Goal: Task Accomplishment & Management: Manage account settings

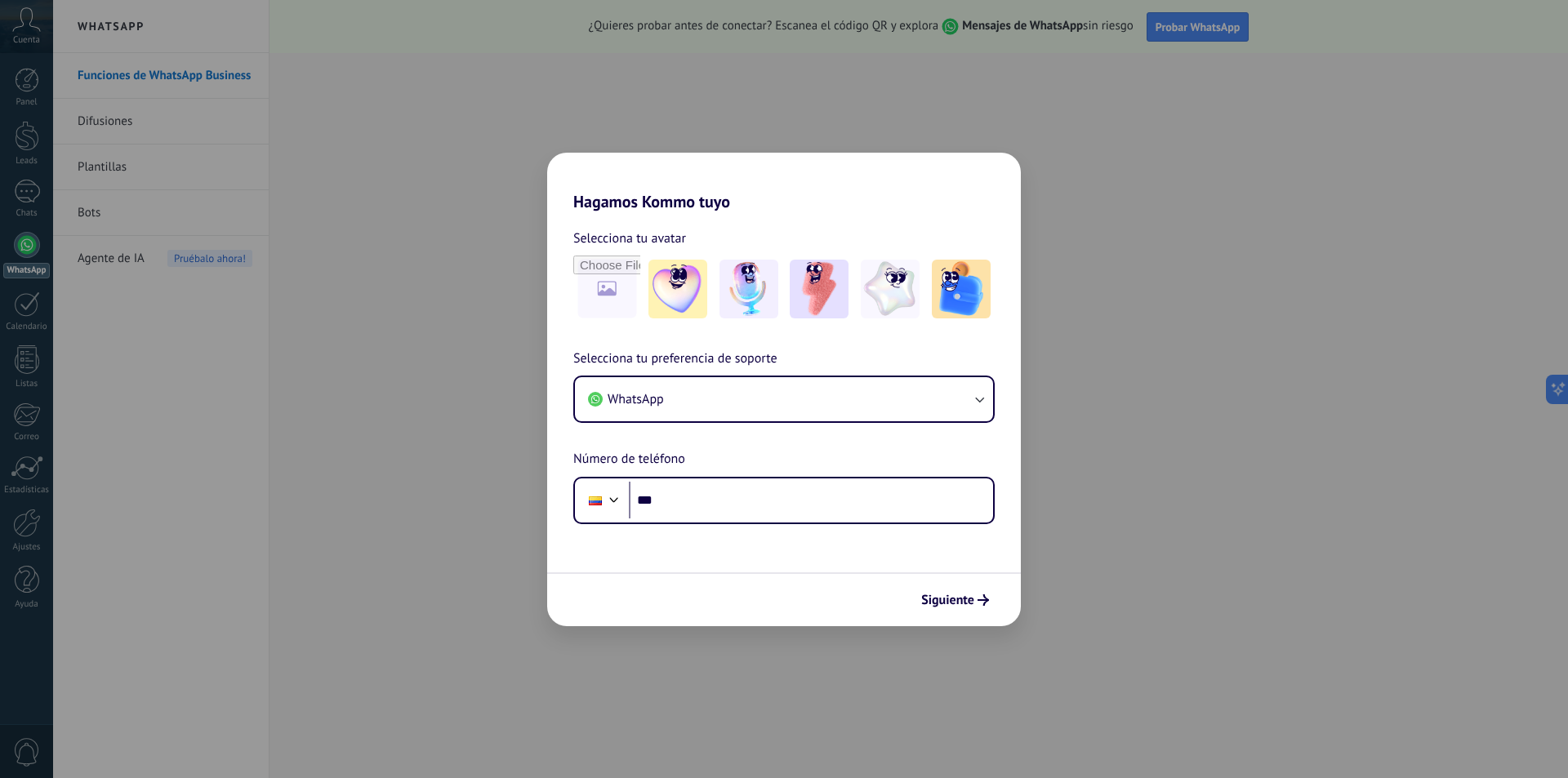
click at [494, 379] on div "Hagamos Kommo tuyo Selecciona tu avatar Selecciona tu preferencia de soporte Wh…" at bounding box center [784, 389] width 1568 height 778
click at [142, 358] on div "Hagamos Kommo tuyo Selecciona tu avatar Selecciona tu preferencia de soporte Wh…" at bounding box center [784, 389] width 1568 height 778
click at [852, 399] on button "WhatsApp" at bounding box center [783, 399] width 418 height 44
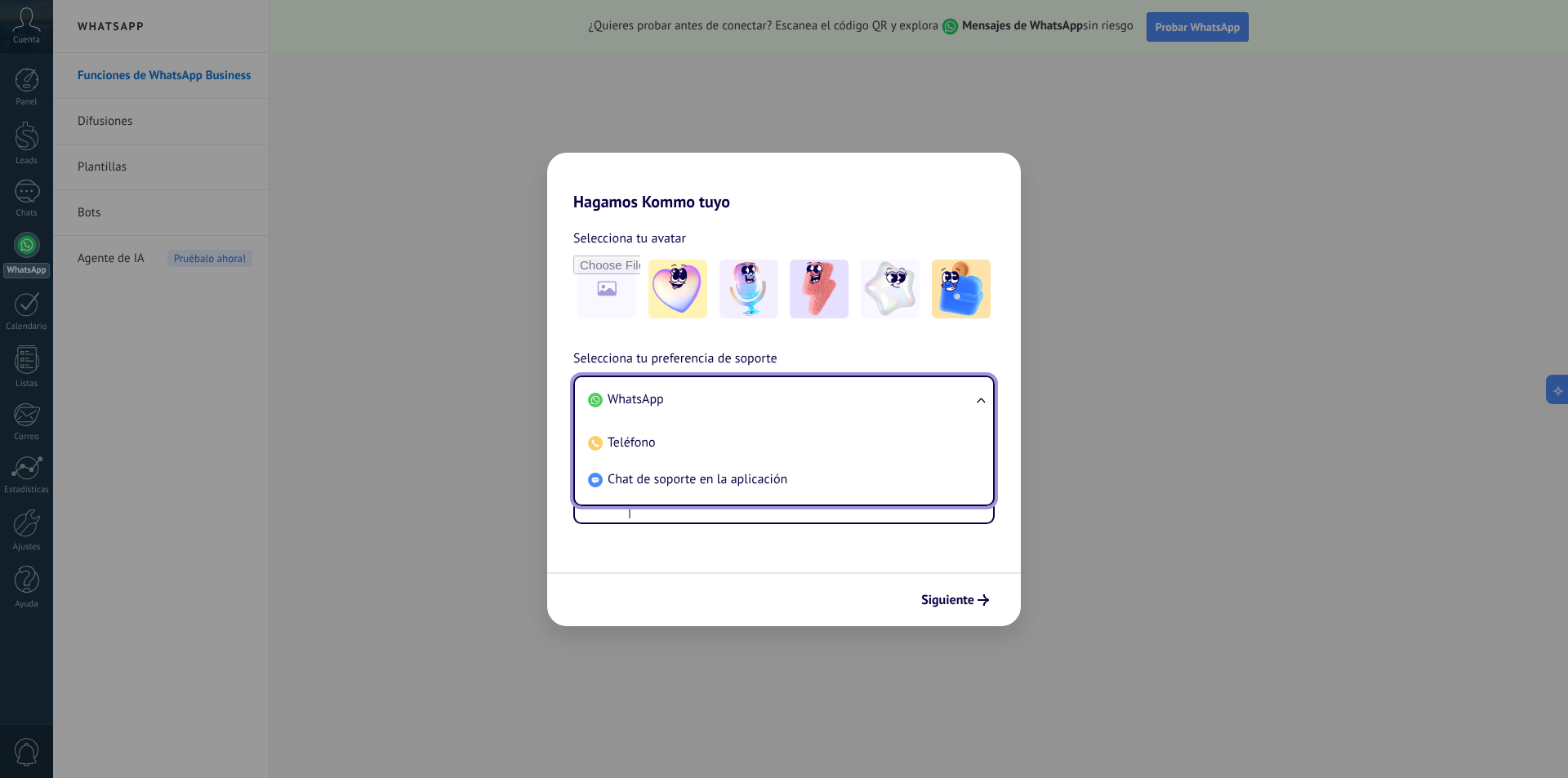
click at [852, 399] on li "WhatsApp" at bounding box center [781, 399] width 399 height 37
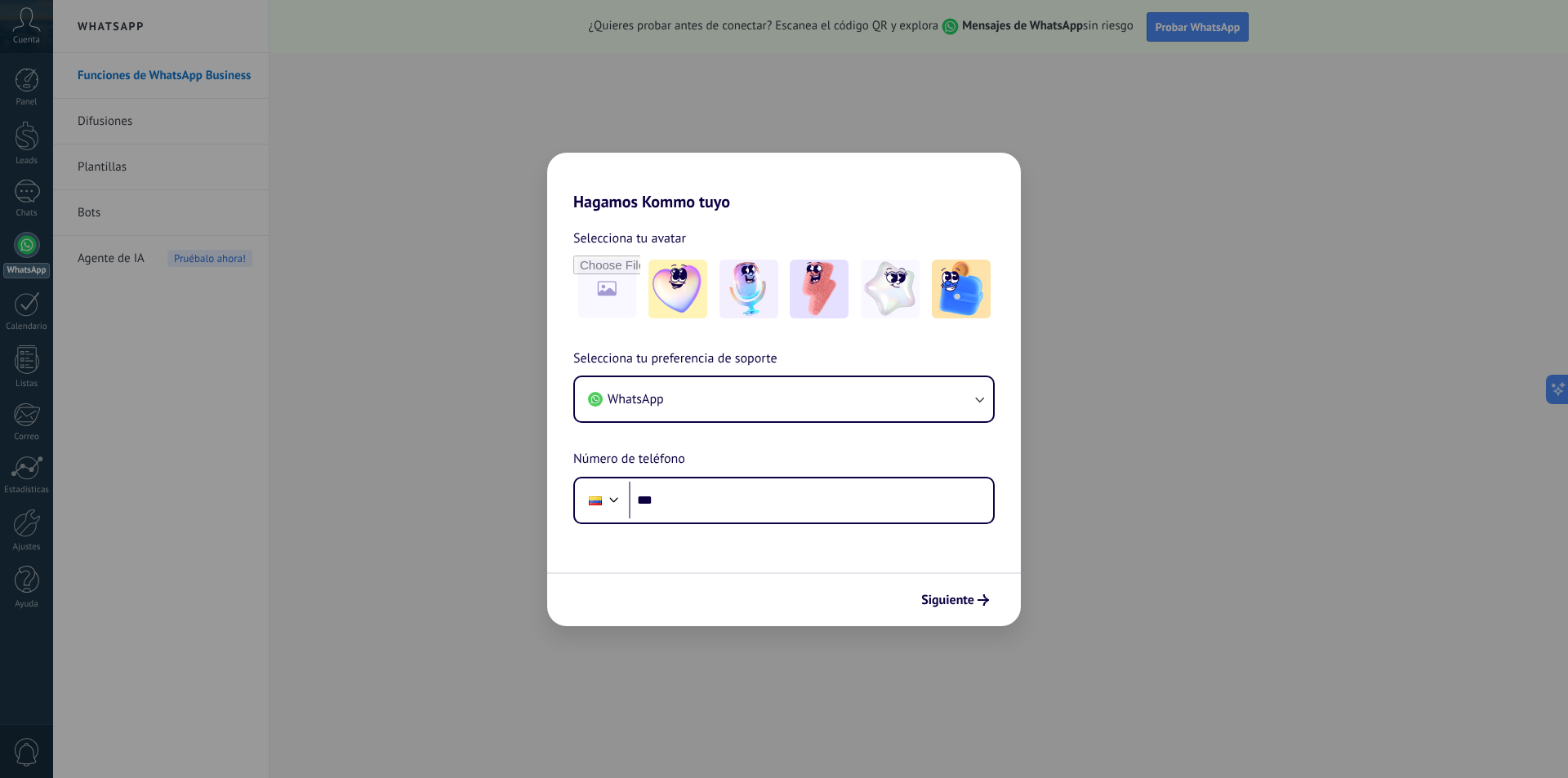
click at [449, 404] on div "Hagamos Kommo tuyo Selecciona tu avatar Selecciona tu preferencia de soporte Wh…" at bounding box center [784, 389] width 1568 height 778
click at [731, 514] on input "***" at bounding box center [811, 500] width 364 height 38
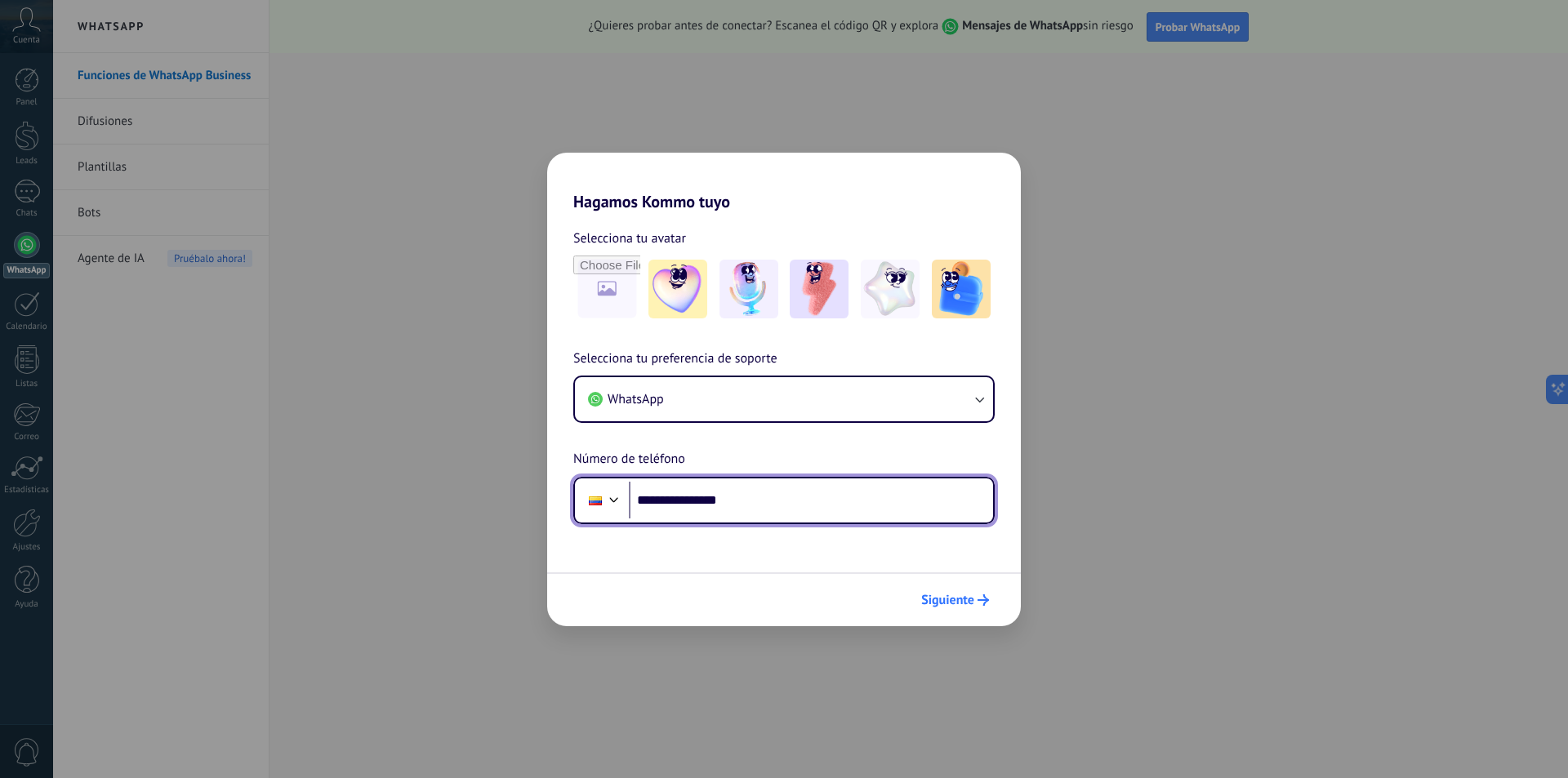
type input "**********"
click at [972, 605] on span "Siguiente" at bounding box center [947, 600] width 53 height 12
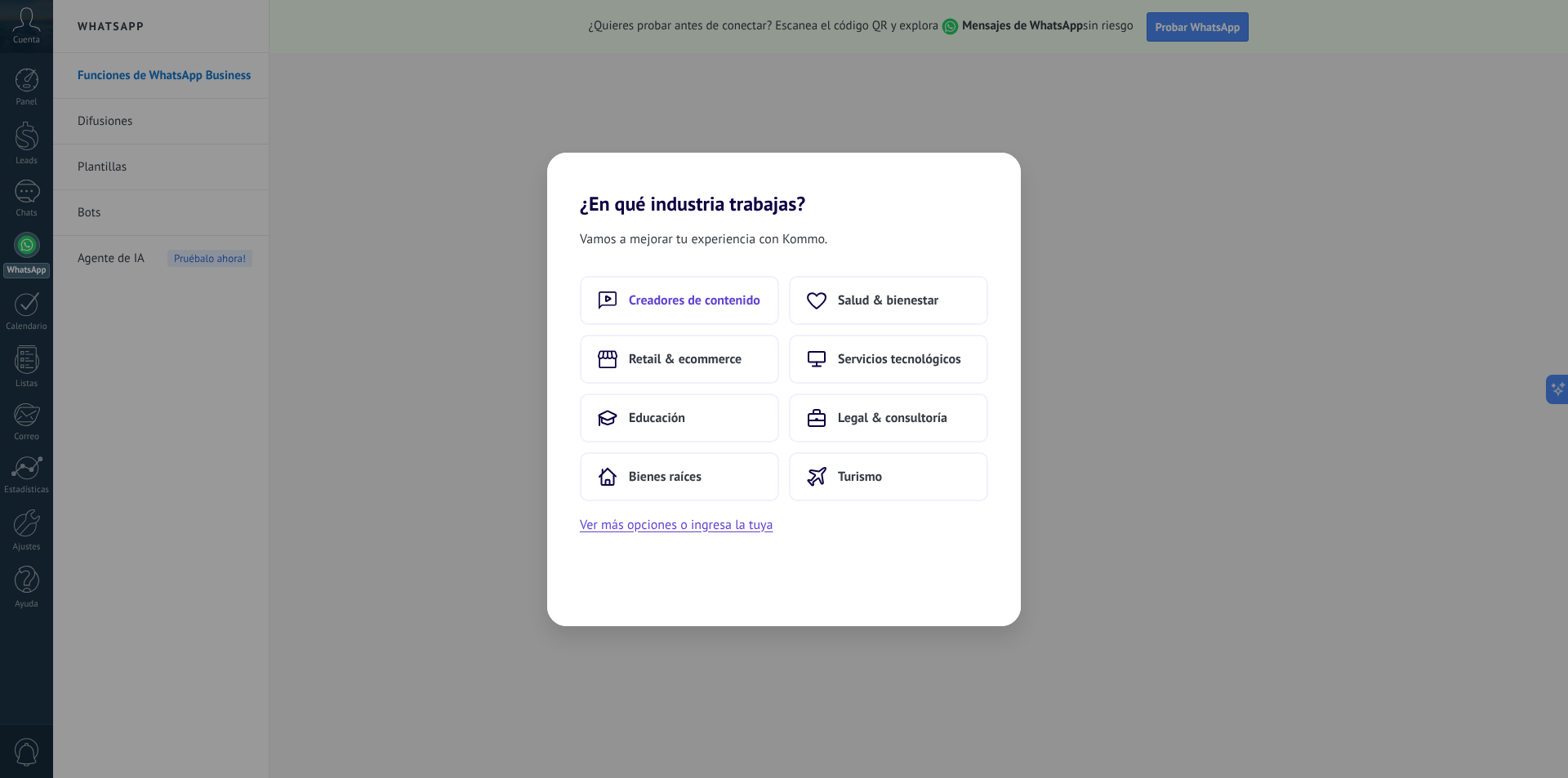
click at [685, 299] on span "Creadores de contenido" at bounding box center [695, 301] width 132 height 17
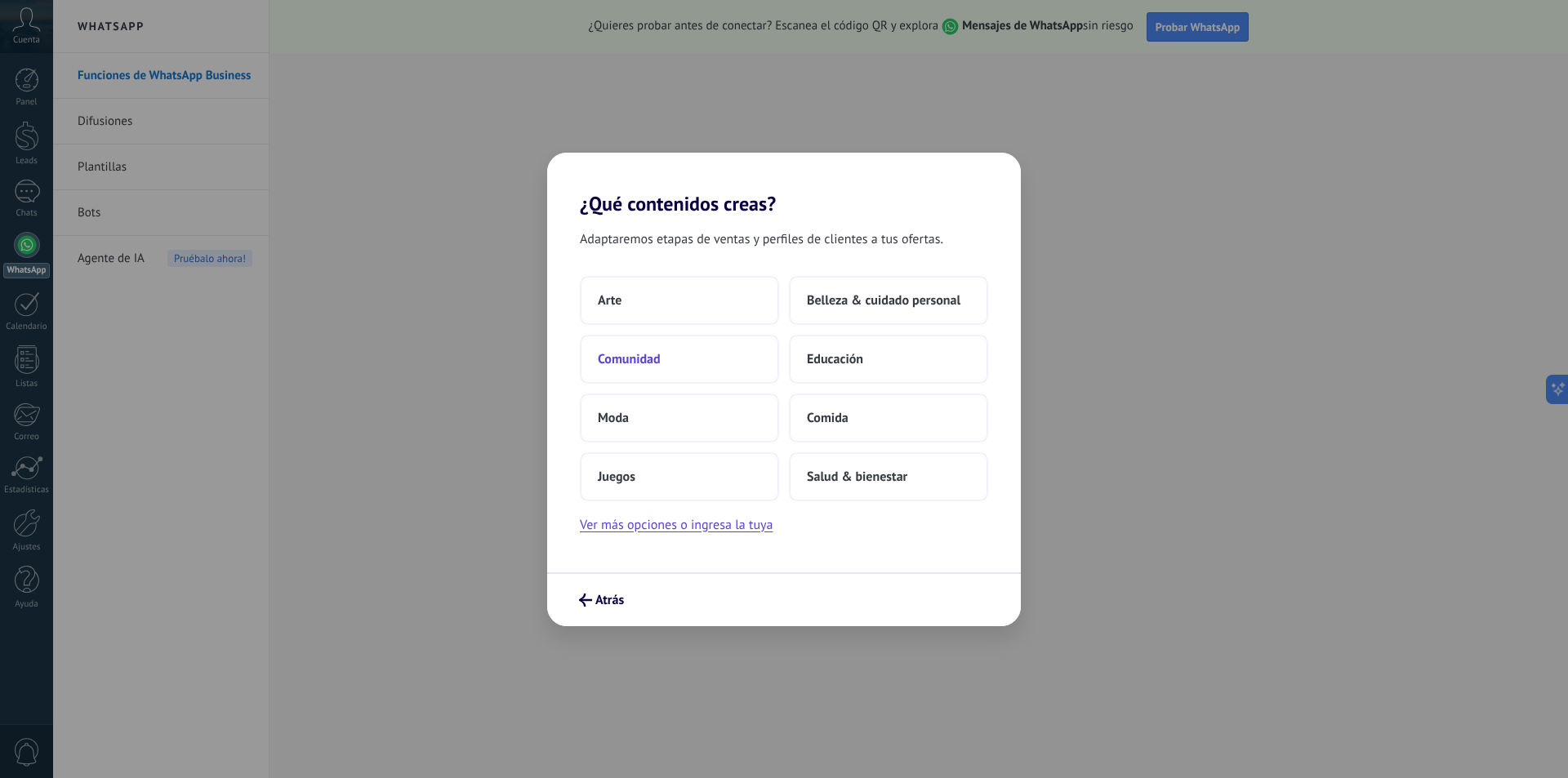
click at [644, 377] on button "Comunidad" at bounding box center [679, 359] width 199 height 49
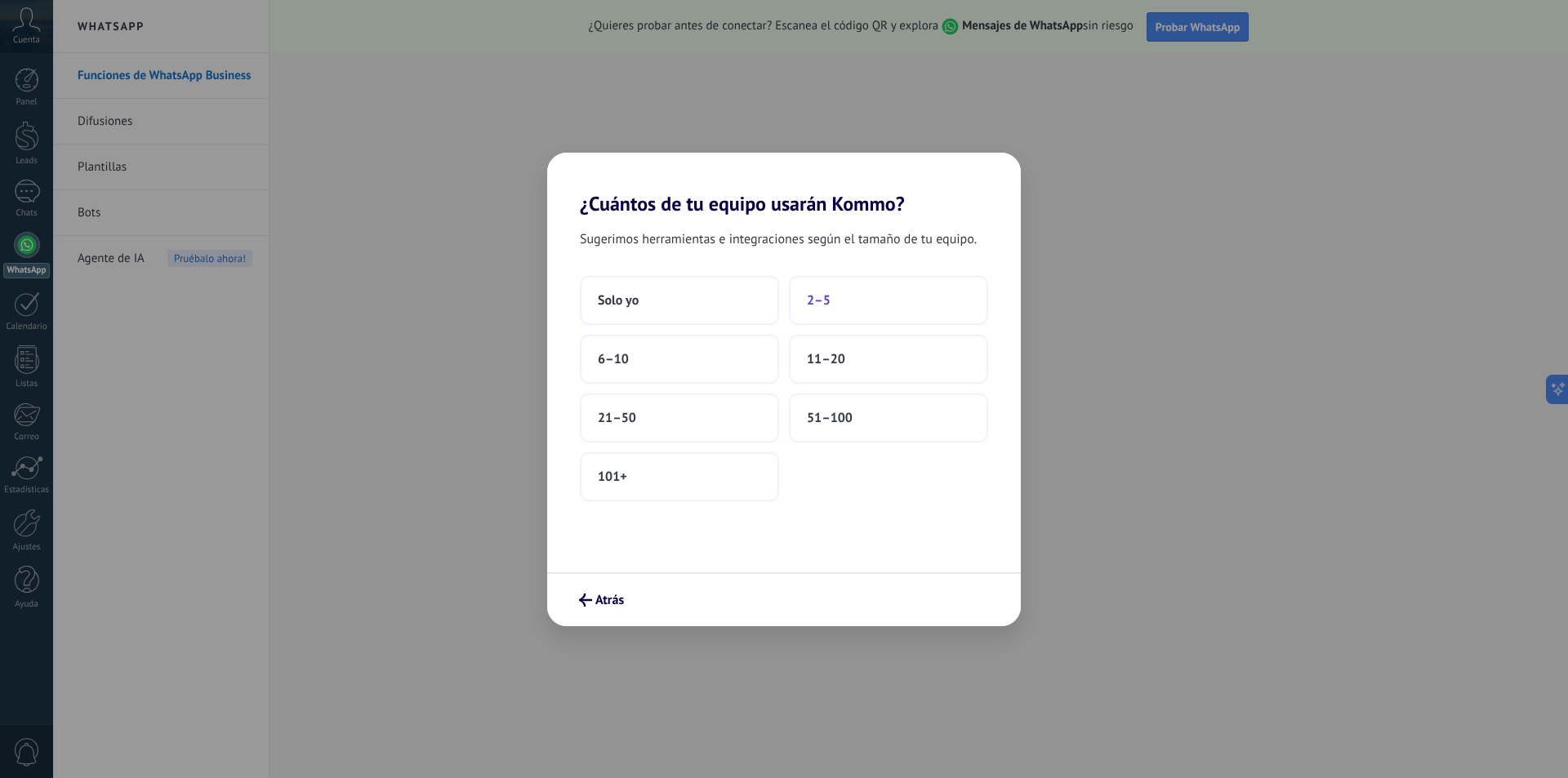
click at [872, 294] on button "2–5" at bounding box center [888, 300] width 199 height 49
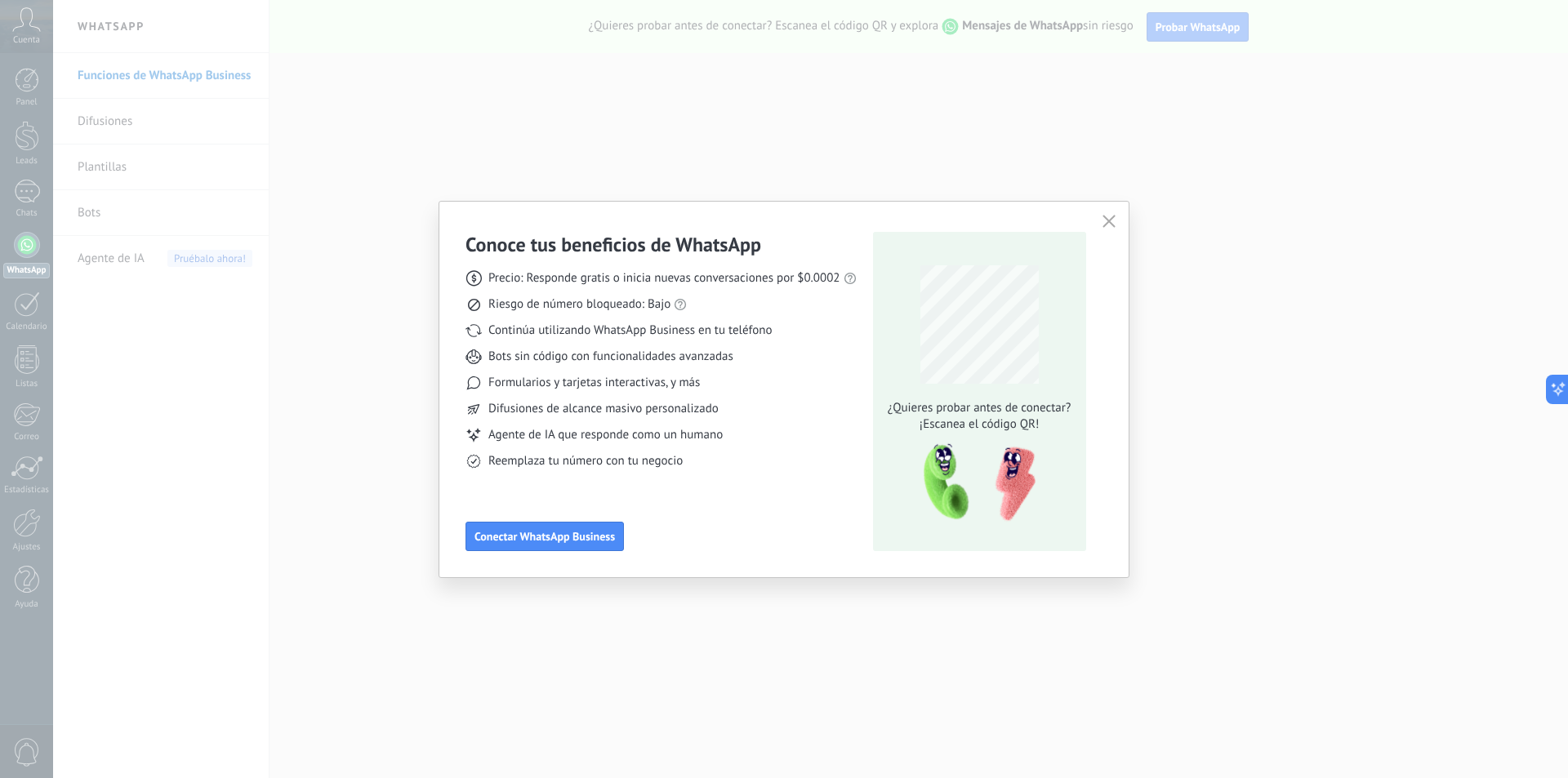
click at [1115, 232] on button "button" at bounding box center [1108, 222] width 21 height 23
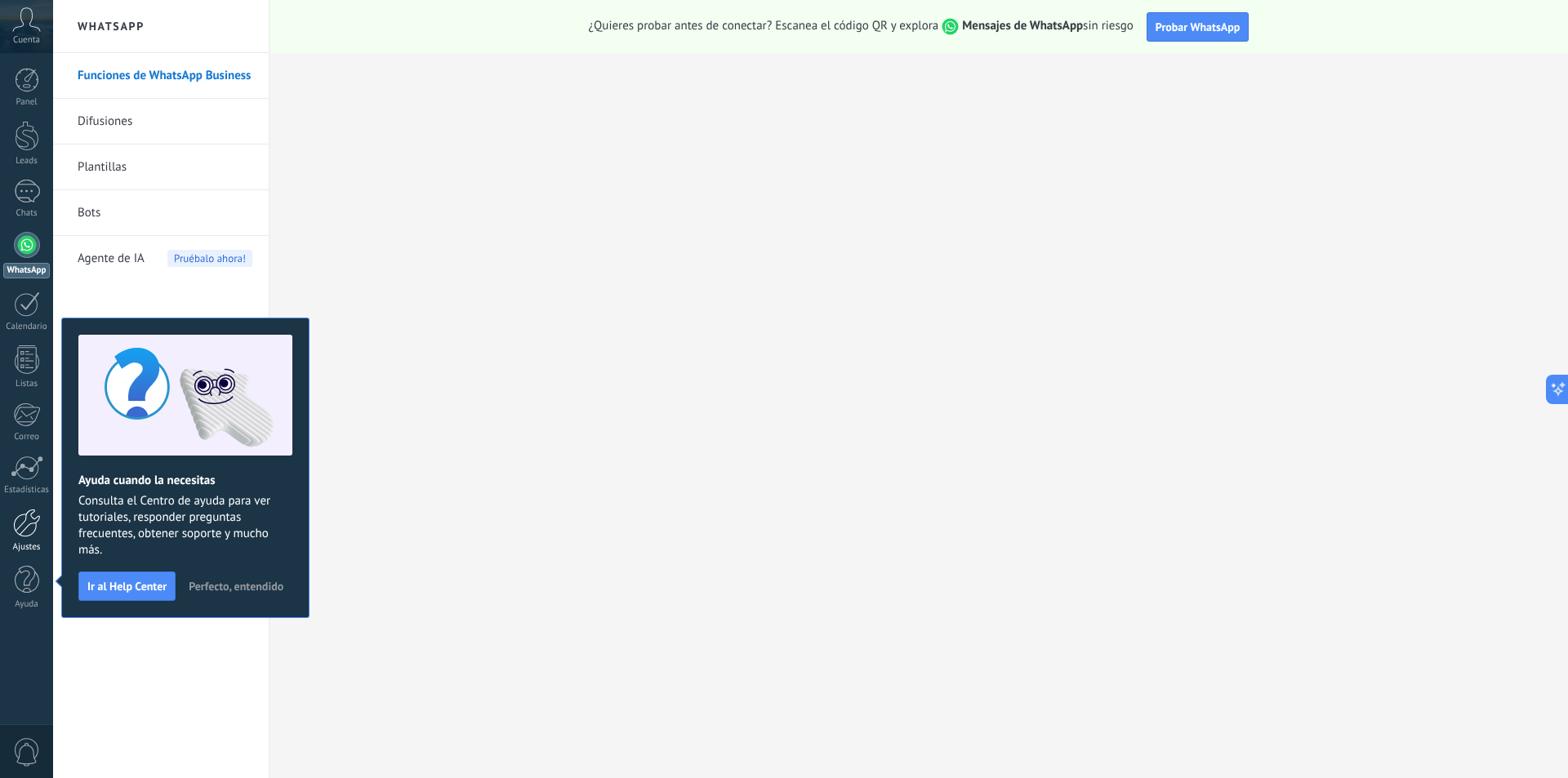
click at [26, 535] on div at bounding box center [27, 523] width 28 height 28
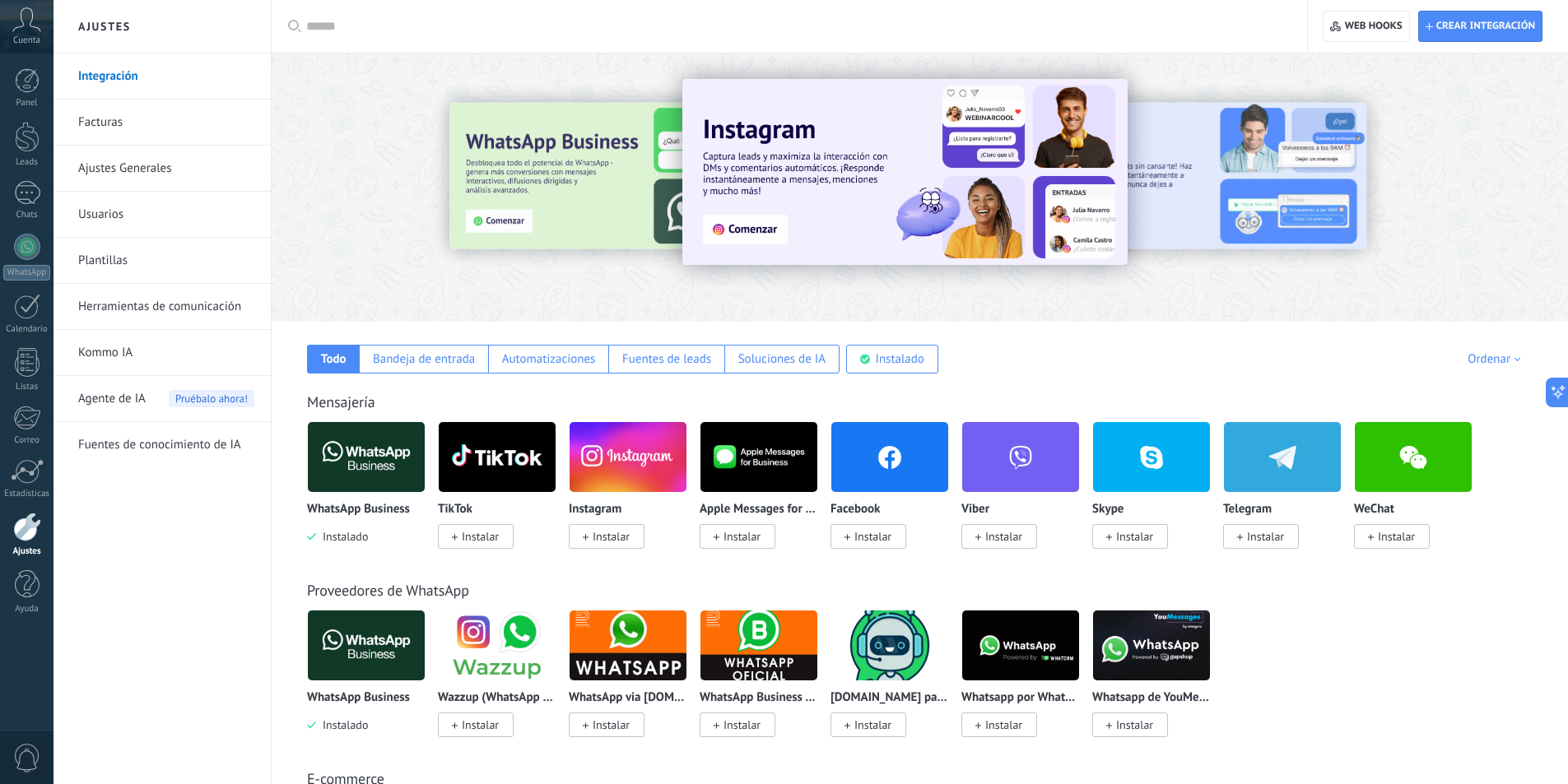
click at [363, 470] on img at bounding box center [366, 456] width 117 height 80
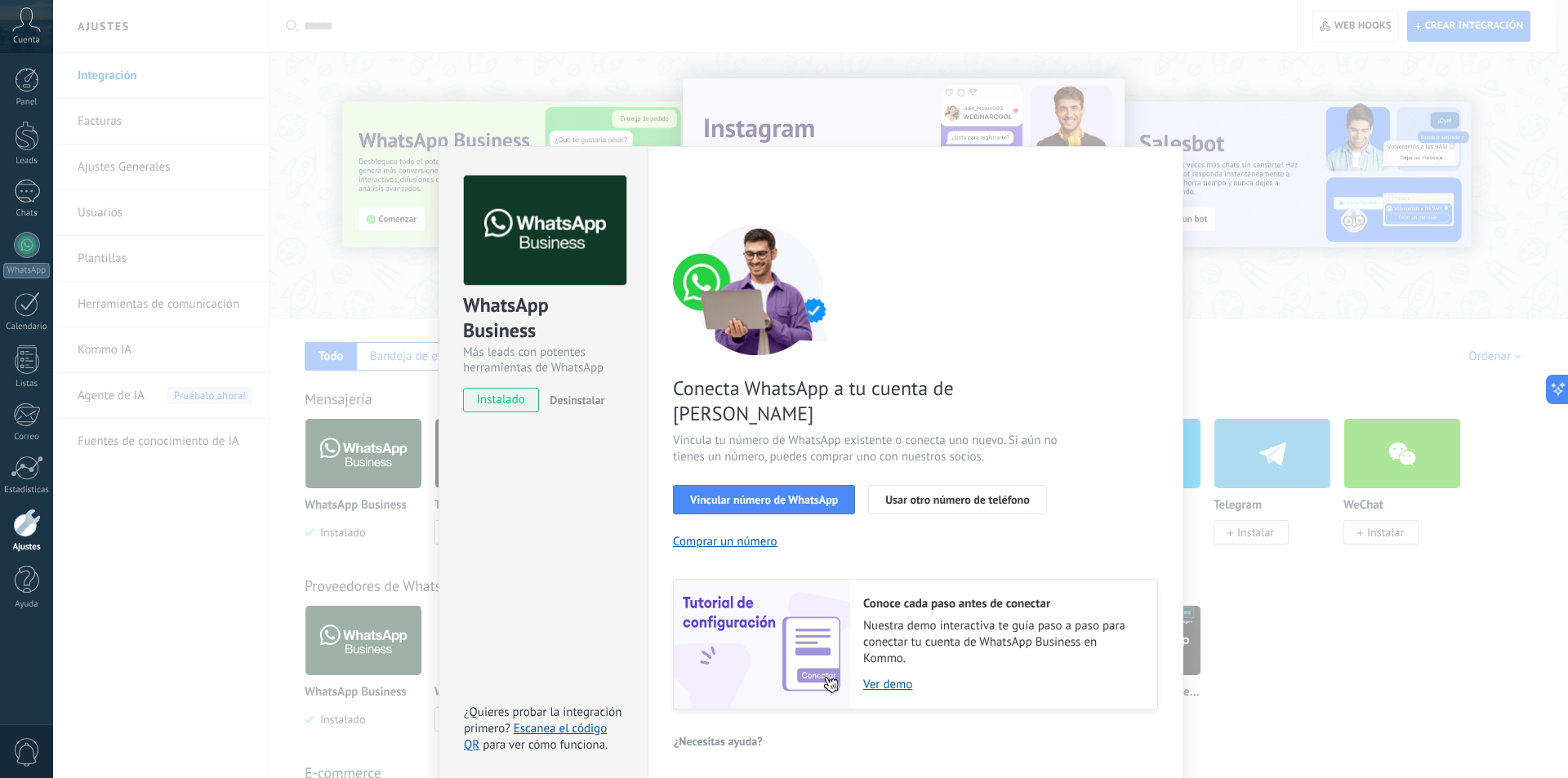
click at [1333, 314] on div "WhatsApp Business Más leads con potentes herramientas de WhatsApp instalado Des…" at bounding box center [811, 389] width 1515 height 778
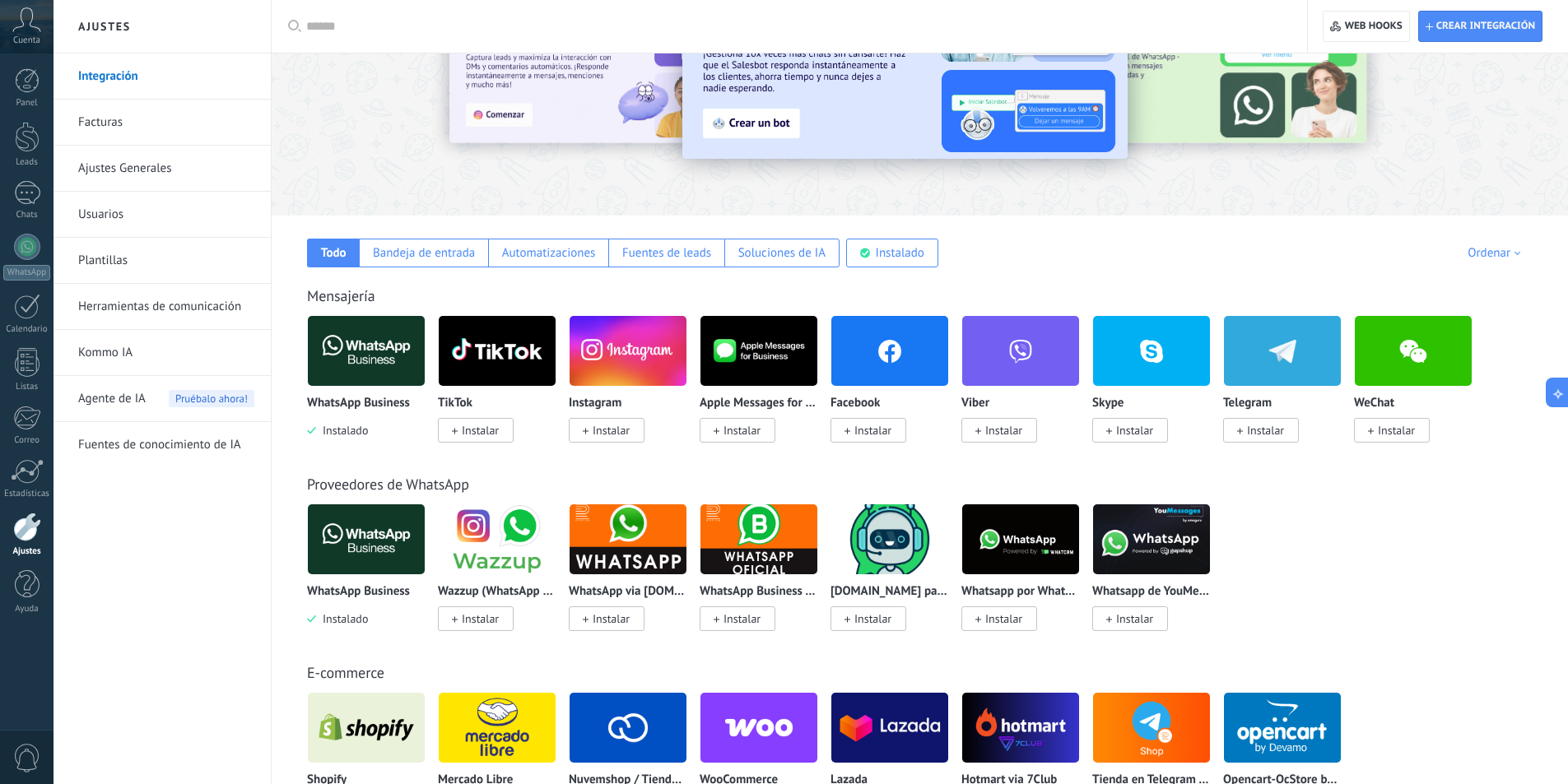
scroll to position [109, 0]
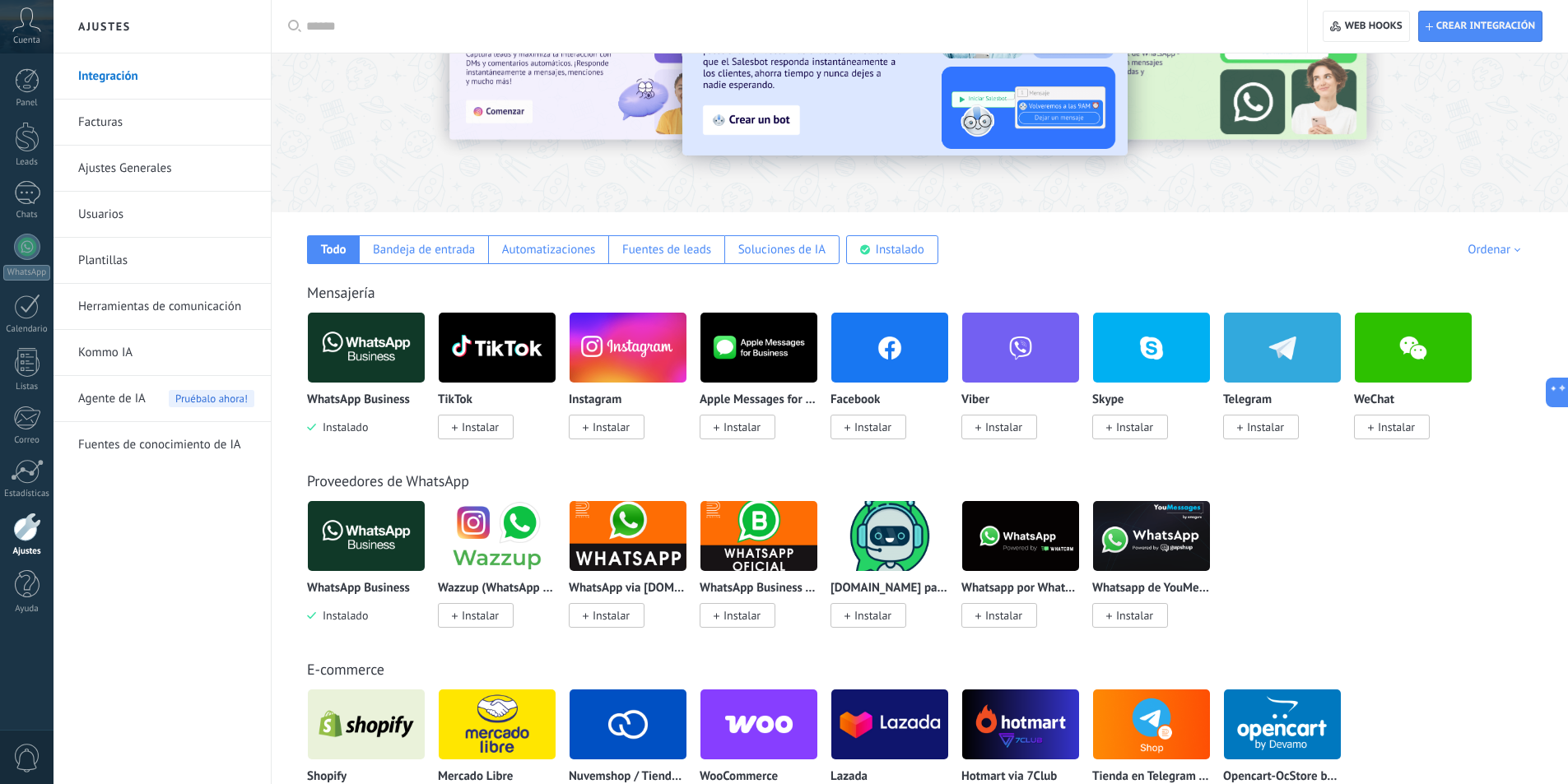
click at [388, 540] on img at bounding box center [366, 535] width 117 height 80
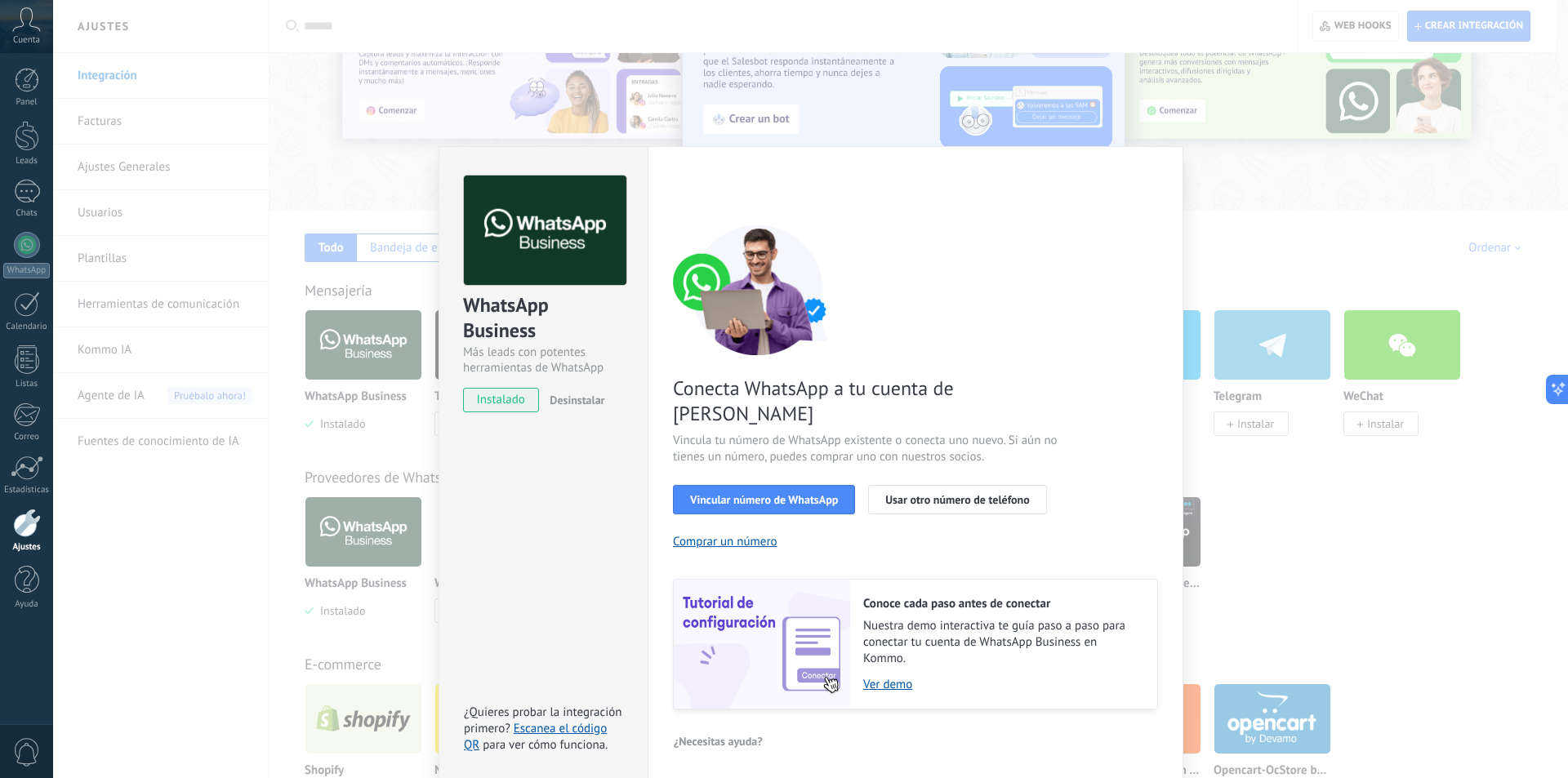
click at [1066, 528] on div "Conecta WhatsApp a tu cuenta de Kommo Vincula tu número de WhatsApp existente o…" at bounding box center [916, 467] width 485 height 485
click at [1304, 234] on div "WhatsApp Business Más leads con potentes herramientas de WhatsApp instalado Des…" at bounding box center [811, 389] width 1515 height 778
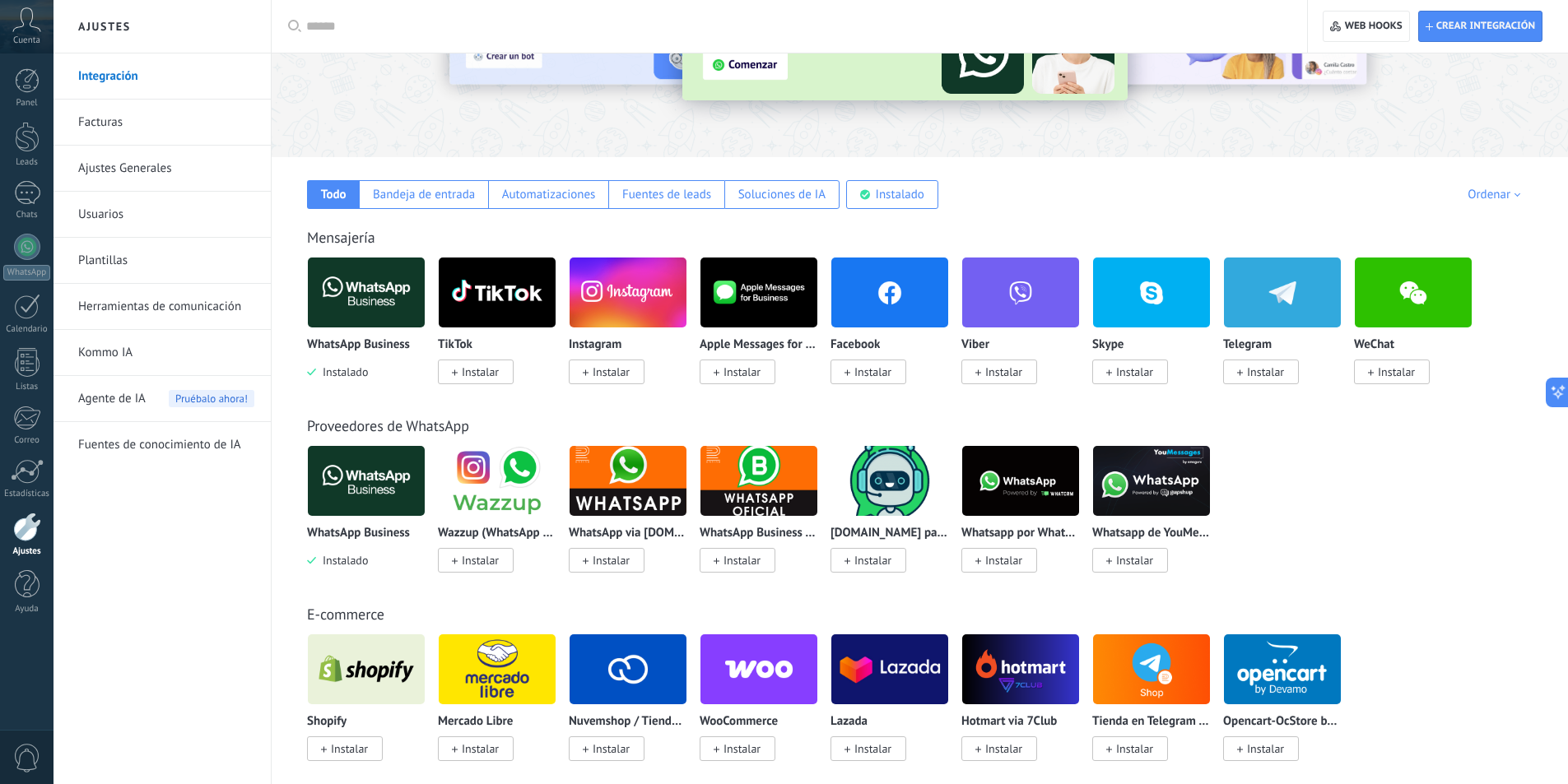
scroll to position [0, 0]
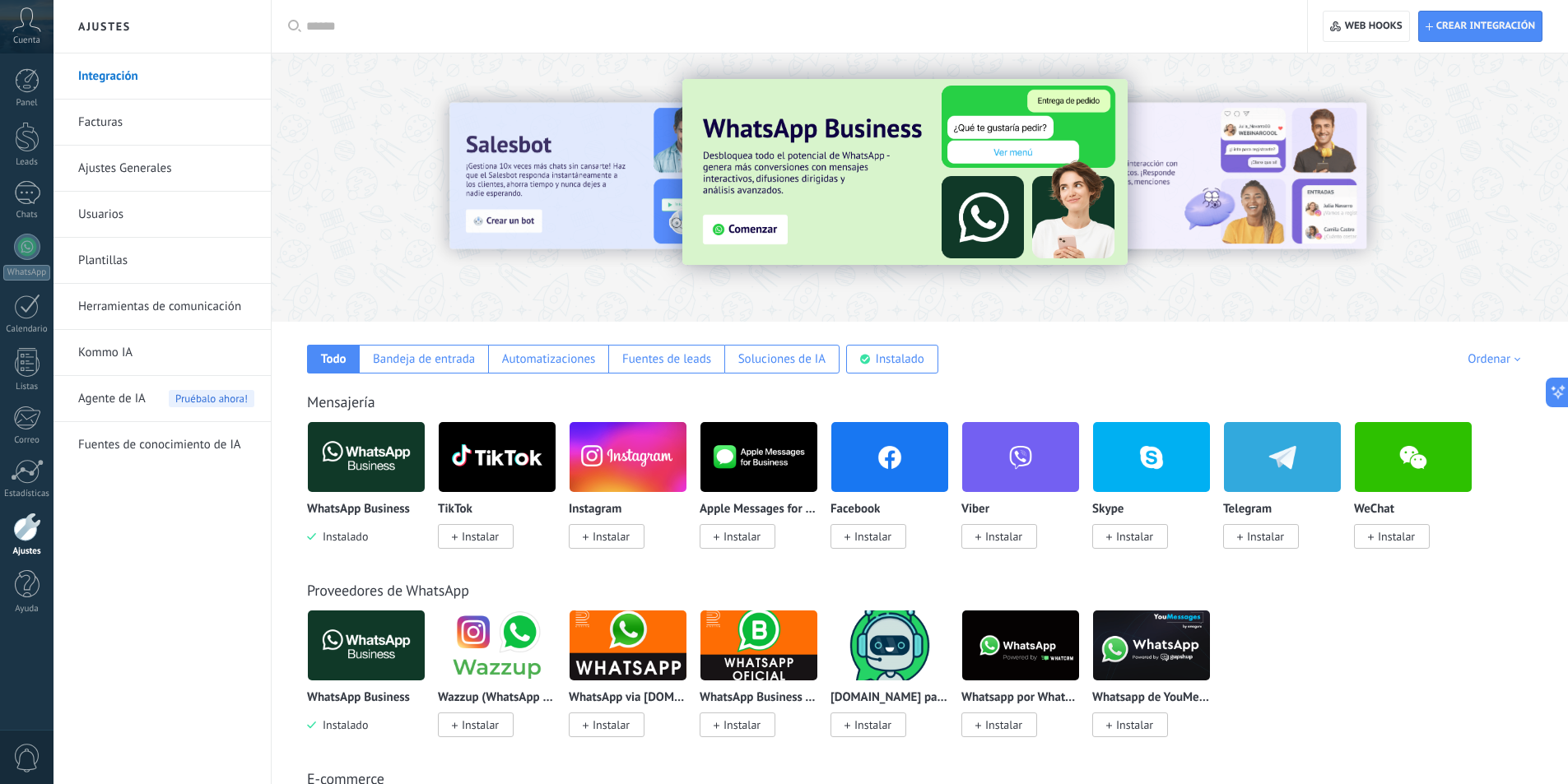
click at [446, 36] on div at bounding box center [795, 26] width 978 height 53
click at [402, 28] on input "text" at bounding box center [795, 27] width 978 height 18
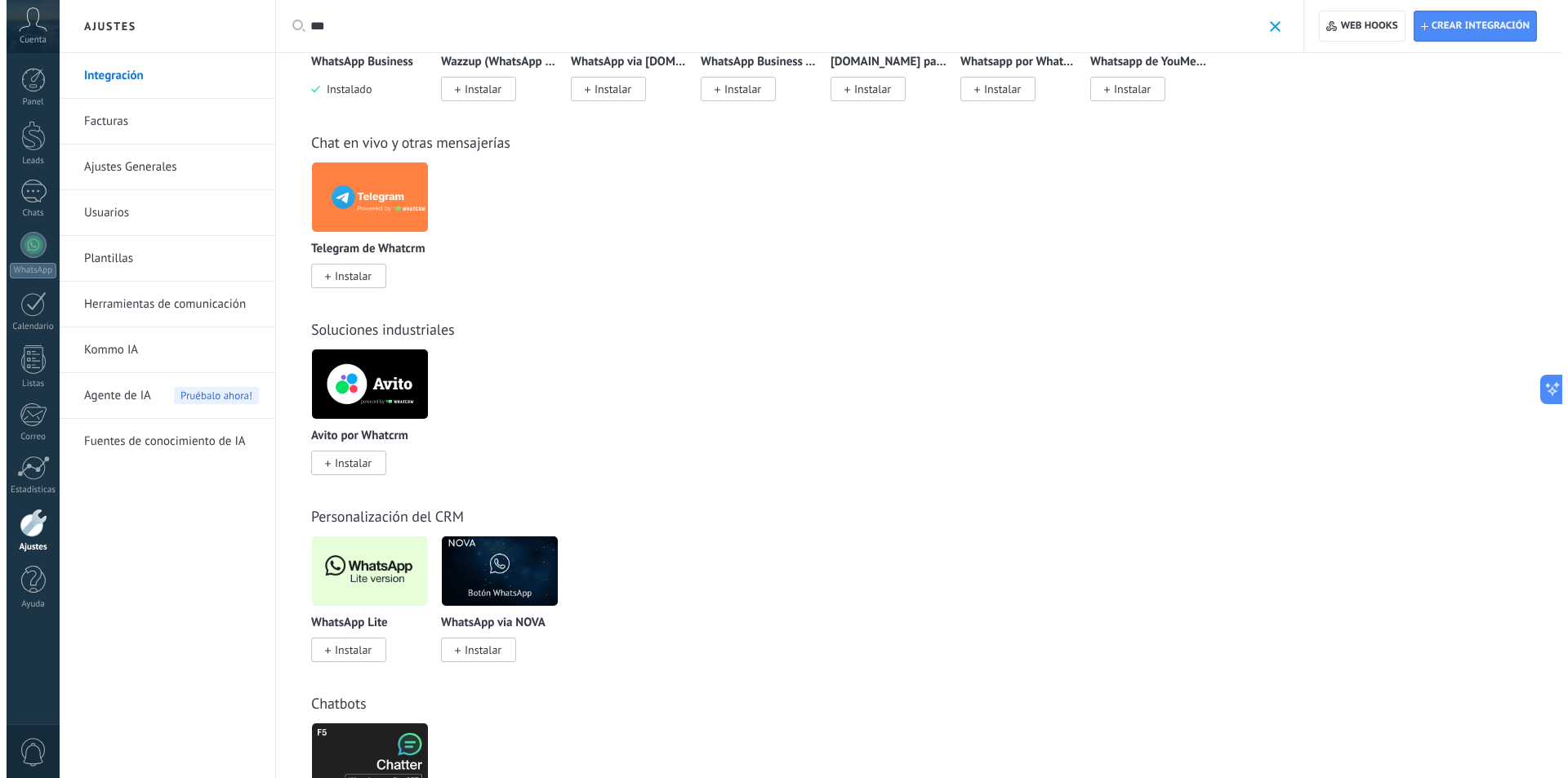
scroll to position [545, 0]
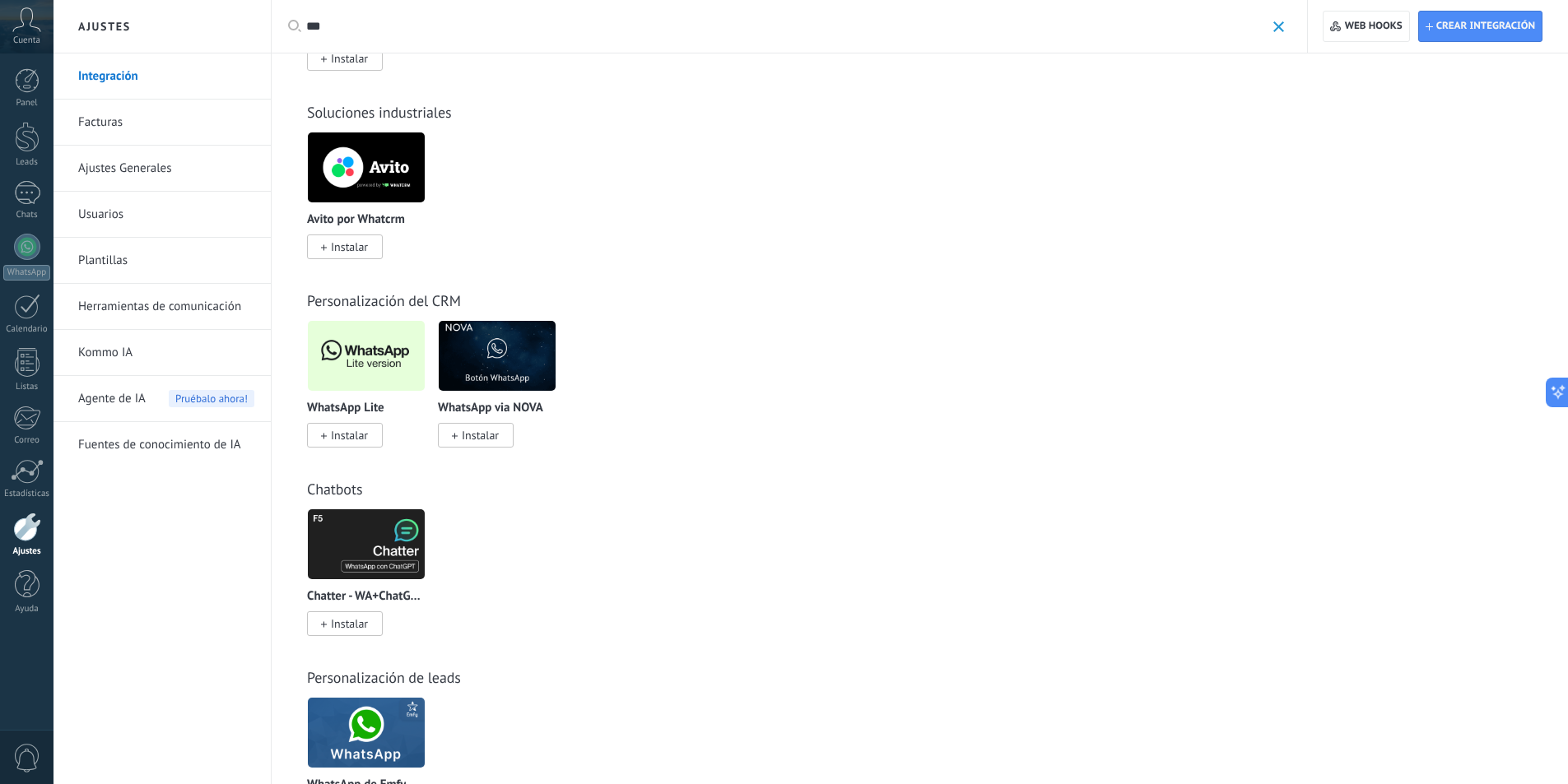
type input "***"
click at [378, 363] on img at bounding box center [366, 355] width 117 height 80
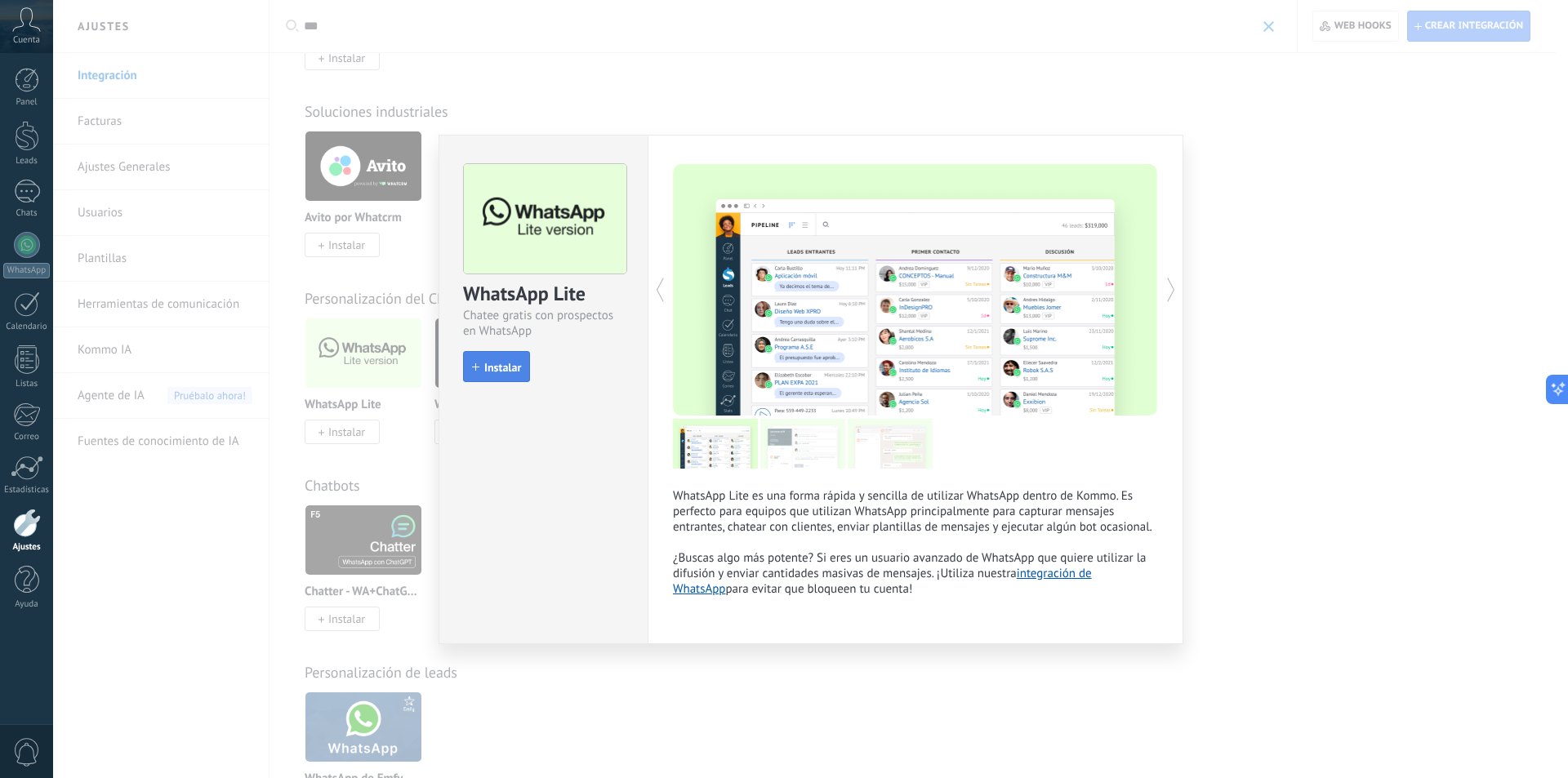
click at [514, 370] on span "Instalar" at bounding box center [503, 368] width 37 height 12
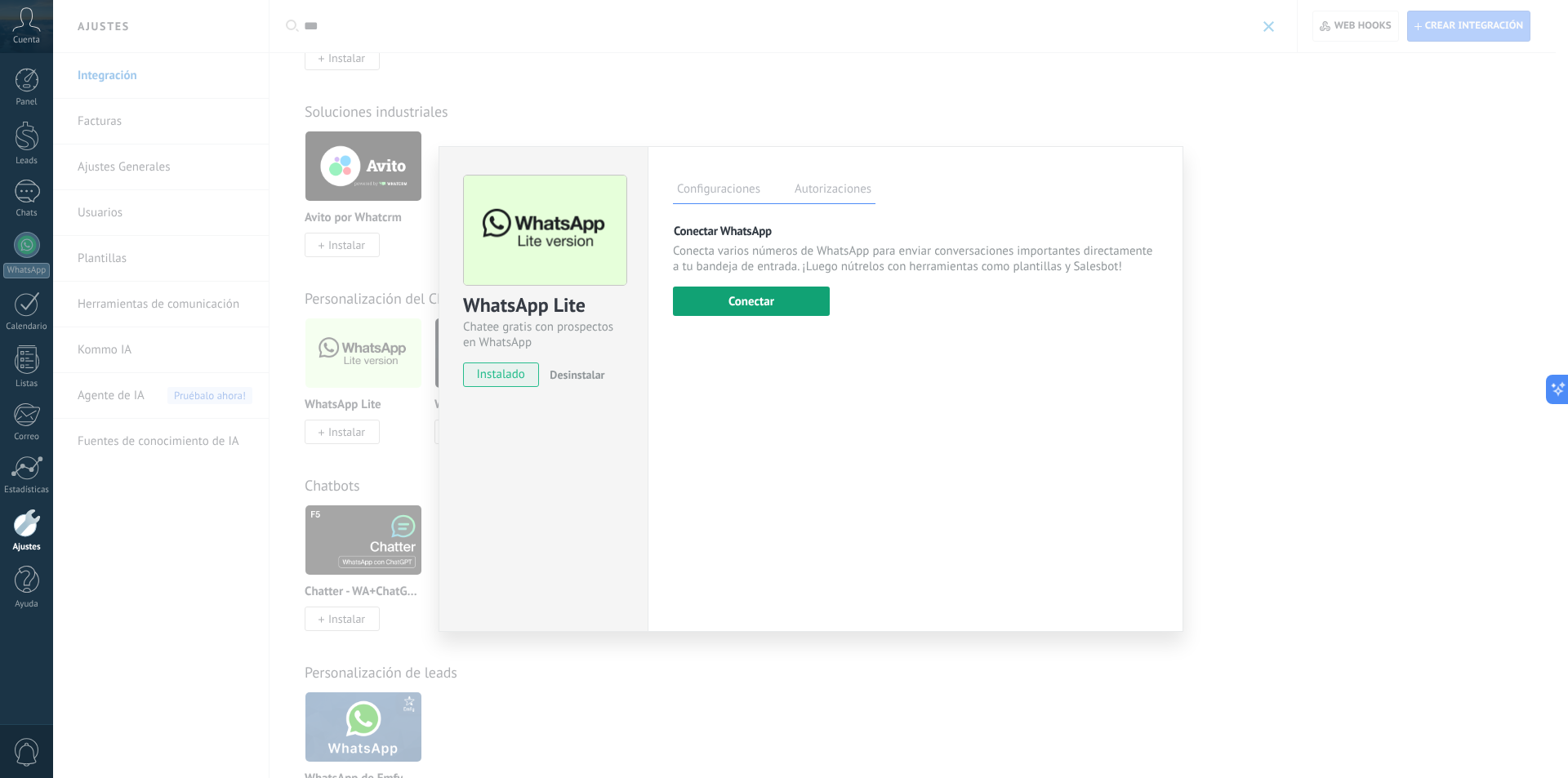
click at [763, 310] on button "Conectar" at bounding box center [751, 301] width 157 height 29
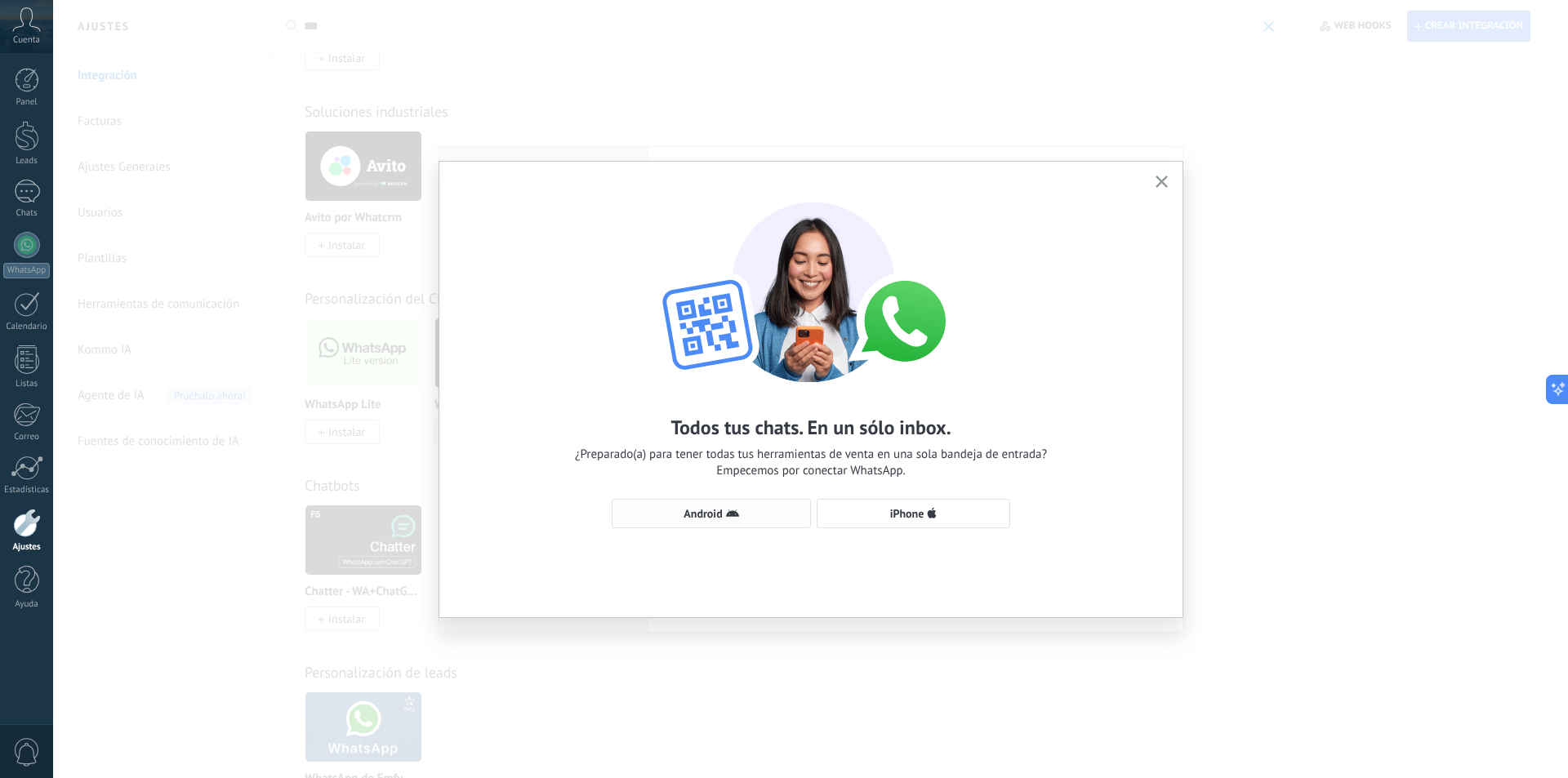
click at [699, 519] on span "Android" at bounding box center [702, 514] width 38 height 12
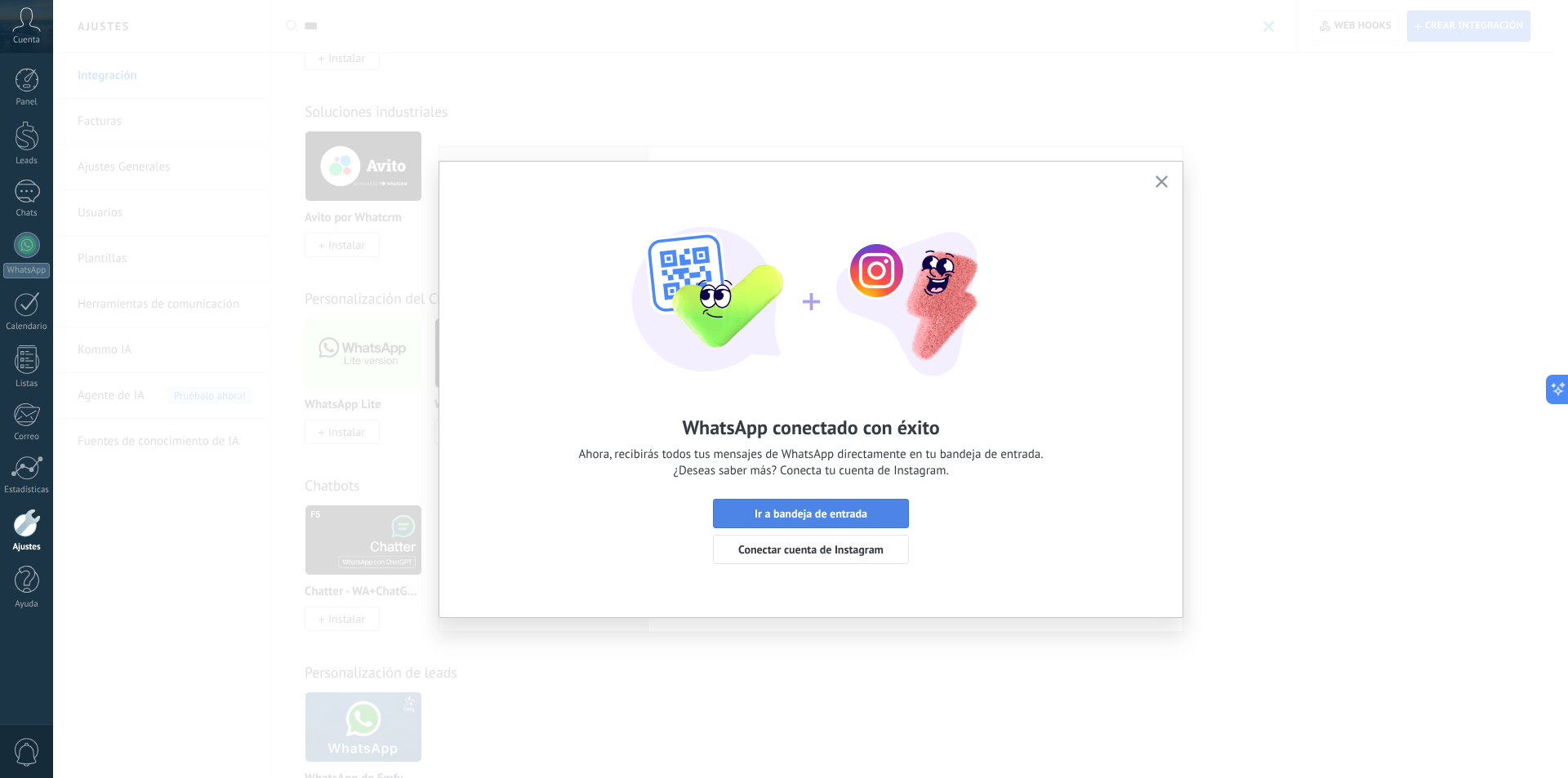
click at [799, 499] on div "Ir a bandeja de entrada Conectar cuenta de Instagram" at bounding box center [811, 531] width 196 height 65
click at [821, 506] on button "Ir a bandeja de entrada" at bounding box center [811, 513] width 196 height 29
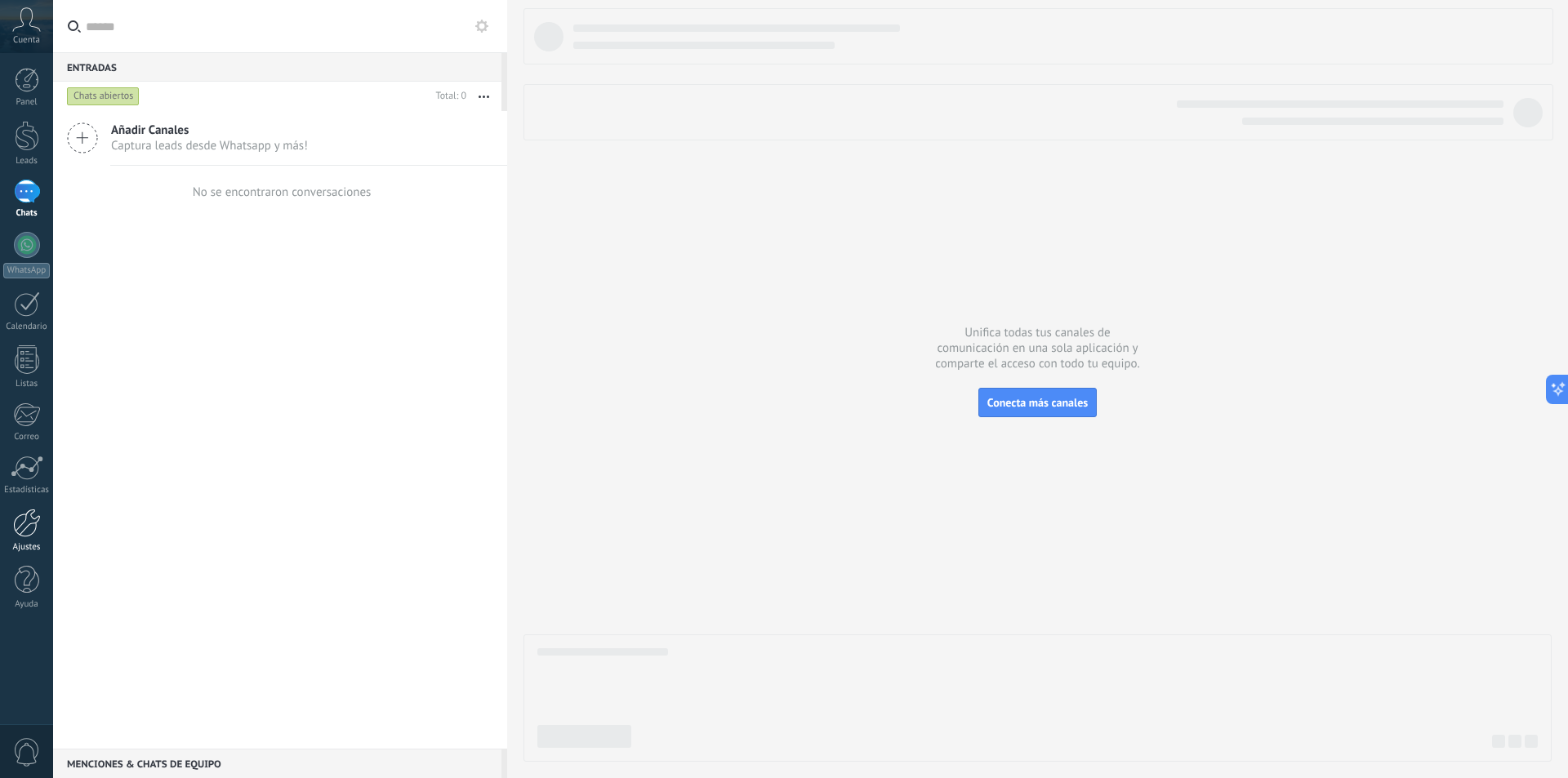
click at [31, 521] on div at bounding box center [27, 523] width 28 height 28
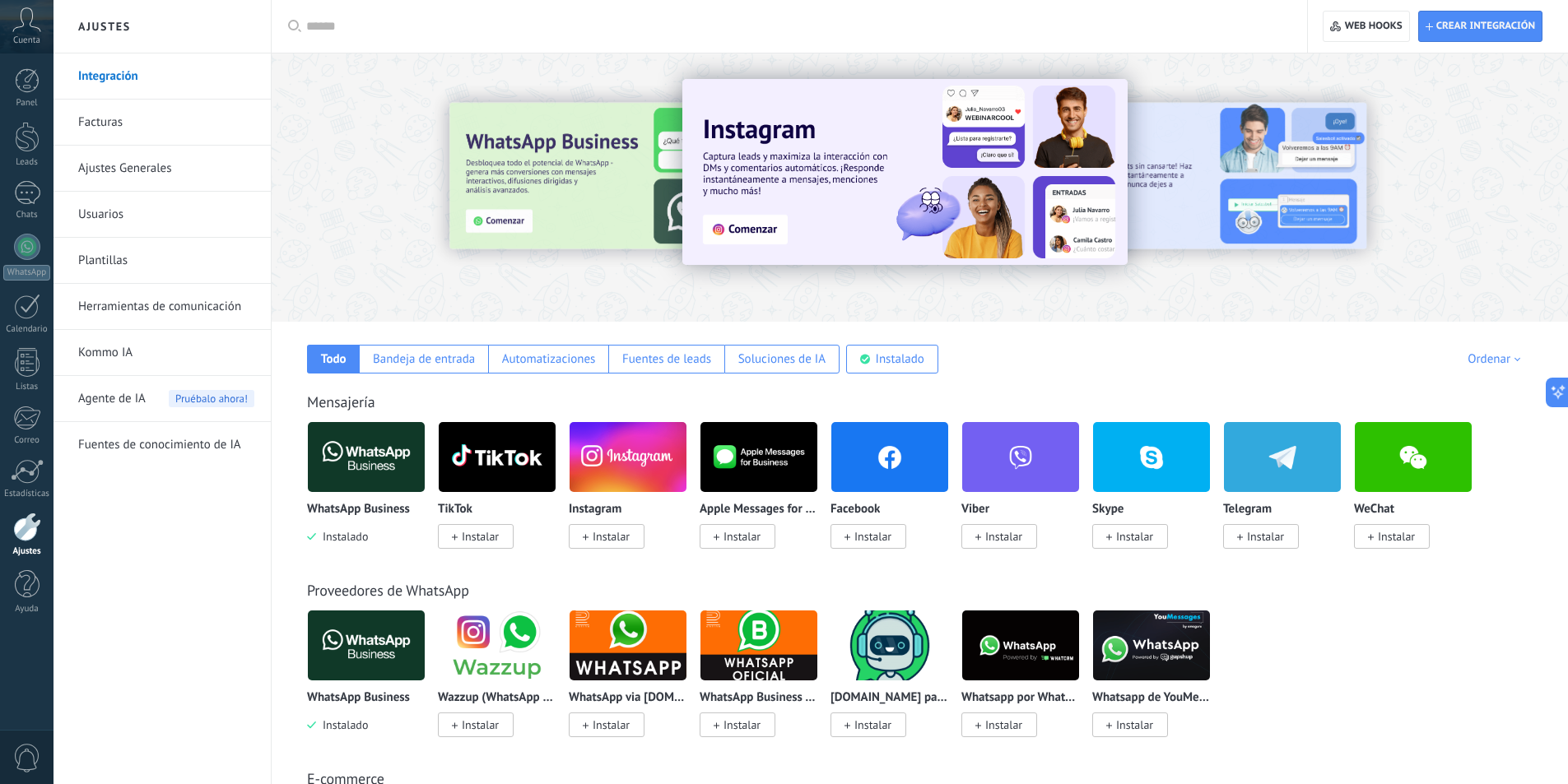
click at [383, 476] on img at bounding box center [366, 456] width 117 height 80
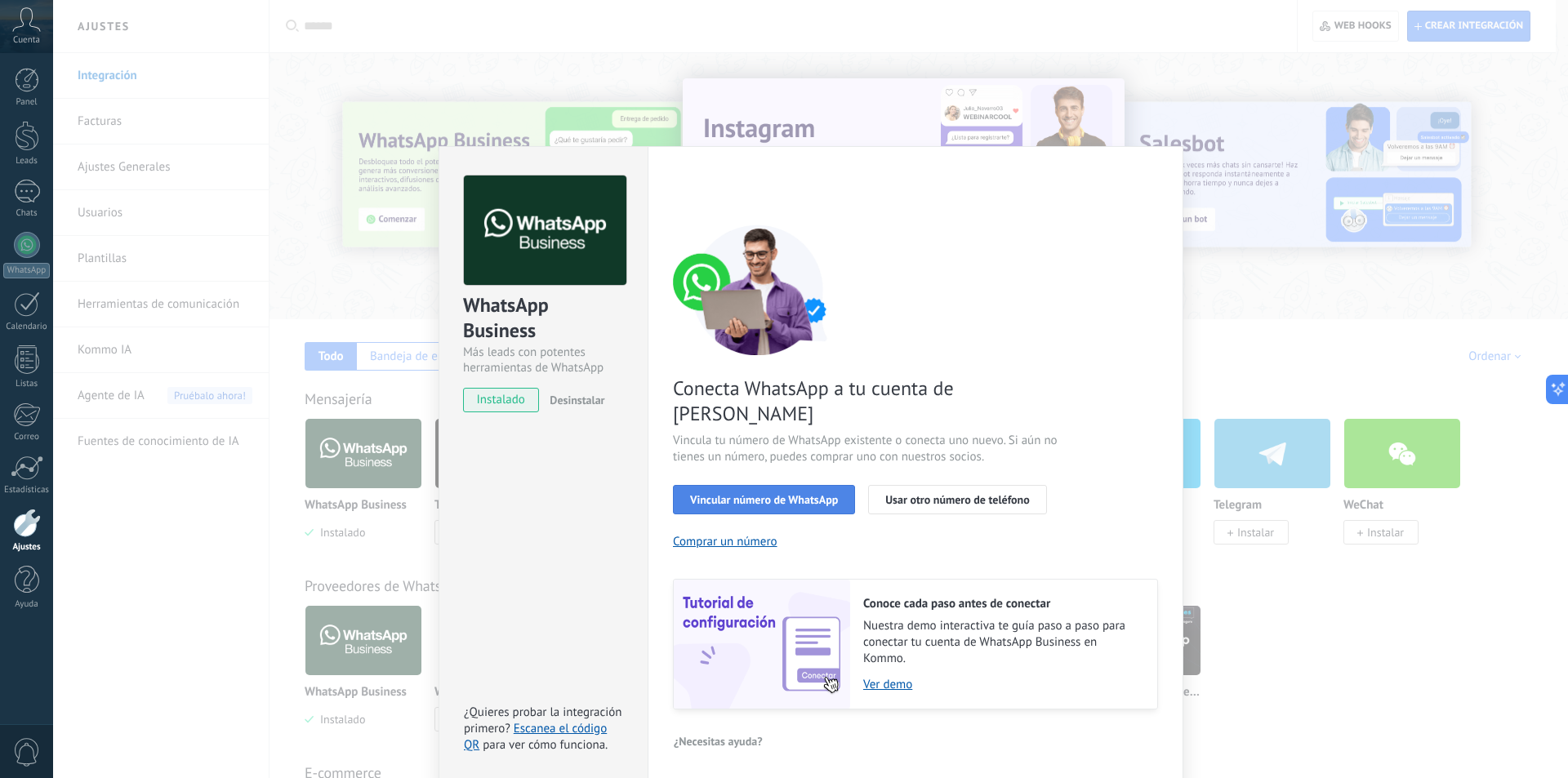
click at [795, 494] on span "Vincular número de WhatsApp" at bounding box center [763, 499] width 148 height 12
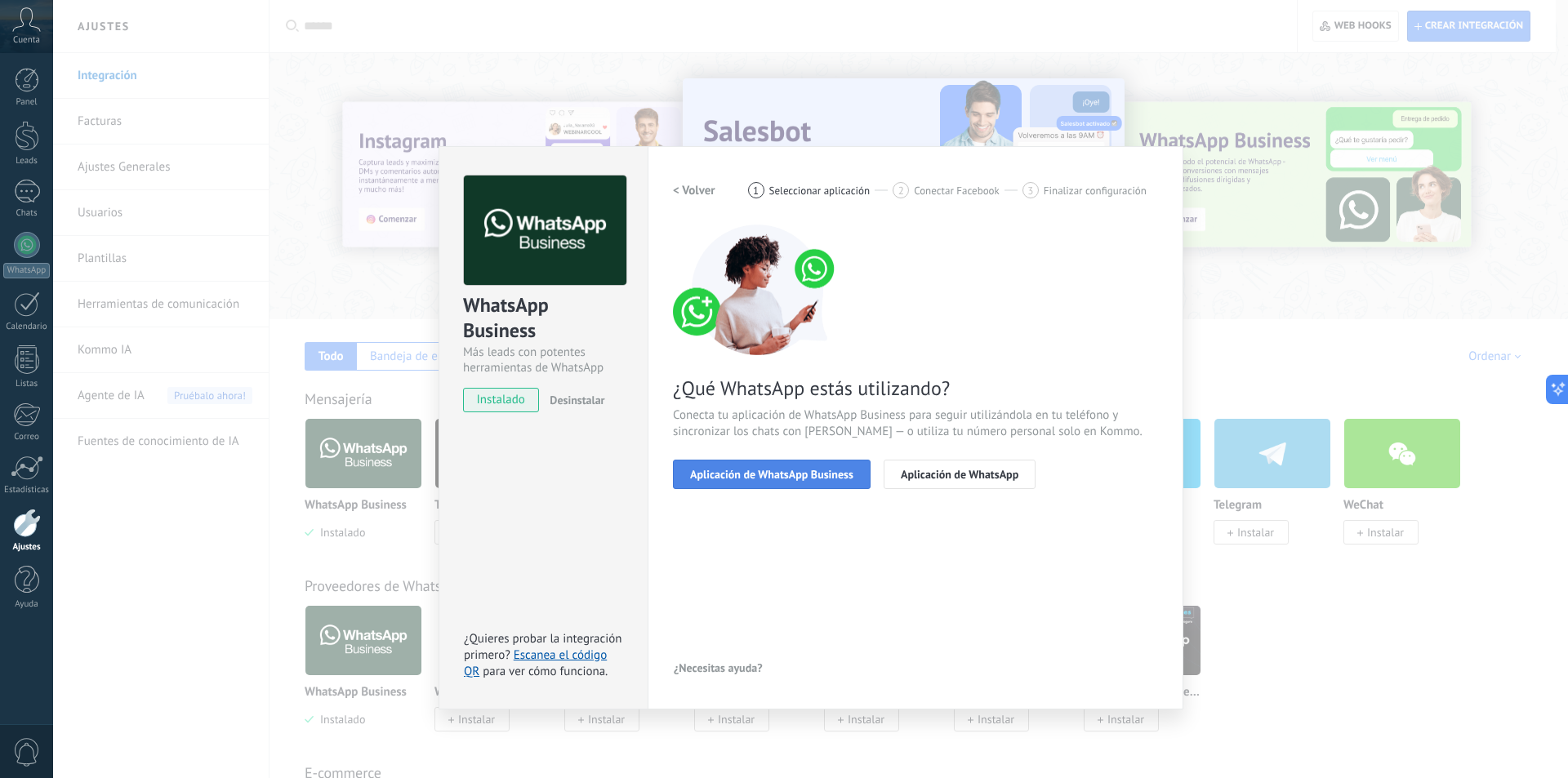
click at [762, 477] on span "Aplicación de WhatsApp Business" at bounding box center [771, 474] width 163 height 12
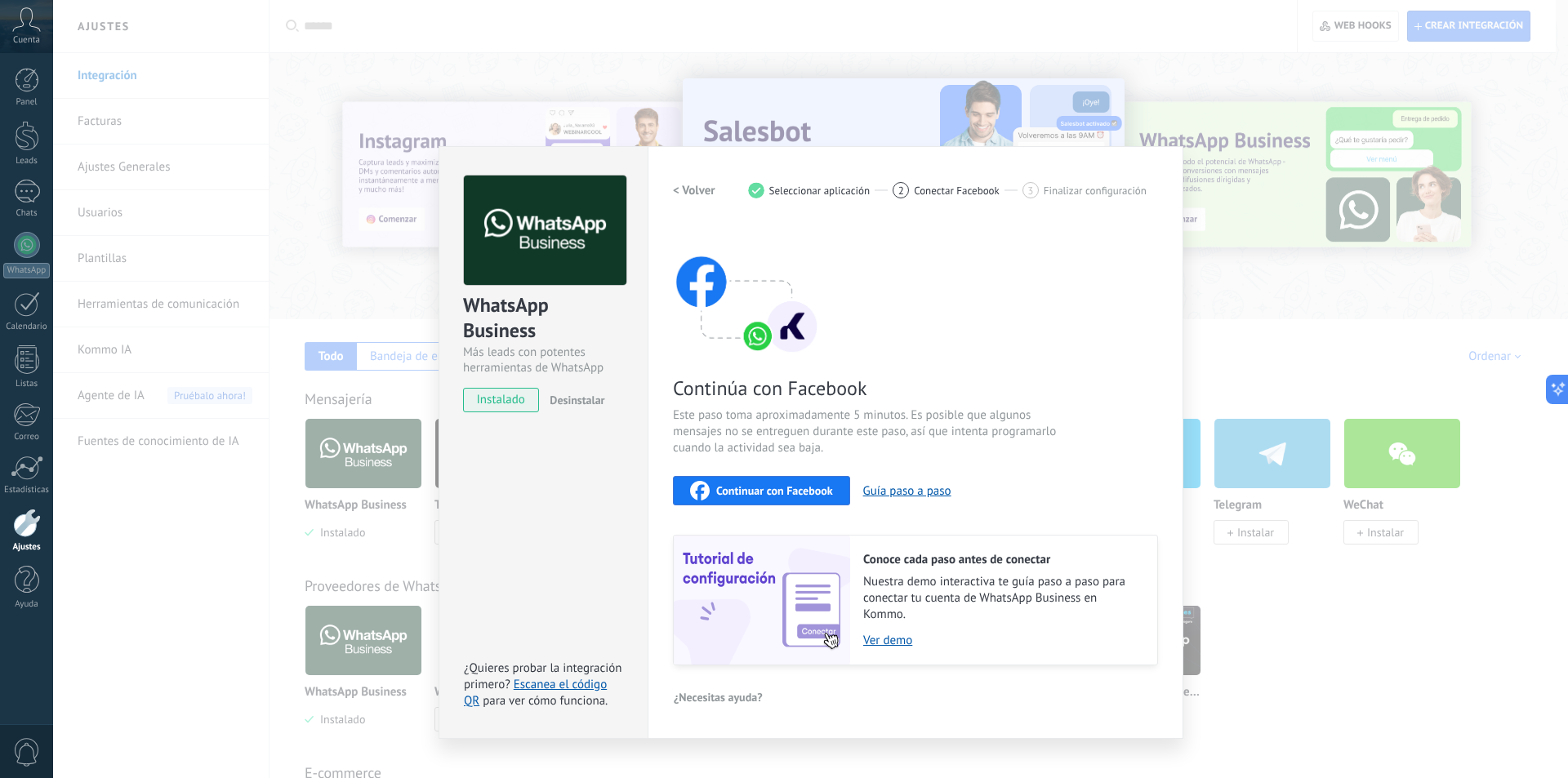
click at [792, 490] on span "Continuar con Facebook" at bounding box center [775, 491] width 117 height 12
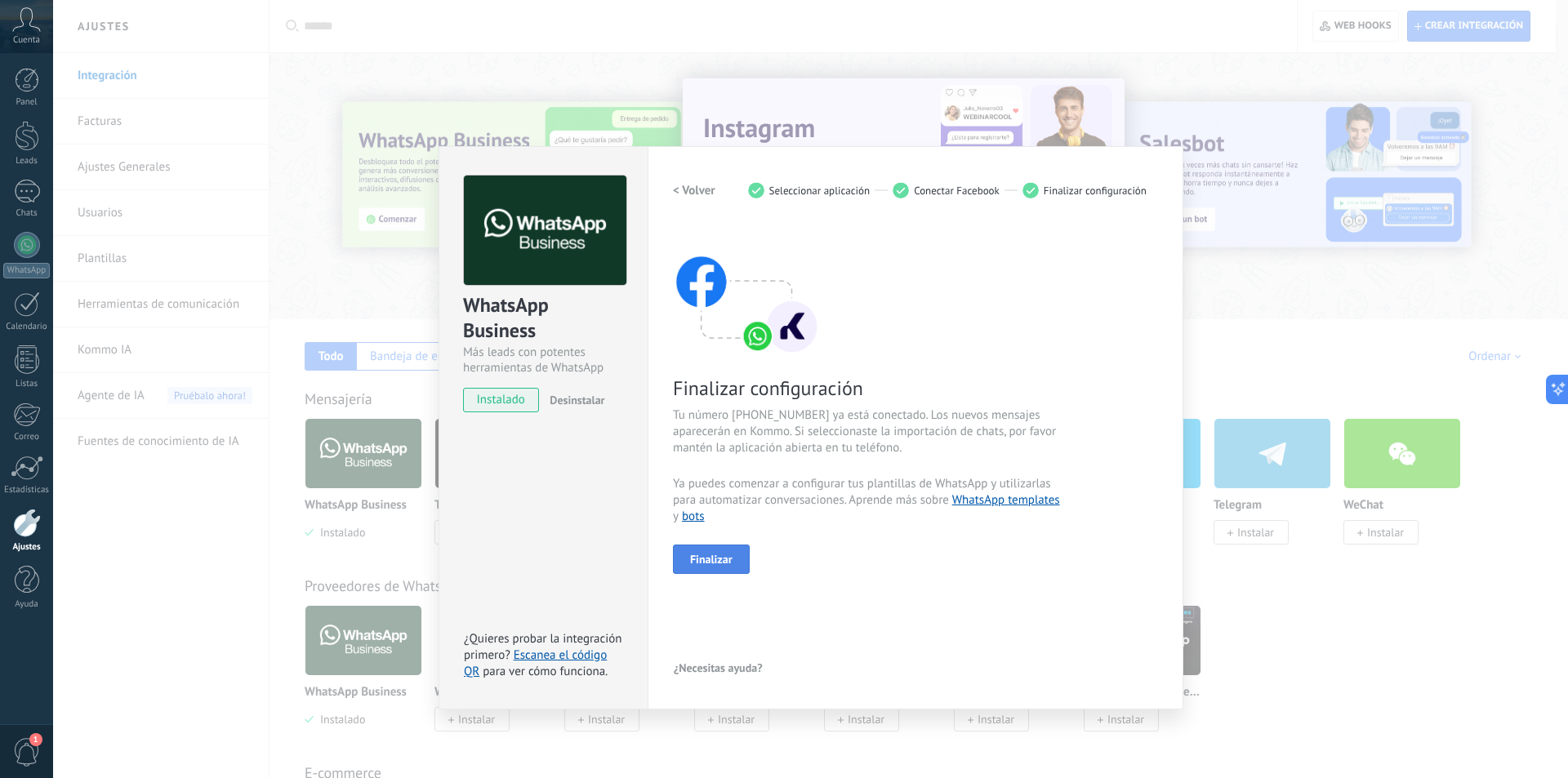
click at [725, 559] on span "Finalizar" at bounding box center [711, 560] width 43 height 12
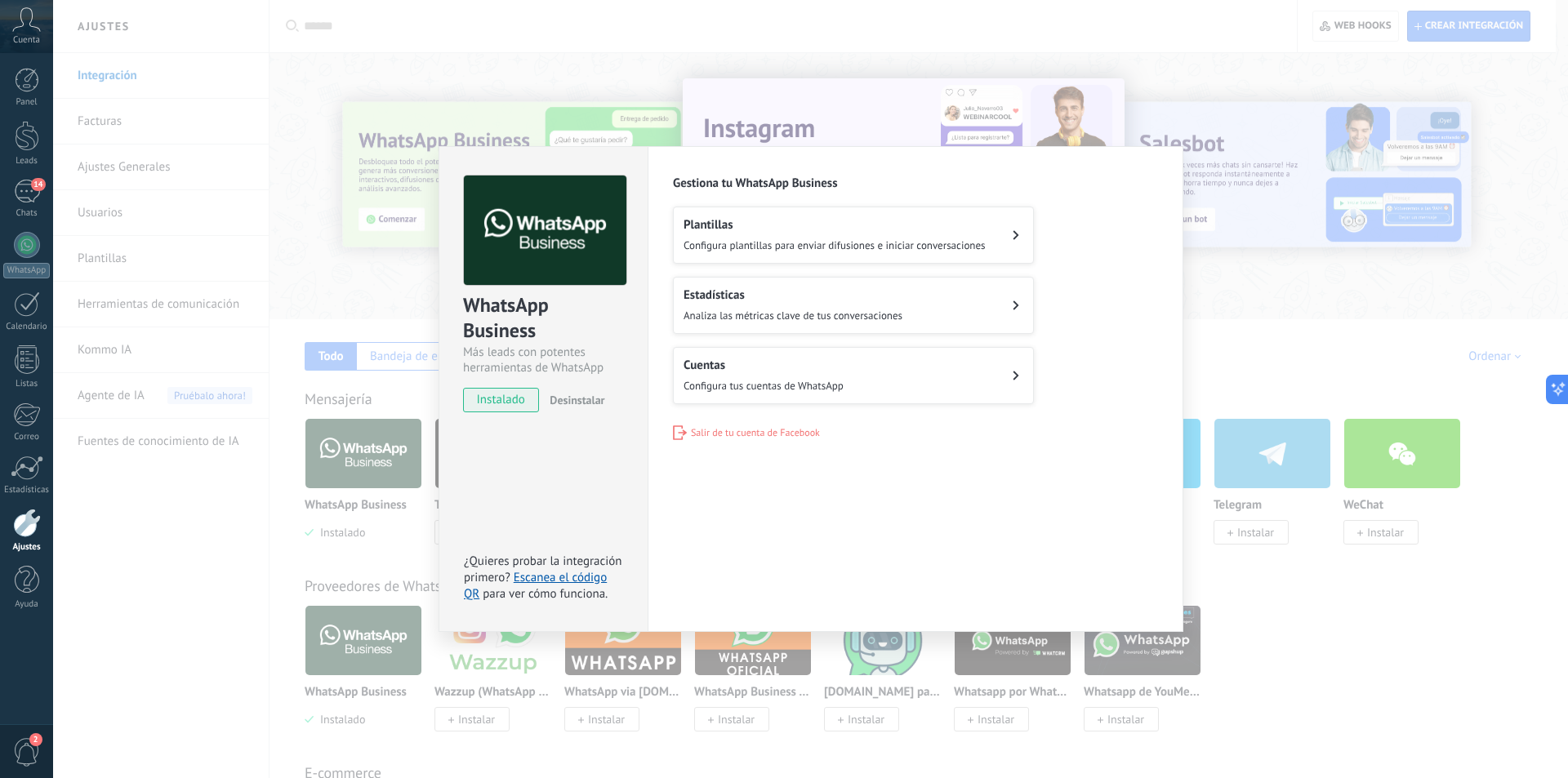
click at [885, 508] on div "Configuraciones Autorizaciones Esta pestaña registra a los usuarios que han con…" at bounding box center [915, 389] width 535 height 486
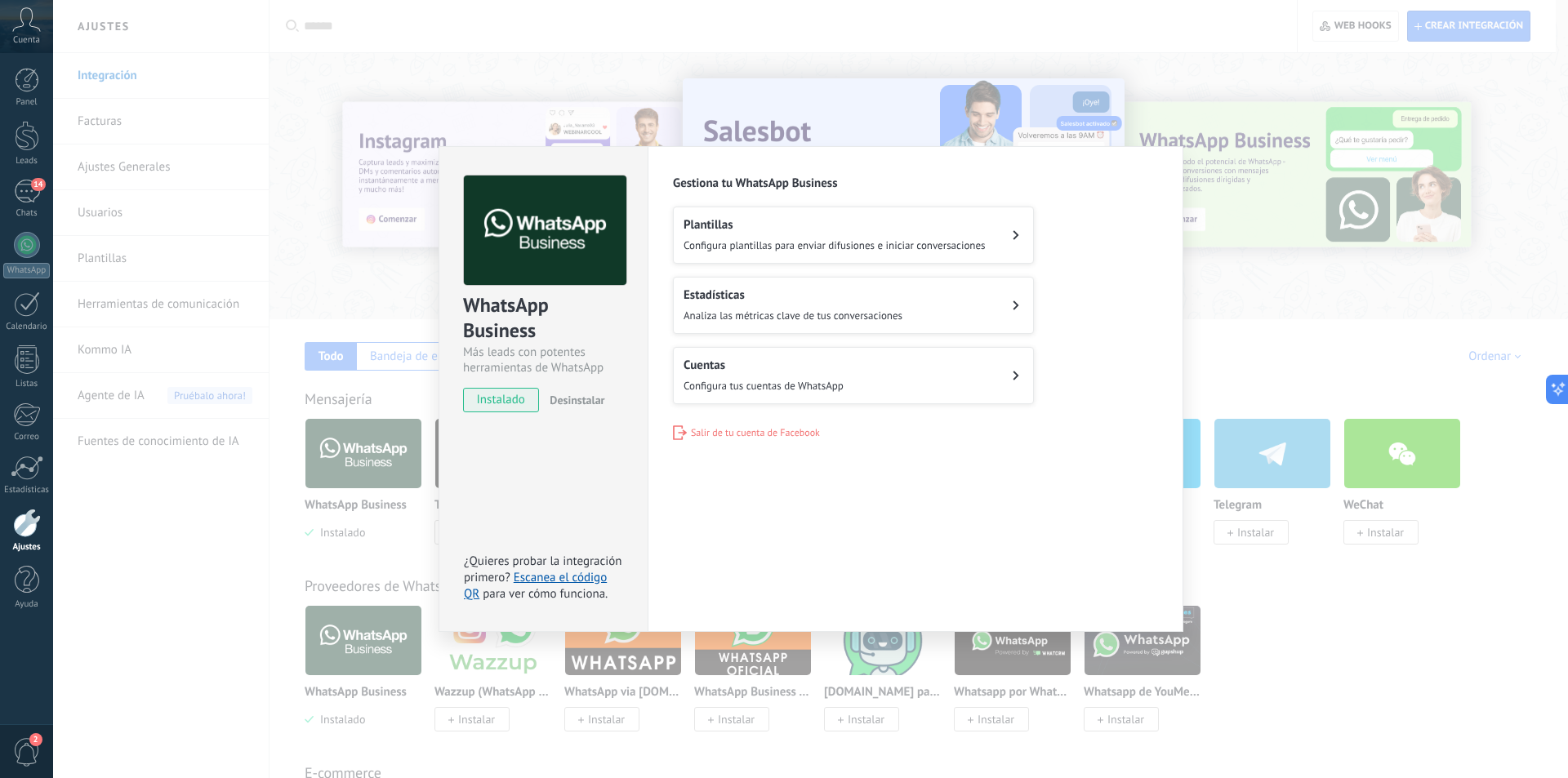
click at [927, 459] on div "Configuraciones Autorizaciones Esta pestaña registra a los usuarios que han con…" at bounding box center [915, 389] width 535 height 486
click at [379, 266] on div "WhatsApp Business Más leads con potentes herramientas de WhatsApp instalado Des…" at bounding box center [811, 389] width 1515 height 778
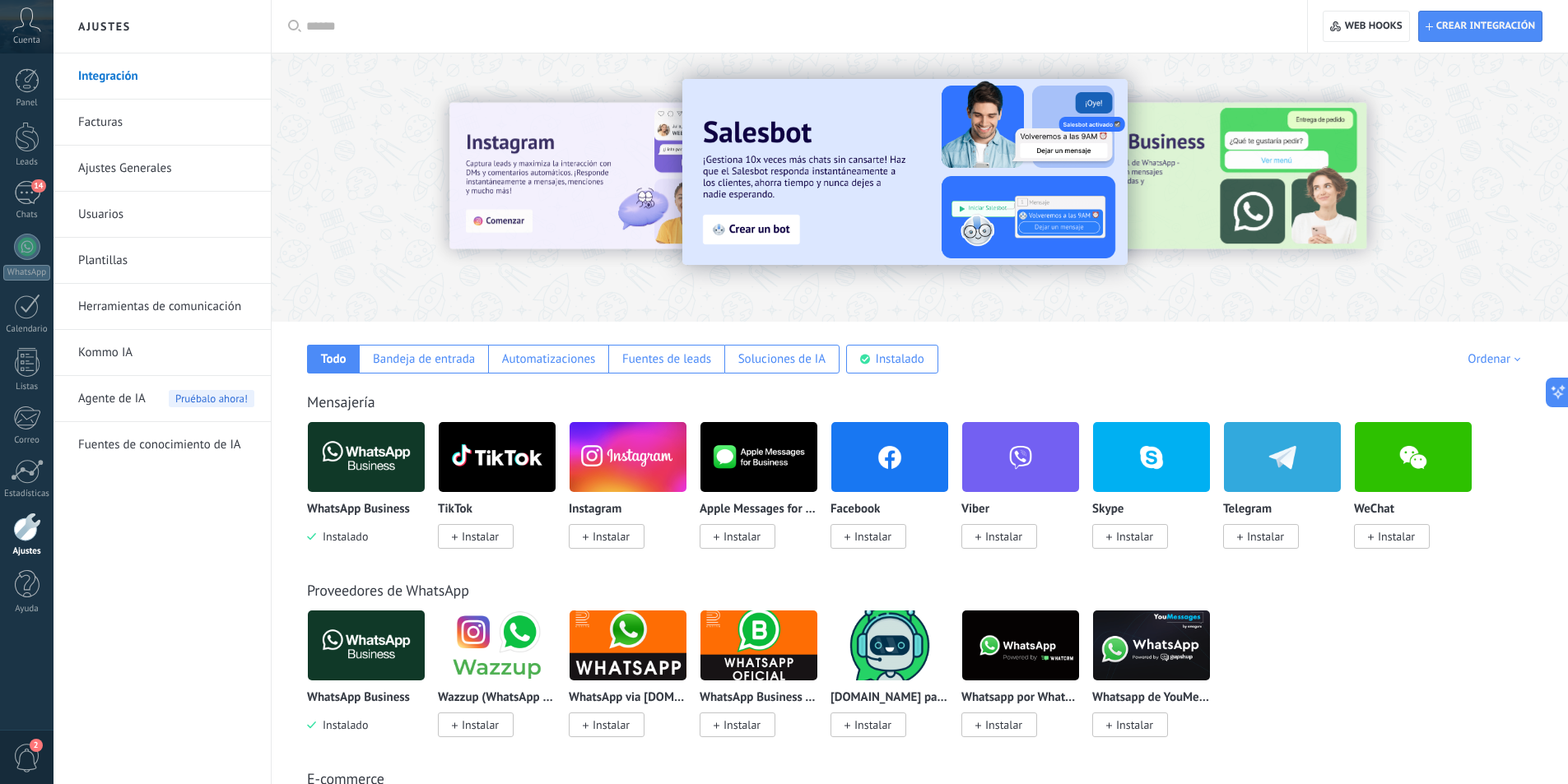
click at [382, 445] on img at bounding box center [366, 456] width 117 height 80
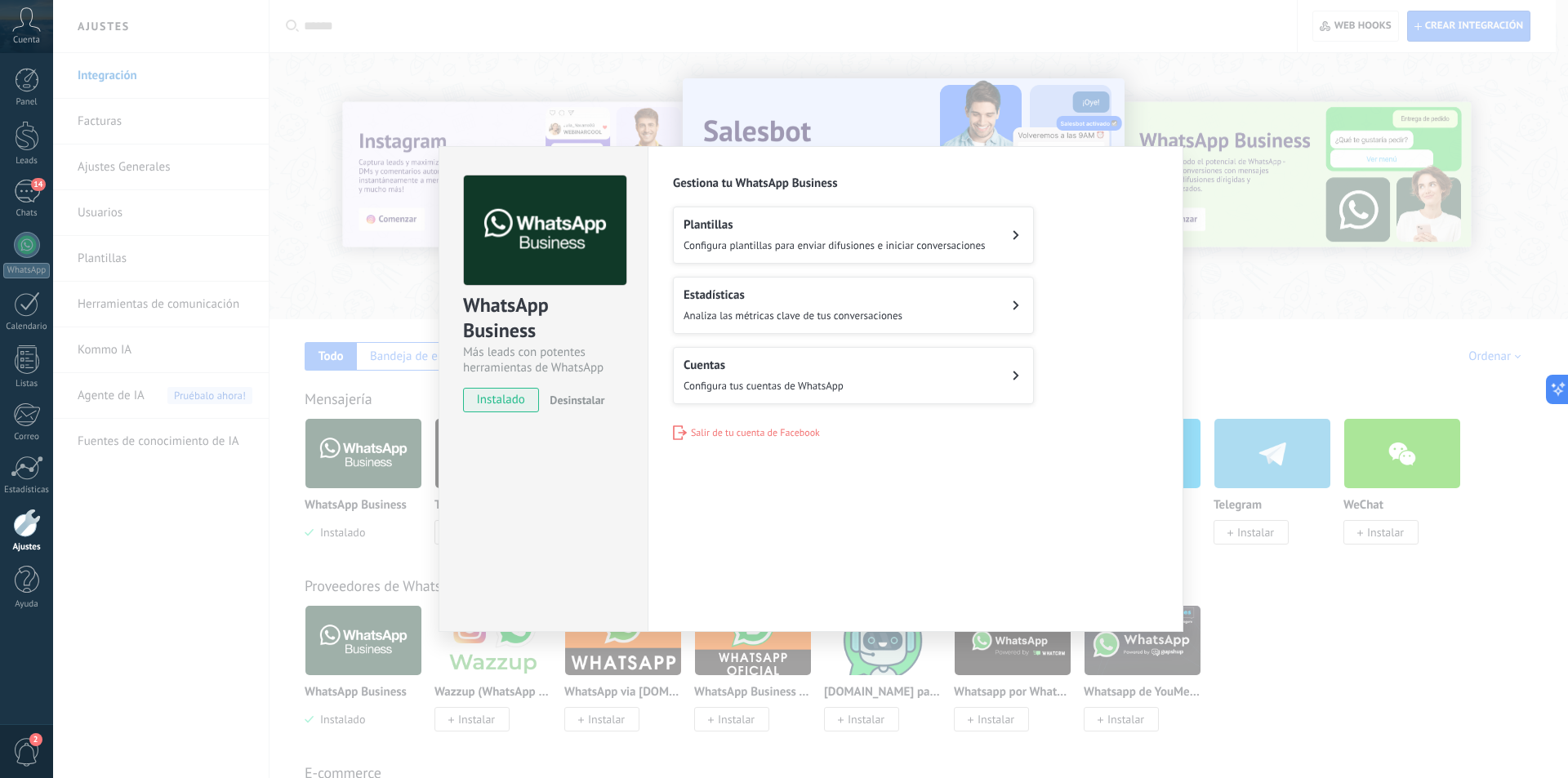
click at [765, 389] on span "Configura tus cuentas de WhatsApp" at bounding box center [763, 385] width 160 height 14
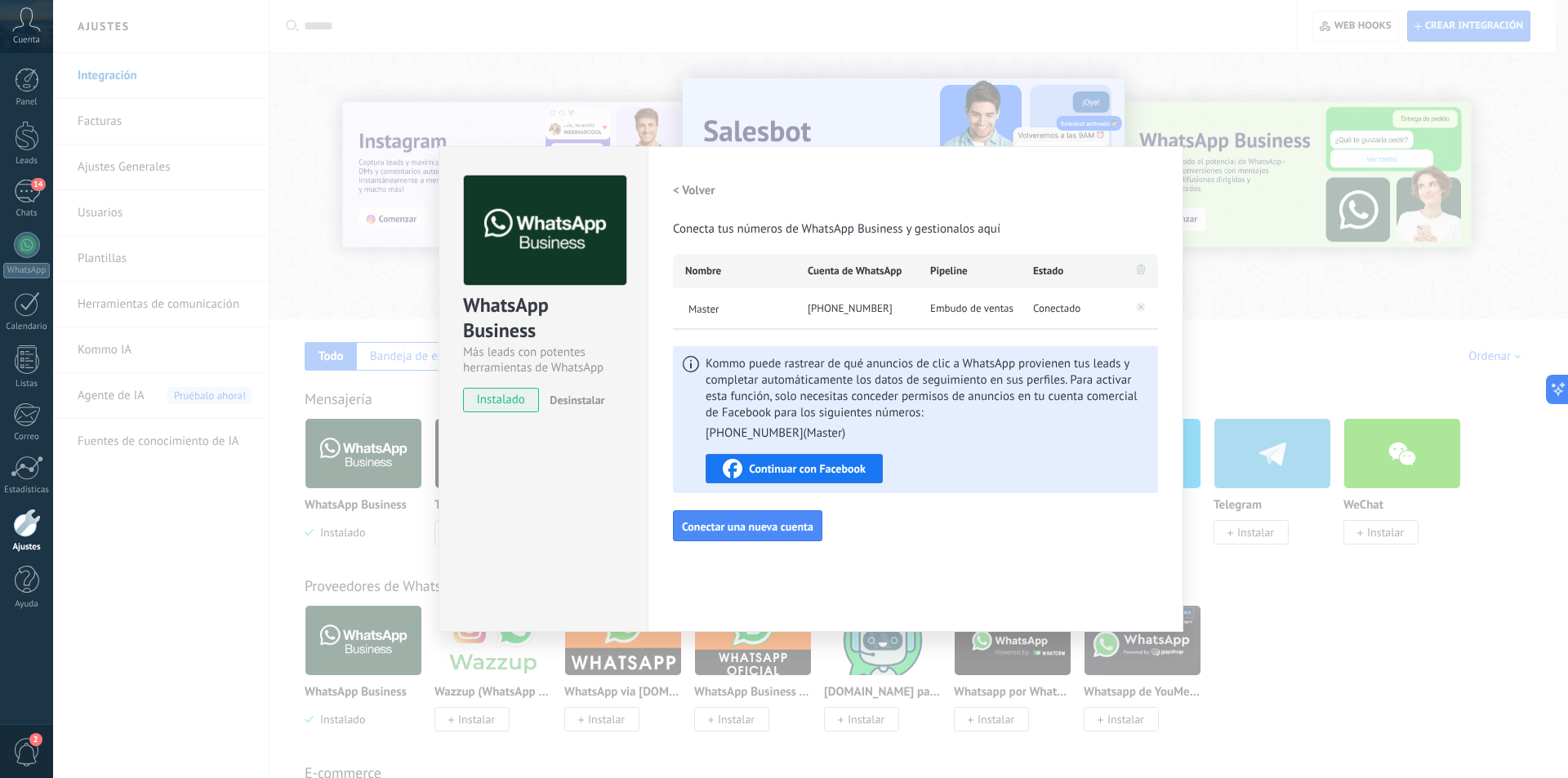
click at [1274, 359] on div "WhatsApp Business Más leads con potentes herramientas de WhatsApp instalado Des…" at bounding box center [811, 389] width 1515 height 778
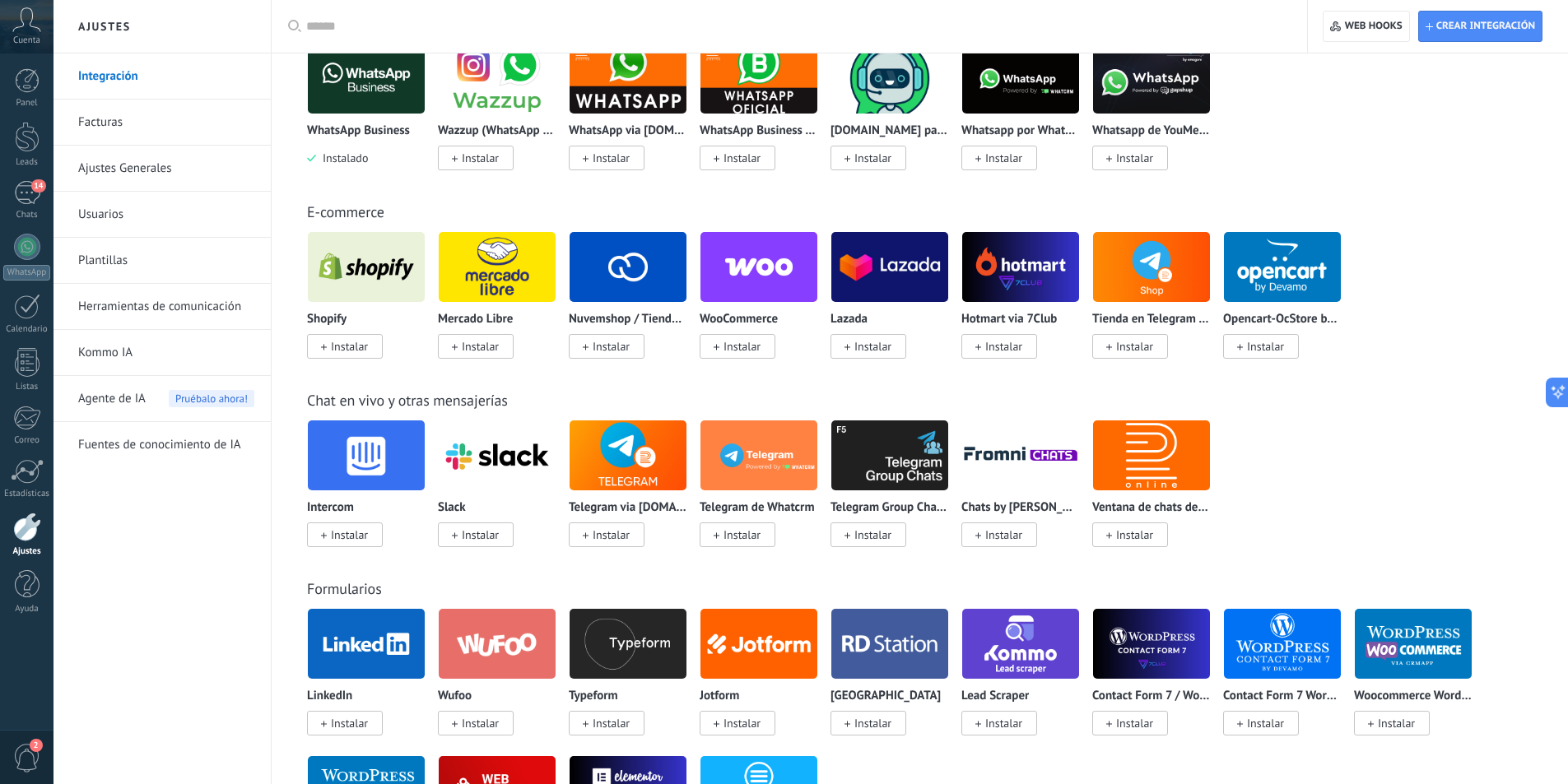
scroll to position [713, 0]
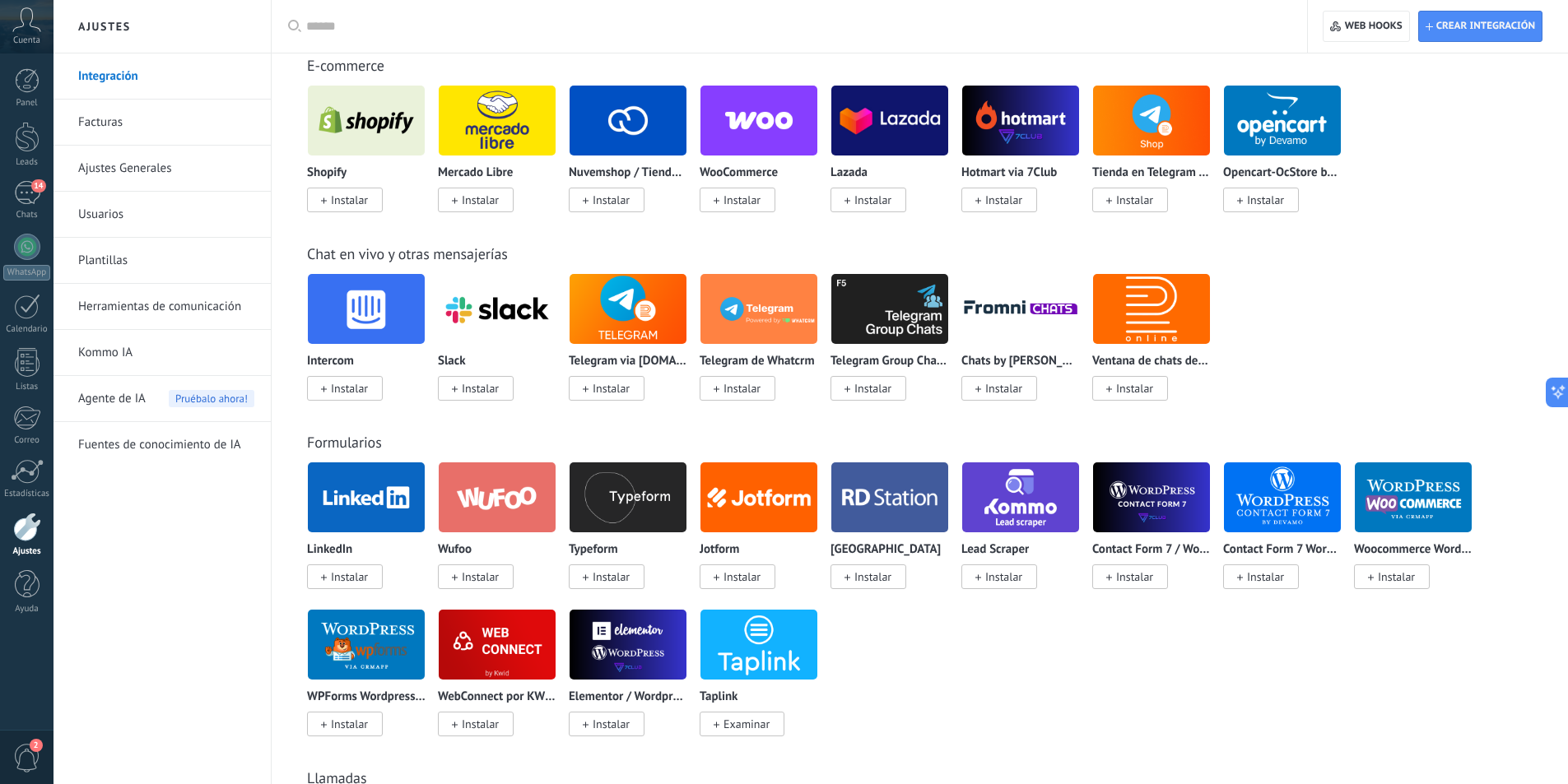
click at [362, 20] on input "text" at bounding box center [795, 27] width 978 height 18
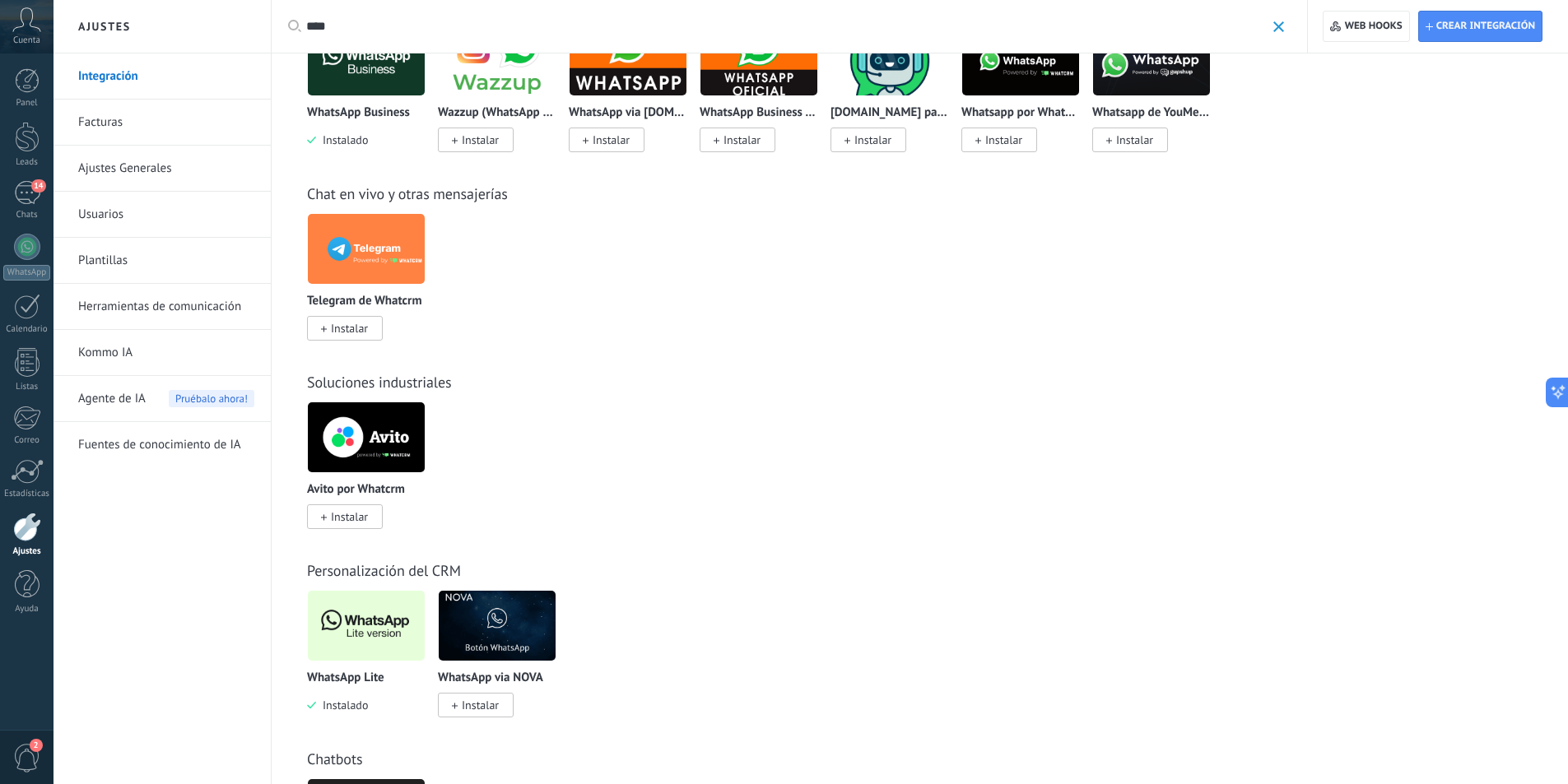
scroll to position [384, 0]
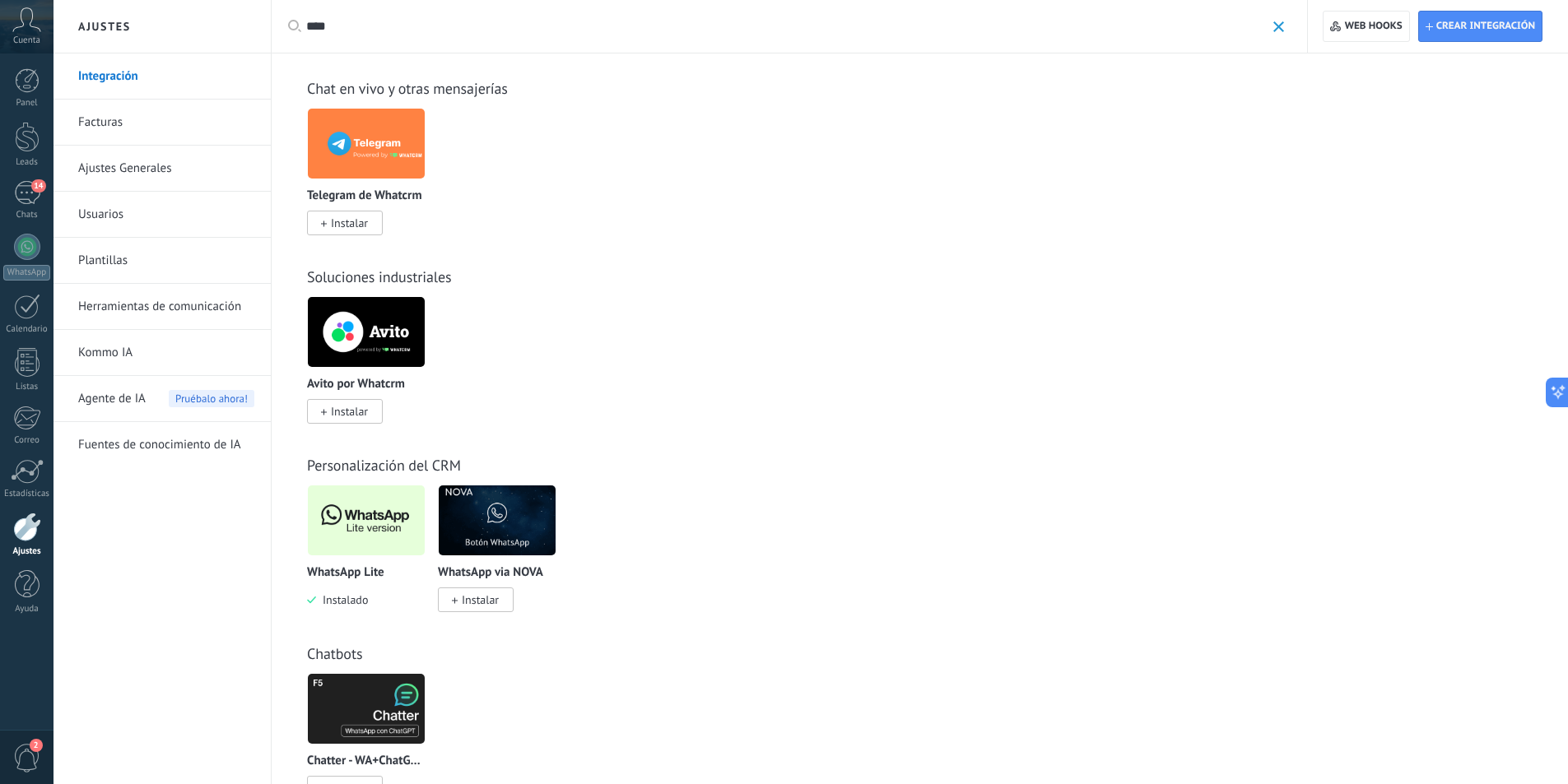
type input "****"
click at [360, 540] on img at bounding box center [366, 520] width 117 height 80
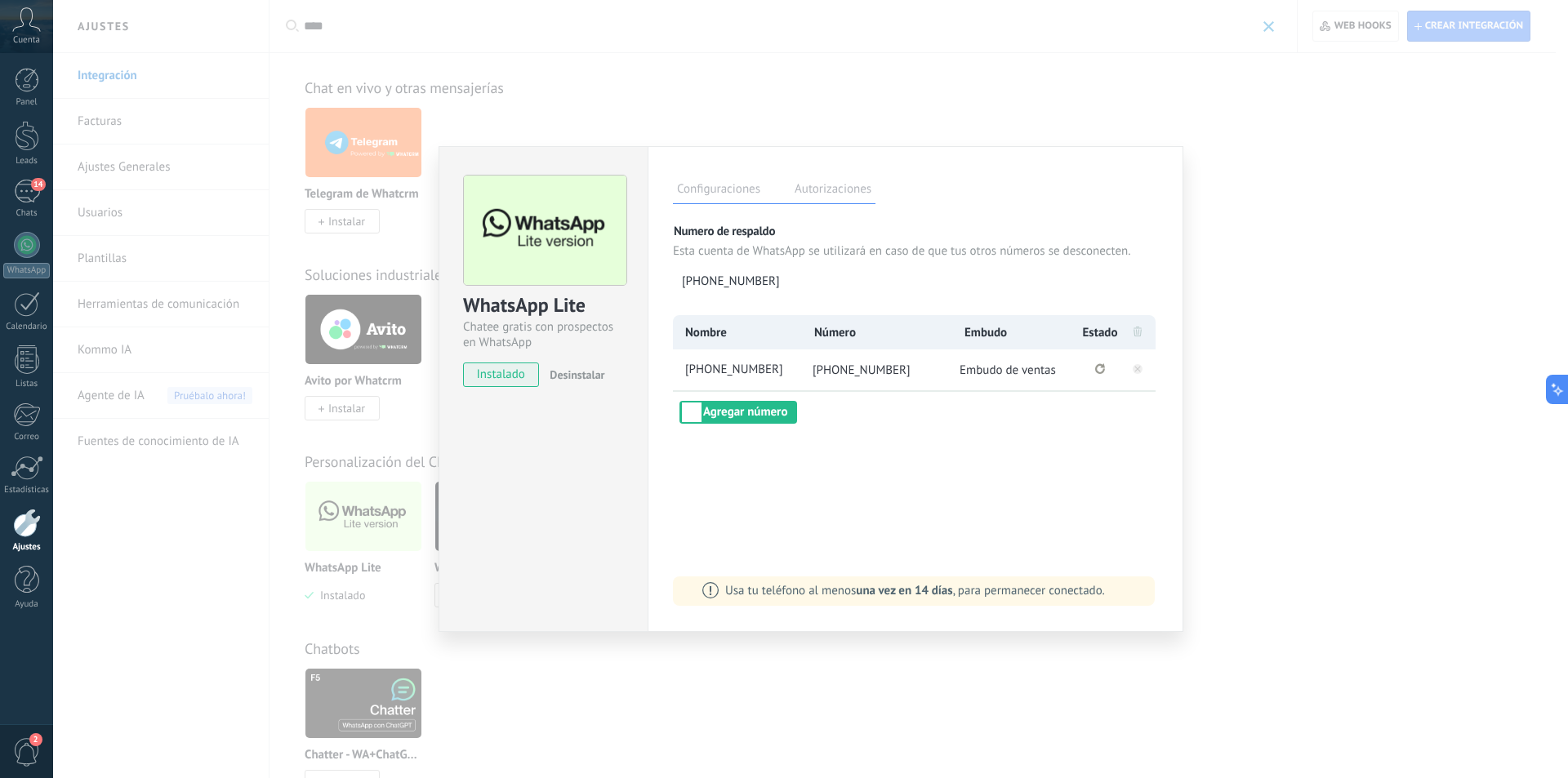
click at [1294, 134] on div "WhatsApp Lite Chatee gratis con prospectos en WhatsApp instalado Desinstalar Co…" at bounding box center [811, 389] width 1515 height 778
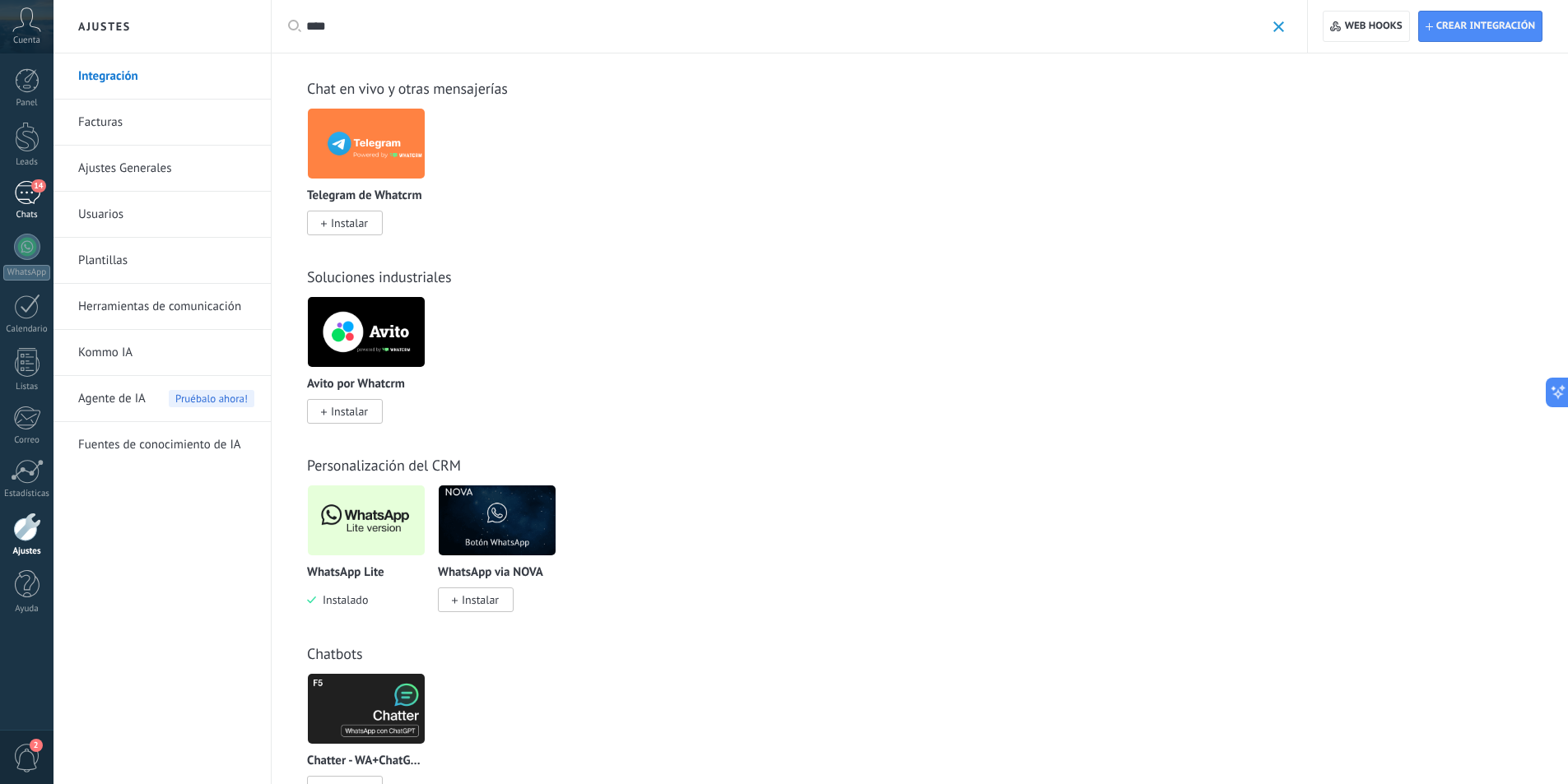
click at [30, 188] on div "14" at bounding box center [27, 192] width 26 height 24
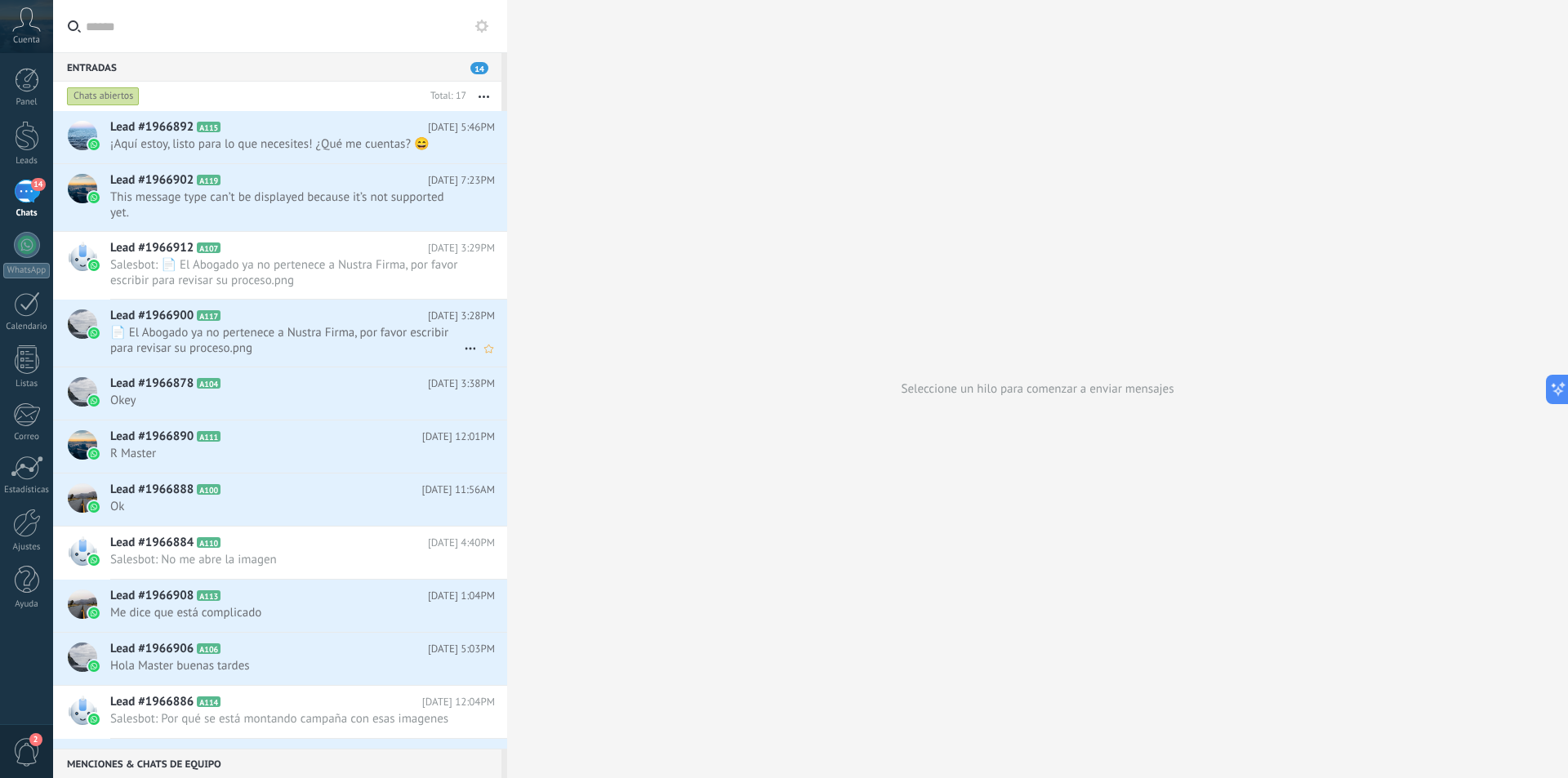
click at [232, 329] on span "📄 El Abogado ya no pertenece a Nustra Firma, por favor escribir para revisar su…" at bounding box center [287, 340] width 354 height 31
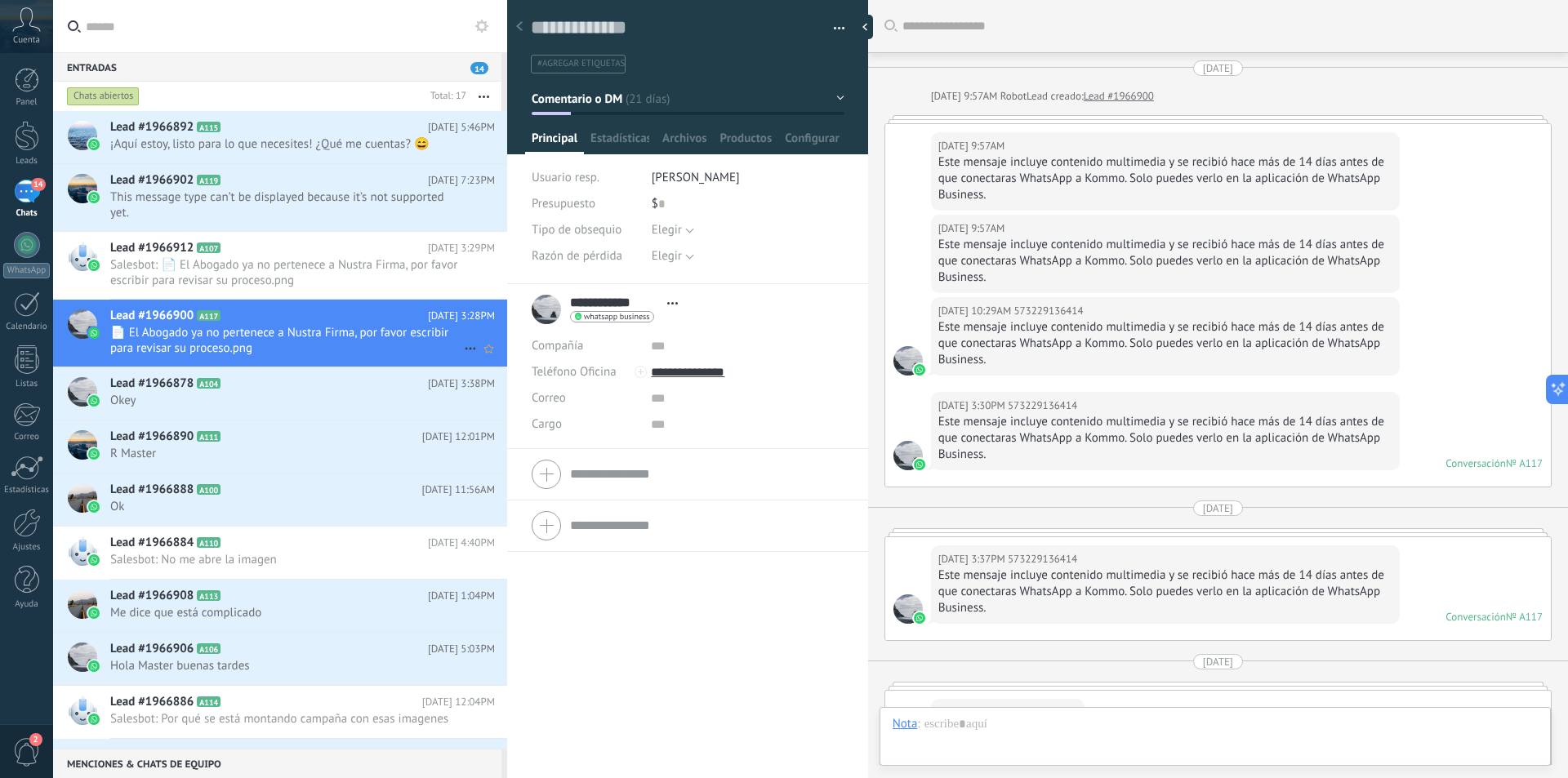
scroll to position [434, 0]
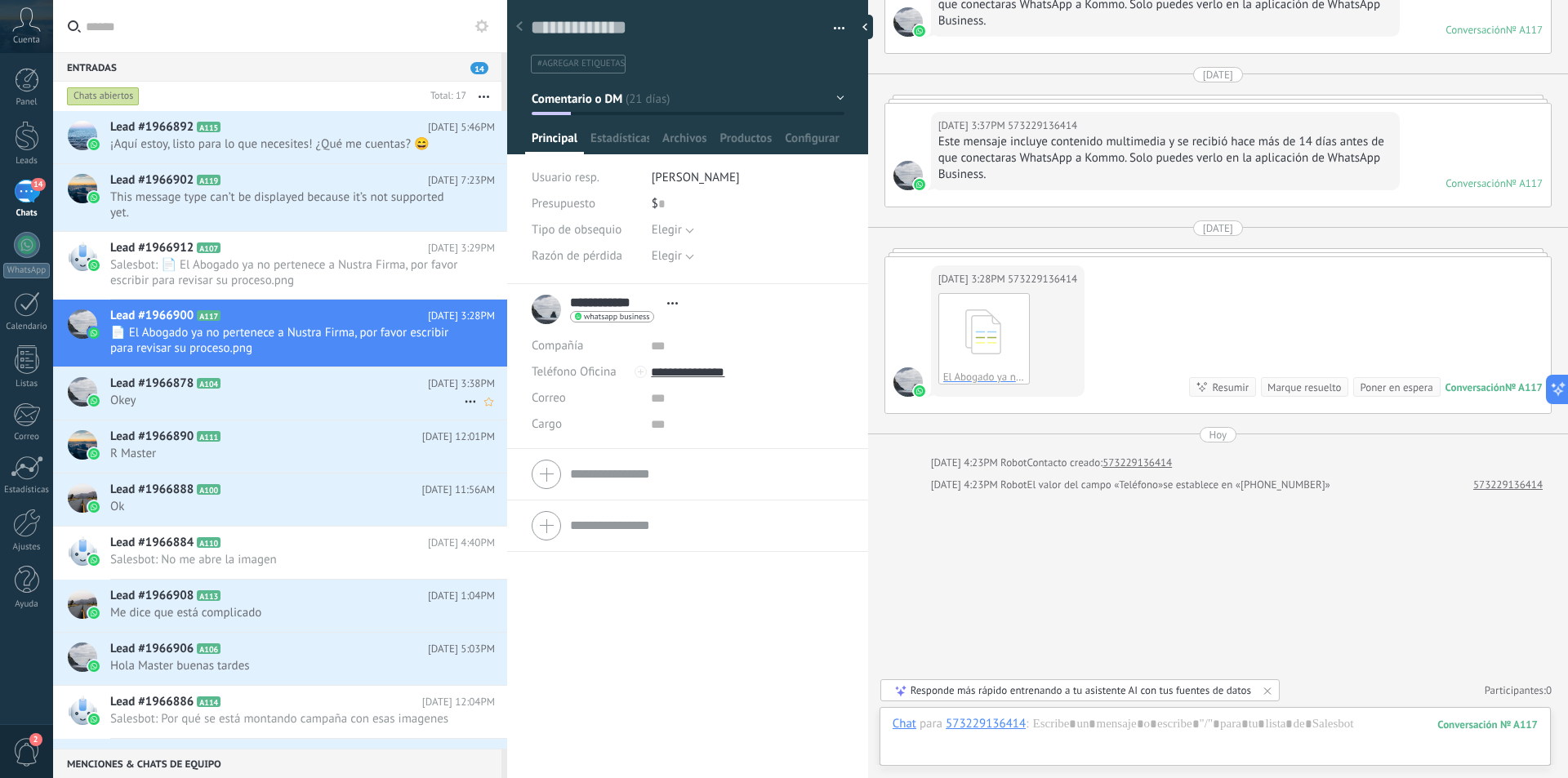
click at [133, 379] on span "Lead #1966878" at bounding box center [152, 384] width 83 height 17
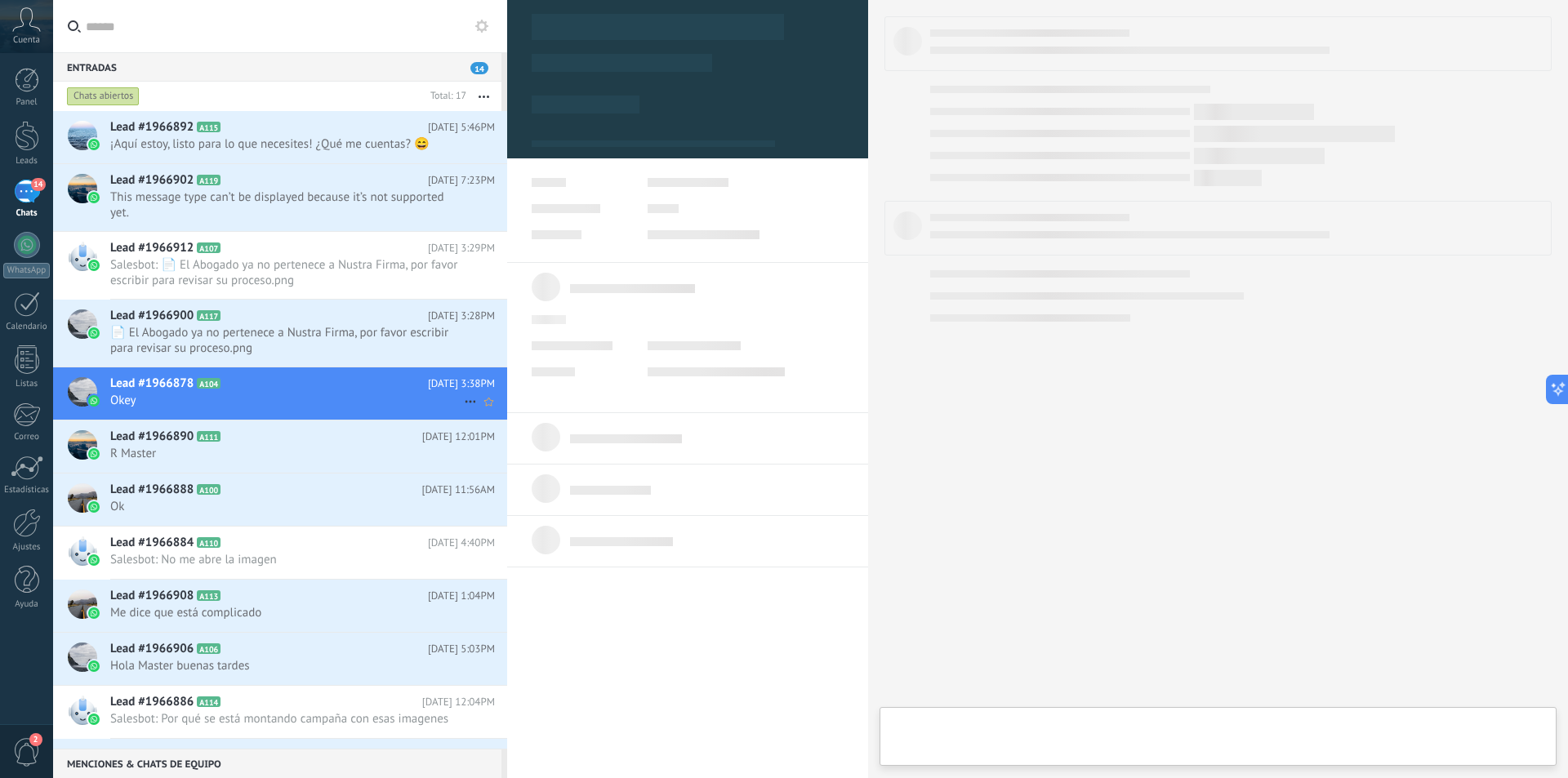
type textarea "**********"
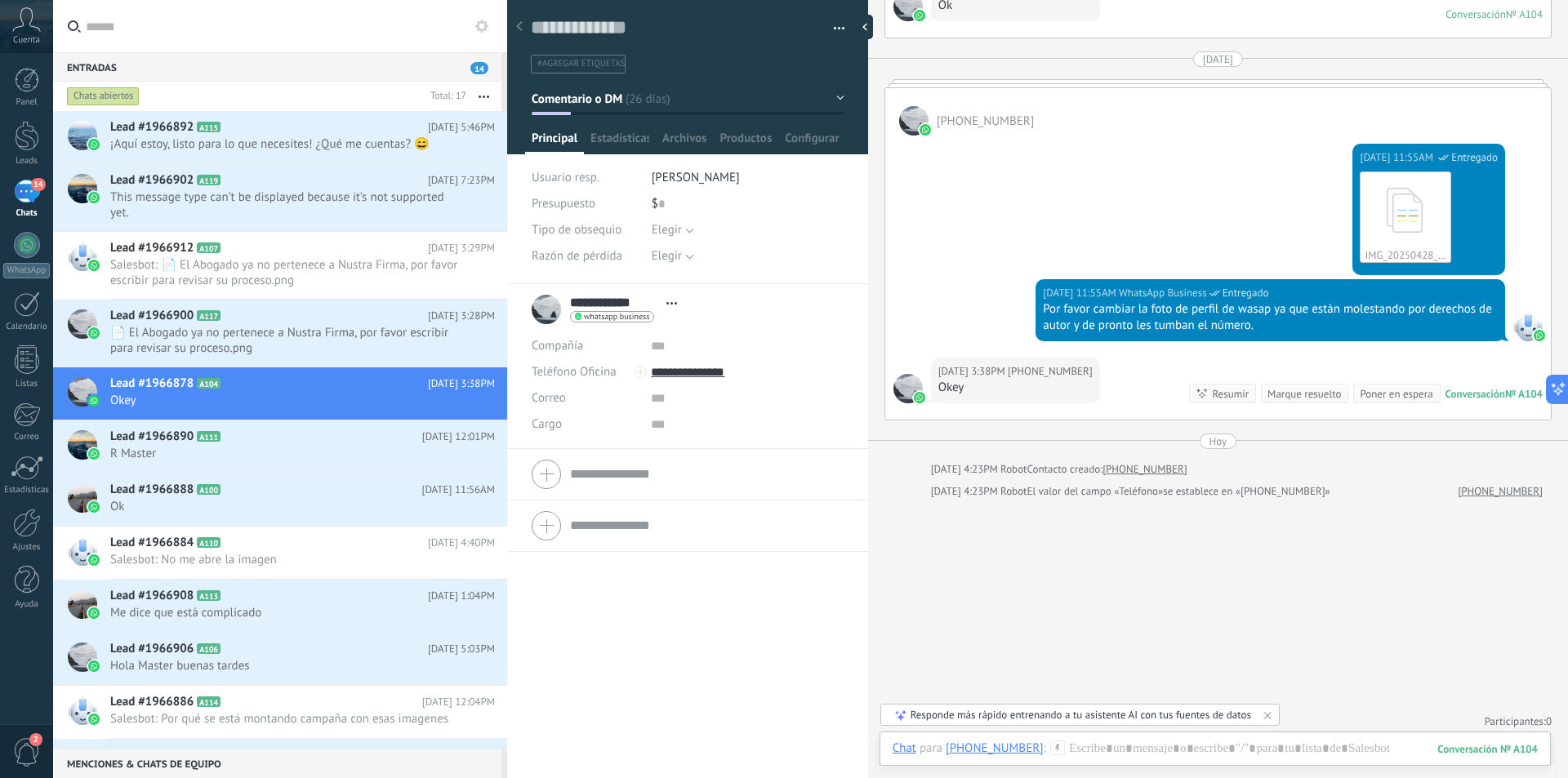
click at [26, 33] on div "Cuenta" at bounding box center [27, 27] width 53 height 53
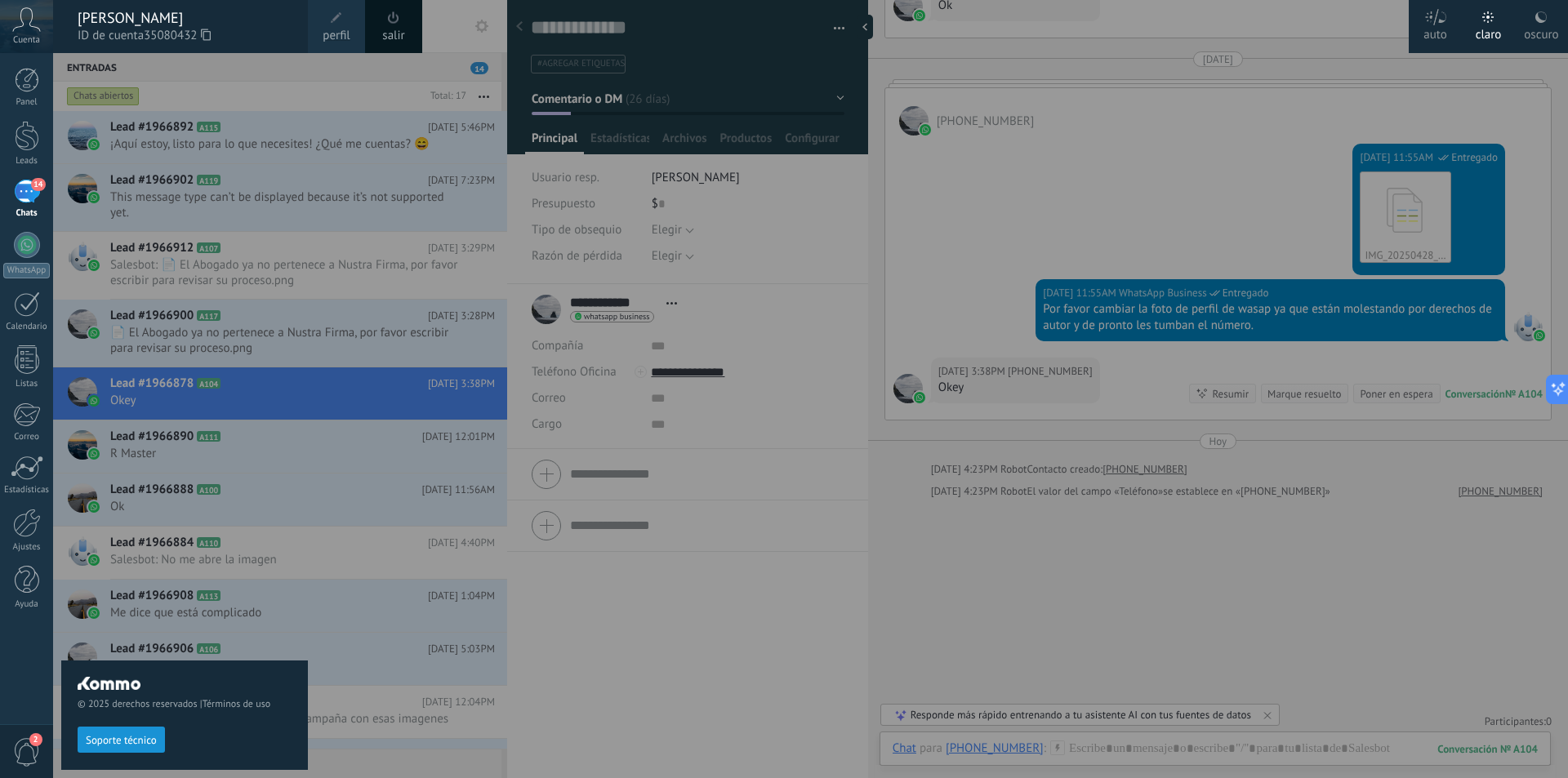
click at [333, 29] on span "perfil" at bounding box center [336, 36] width 27 height 18
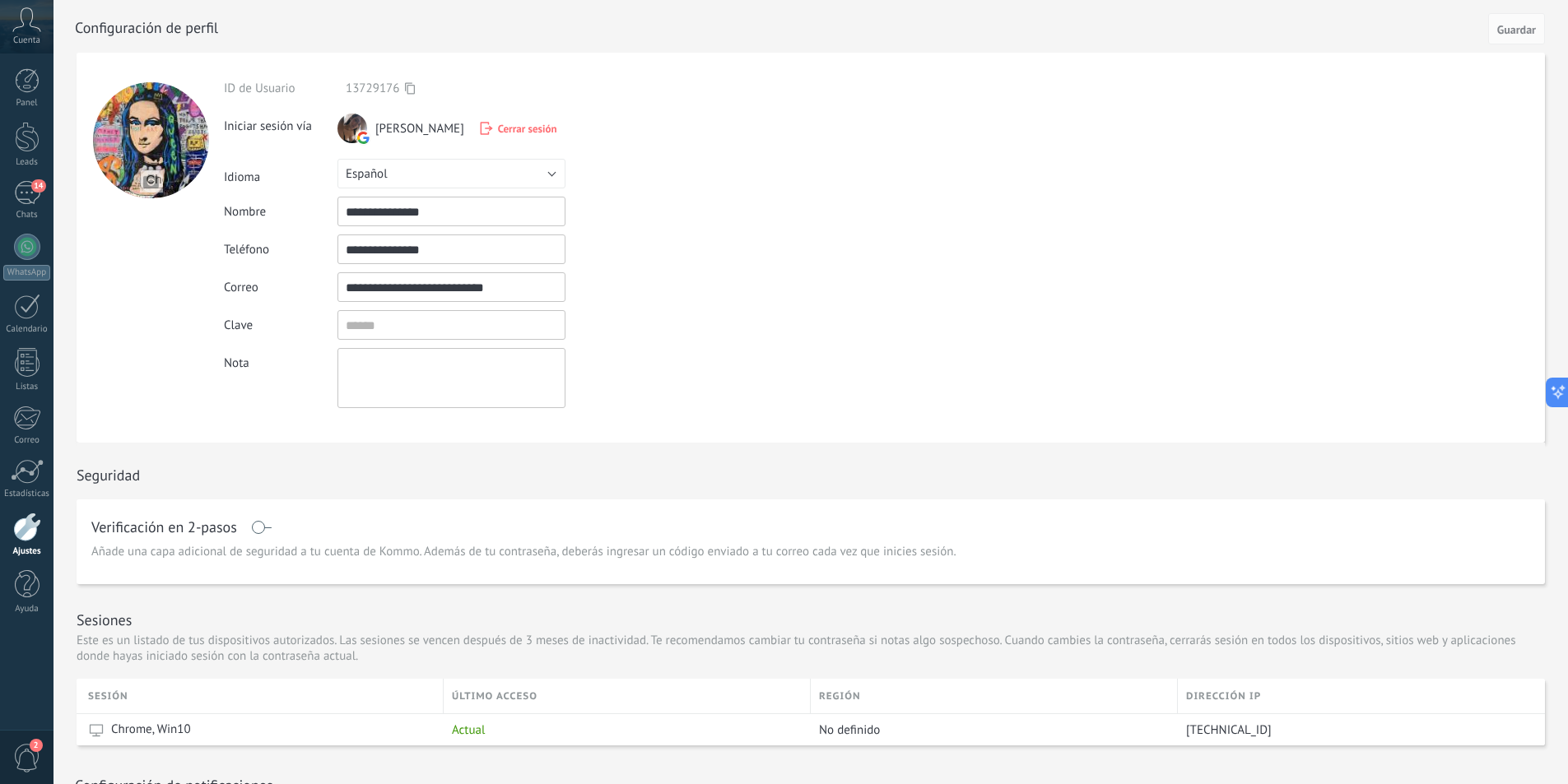
click at [150, 184] on input "file" at bounding box center [150, 181] width 23 height 23
type input "**********"
click at [1514, 29] on span "Guardar" at bounding box center [1517, 29] width 39 height 12
click at [25, 539] on div at bounding box center [27, 527] width 28 height 29
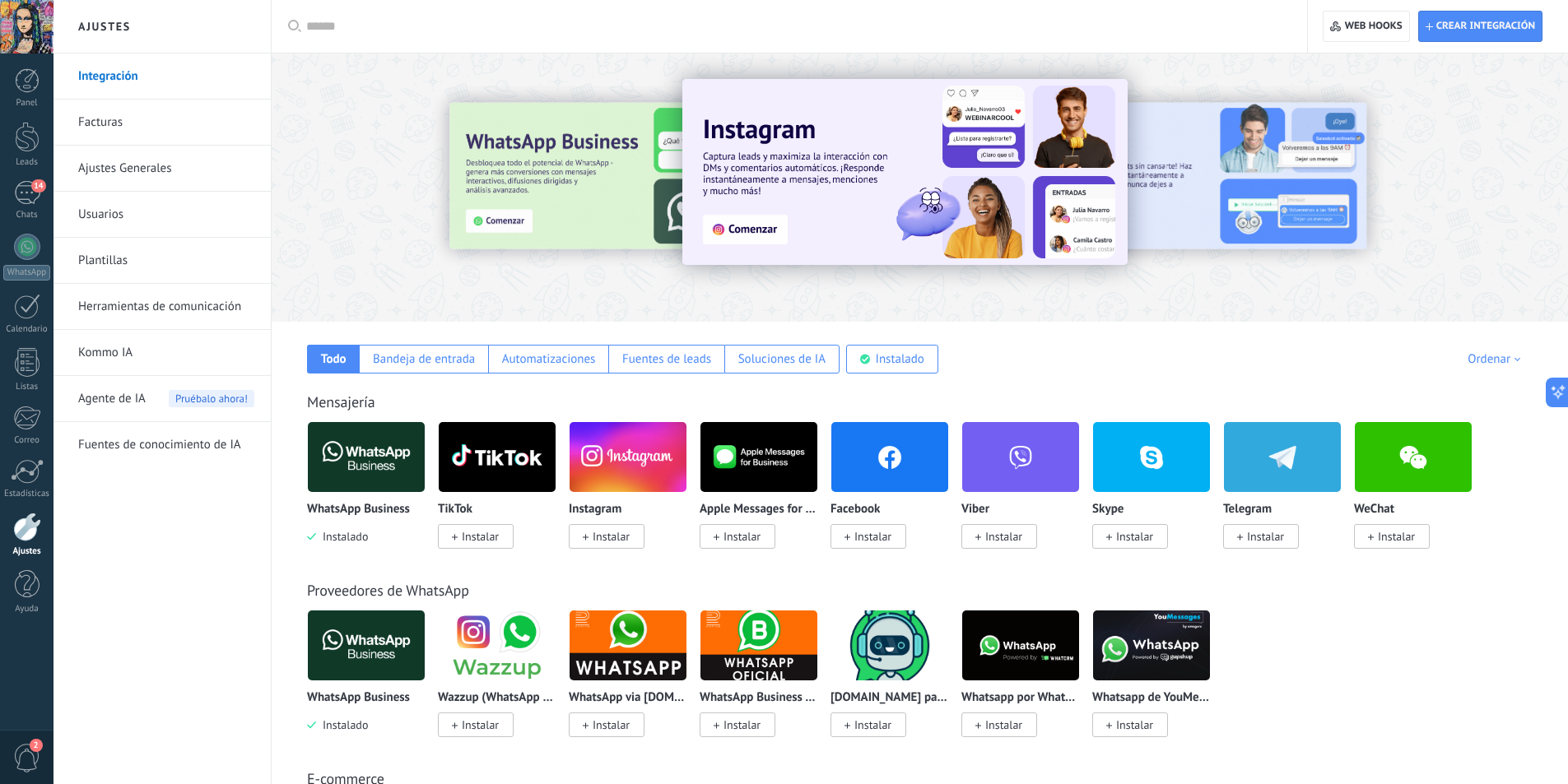
click at [372, 35] on div at bounding box center [795, 26] width 978 height 53
click at [346, 20] on input "text" at bounding box center [795, 27] width 978 height 18
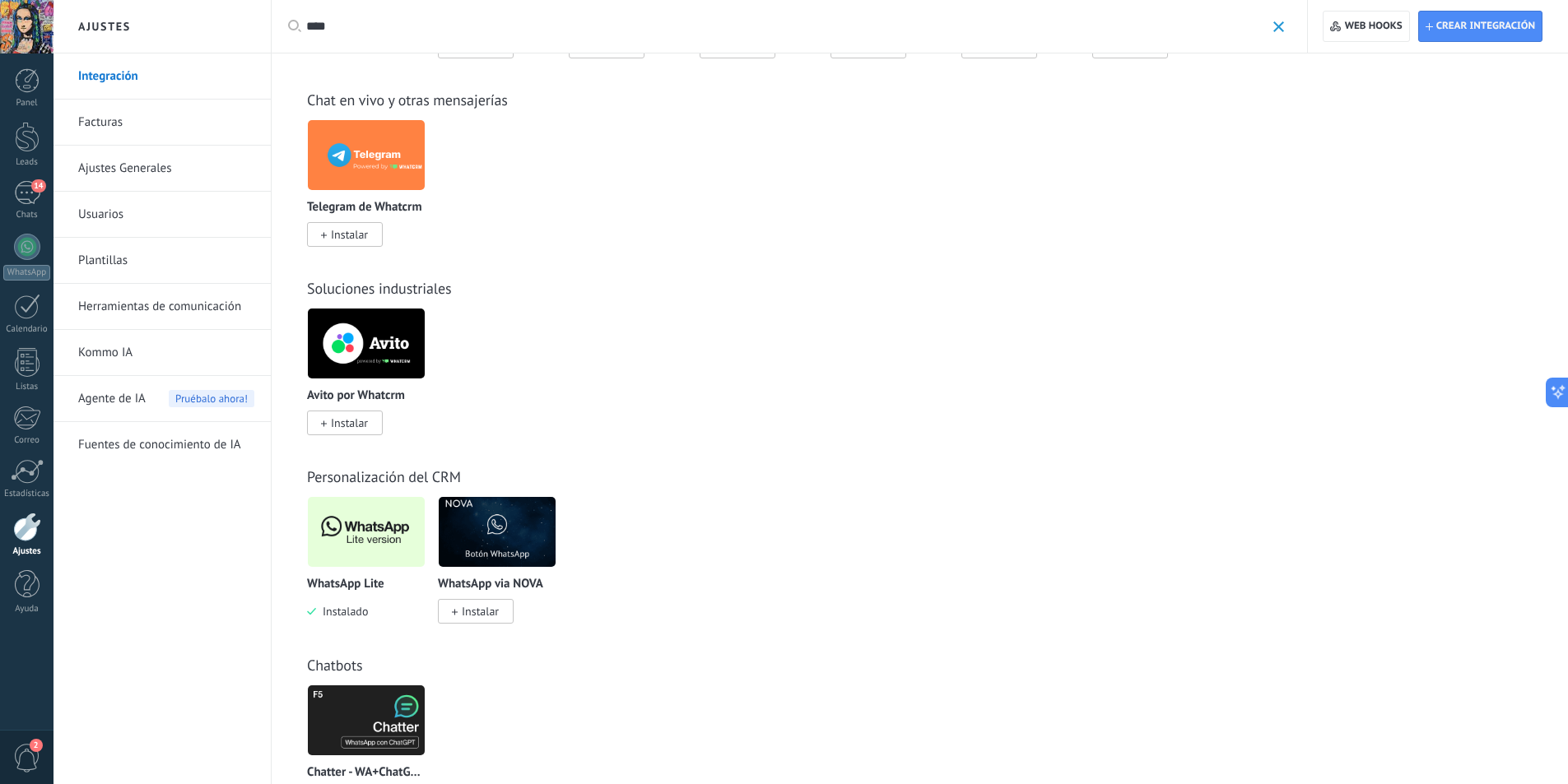
scroll to position [384, 0]
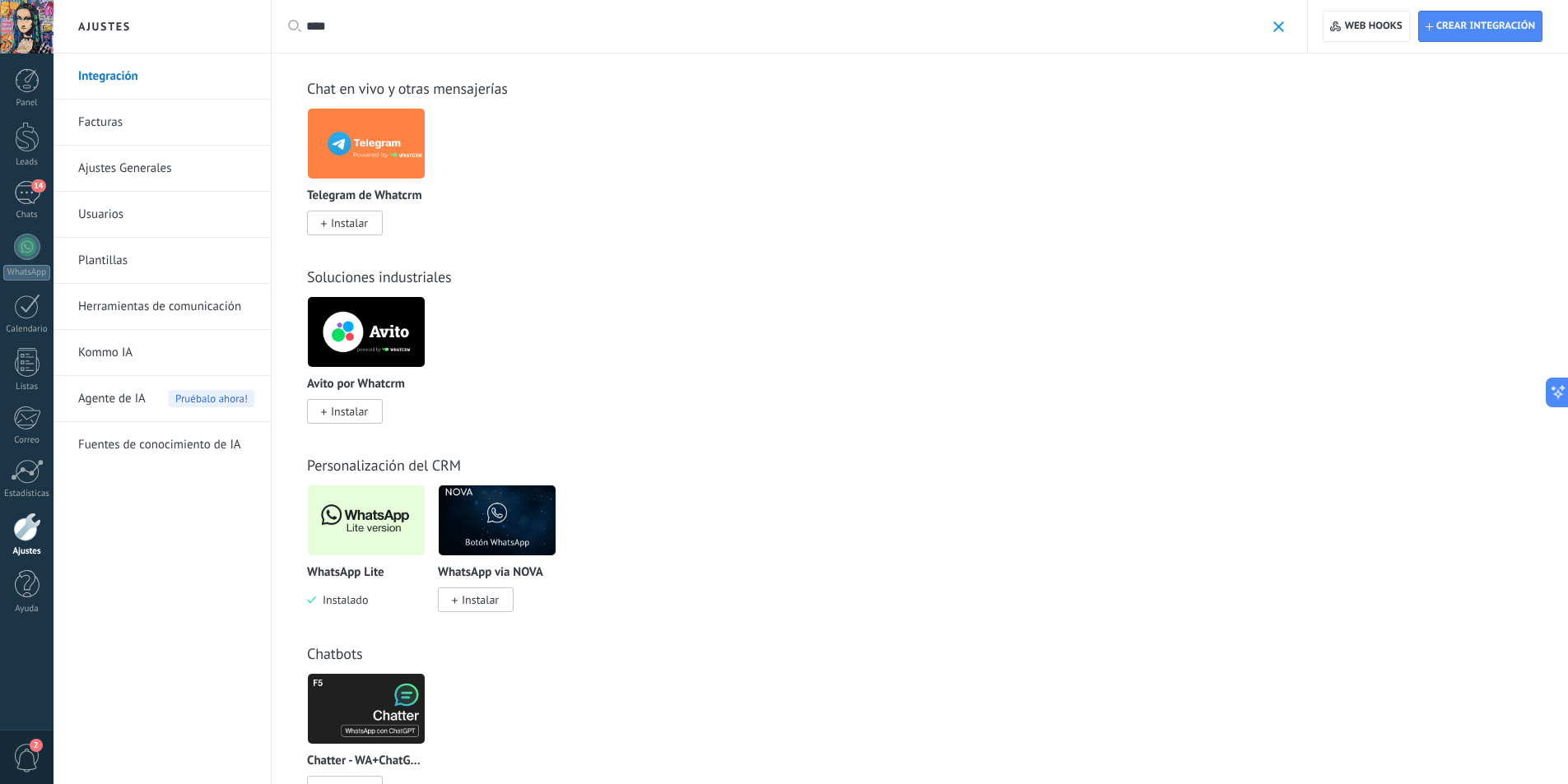
type input "****"
click at [367, 518] on img at bounding box center [366, 520] width 117 height 80
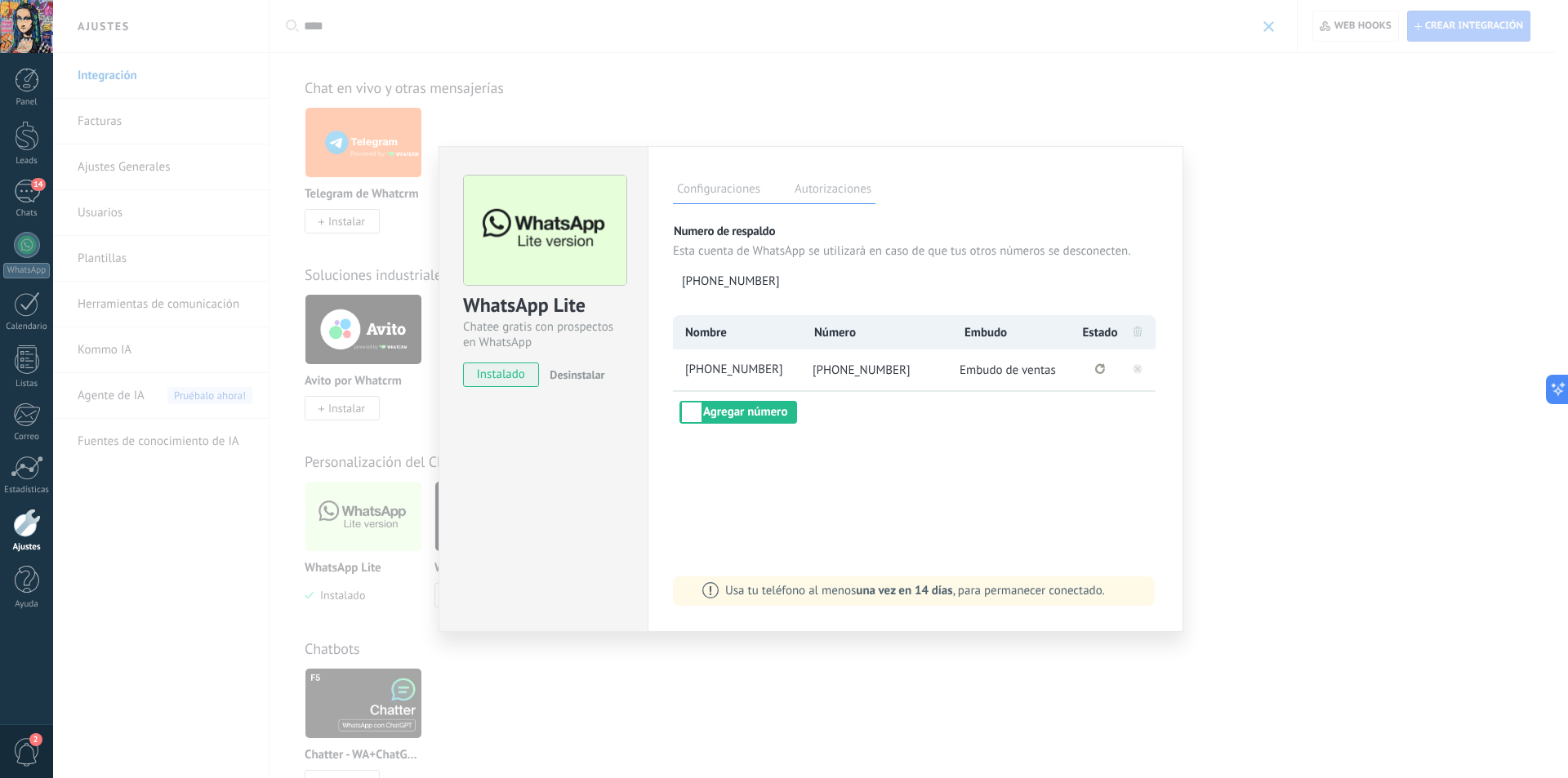
click at [36, 523] on div at bounding box center [27, 523] width 28 height 28
click at [1414, 134] on div "WhatsApp Lite Chatee gratis con prospectos en WhatsApp instalado Desinstalar Co…" at bounding box center [811, 389] width 1515 height 778
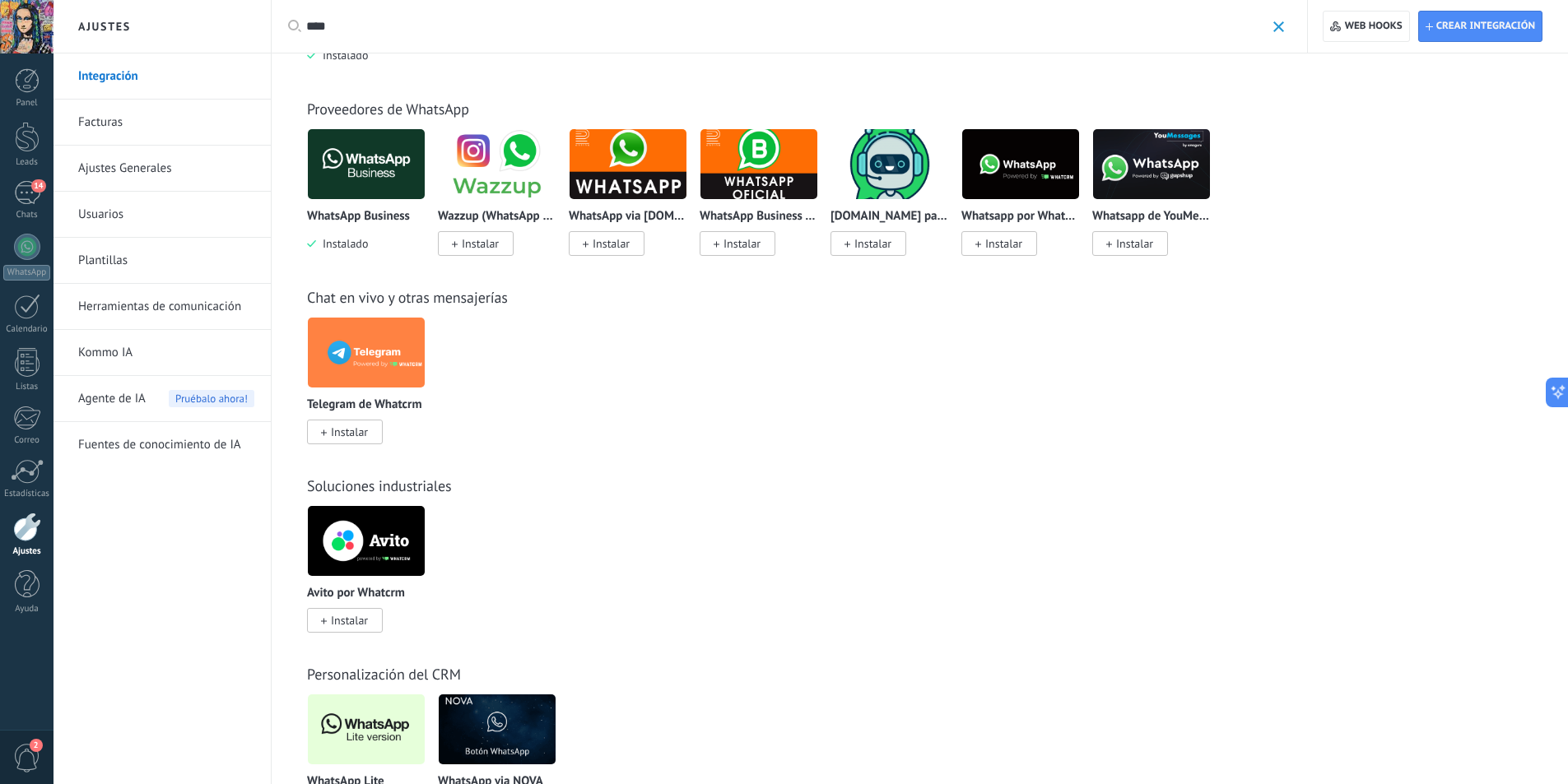
scroll to position [165, 0]
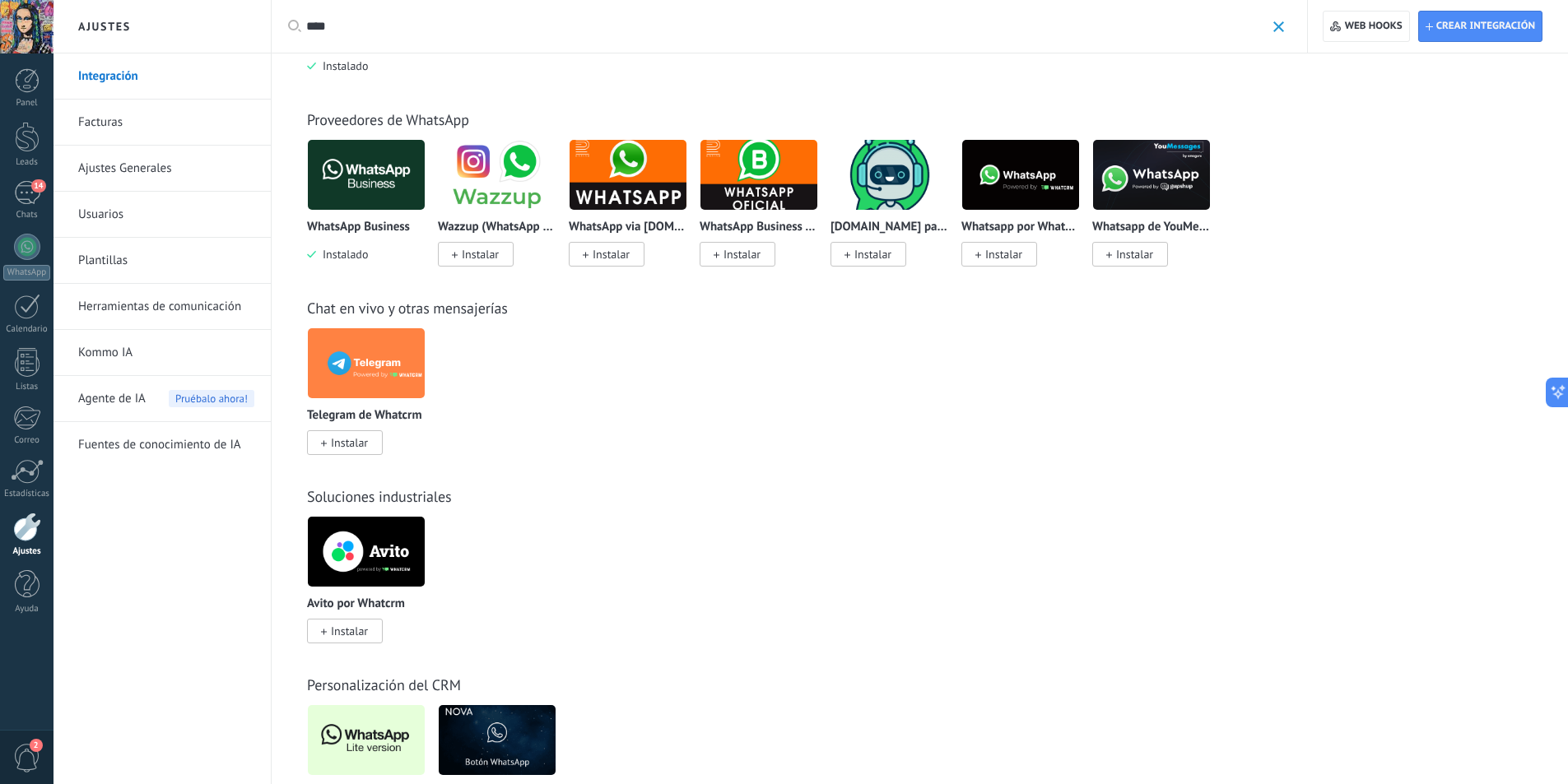
click at [1274, 26] on span at bounding box center [1279, 26] width 11 height 11
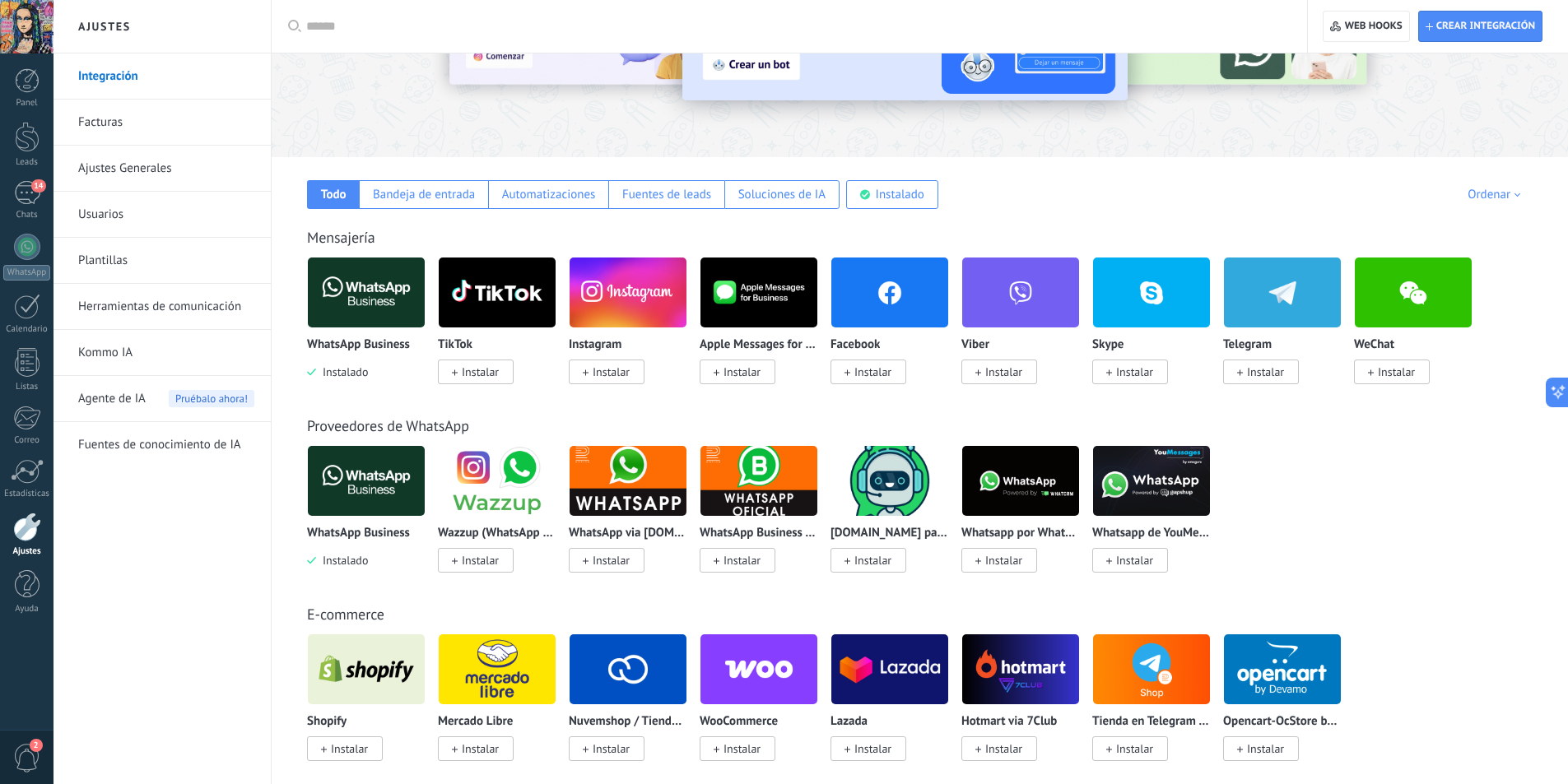
click at [366, 495] on img at bounding box center [366, 481] width 117 height 80
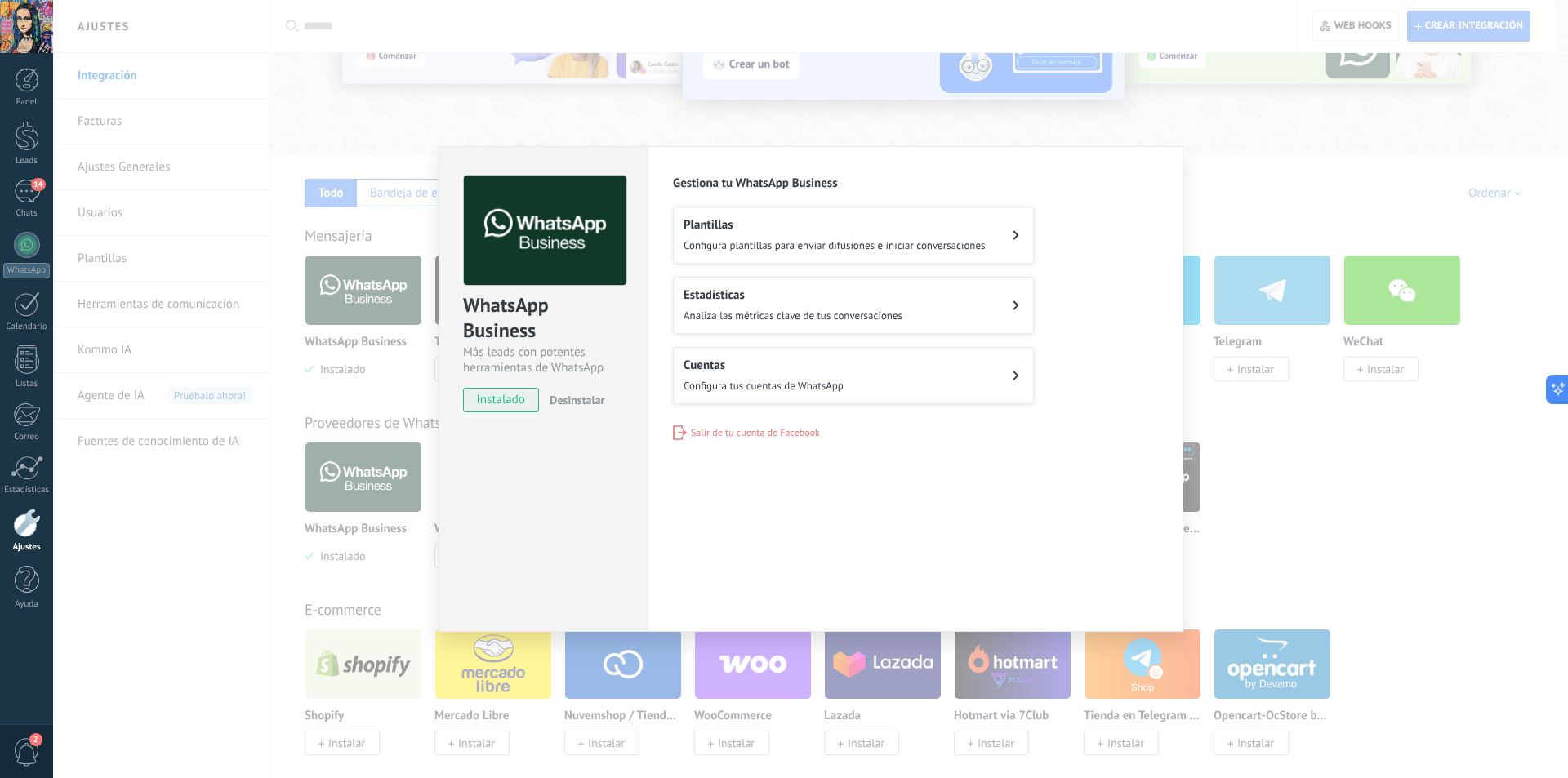
click at [787, 370] on h2 "Cuentas" at bounding box center [763, 365] width 160 height 16
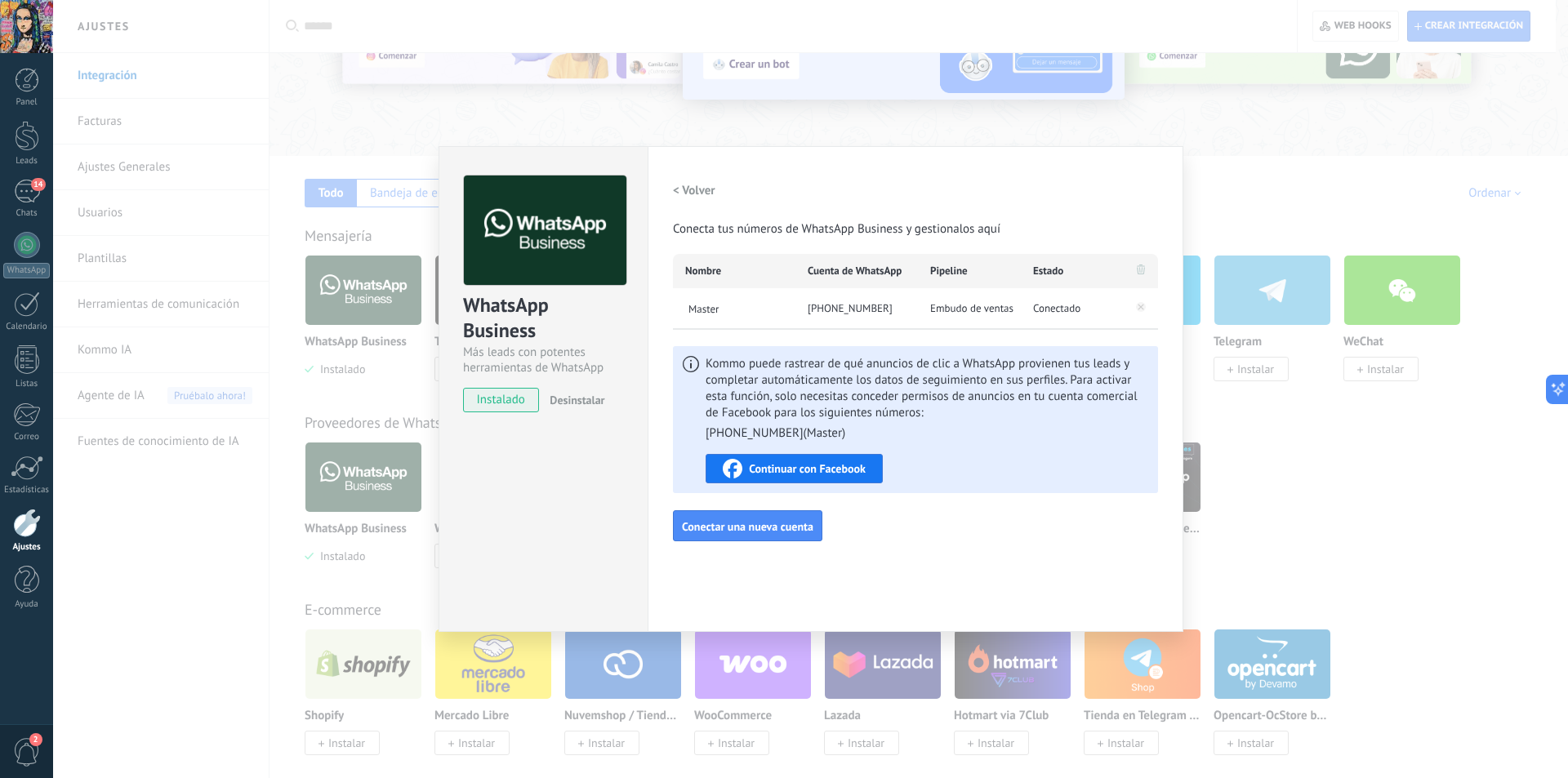
click at [1269, 212] on div "WhatsApp Business Más leads con potentes herramientas de WhatsApp instalado Des…" at bounding box center [811, 389] width 1515 height 778
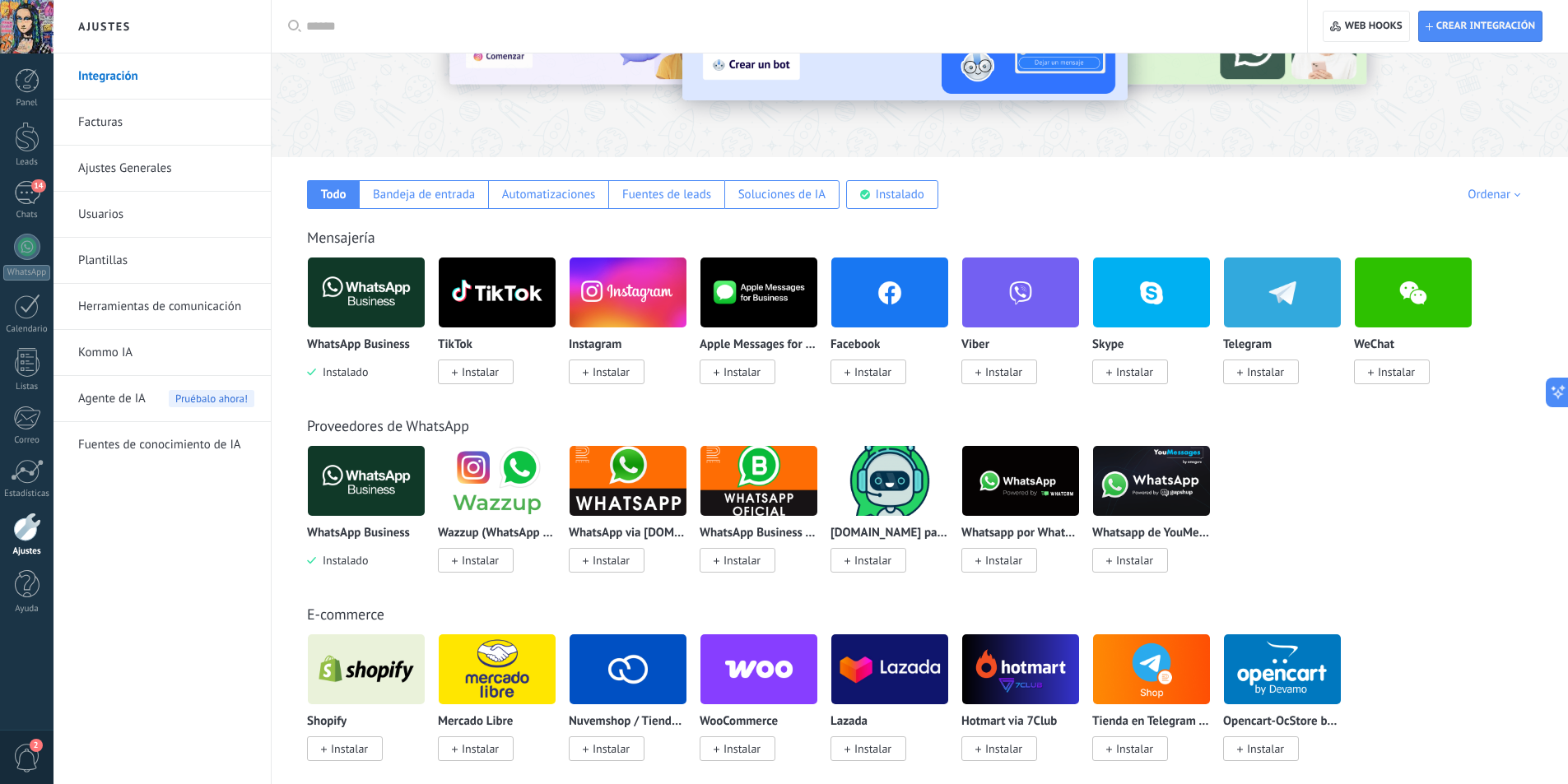
click at [375, 497] on img at bounding box center [366, 481] width 117 height 80
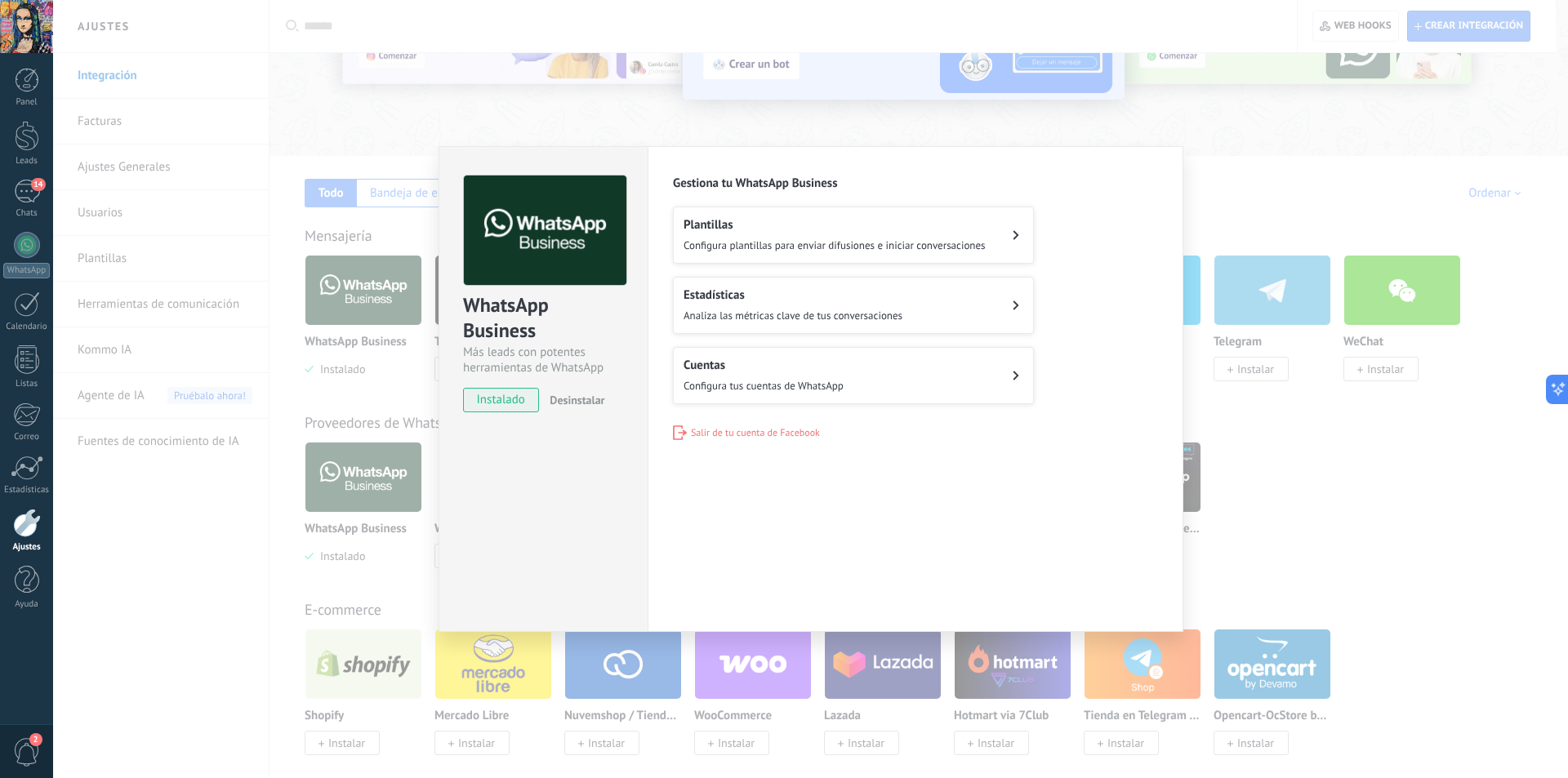
click at [795, 369] on h2 "Cuentas" at bounding box center [763, 365] width 160 height 16
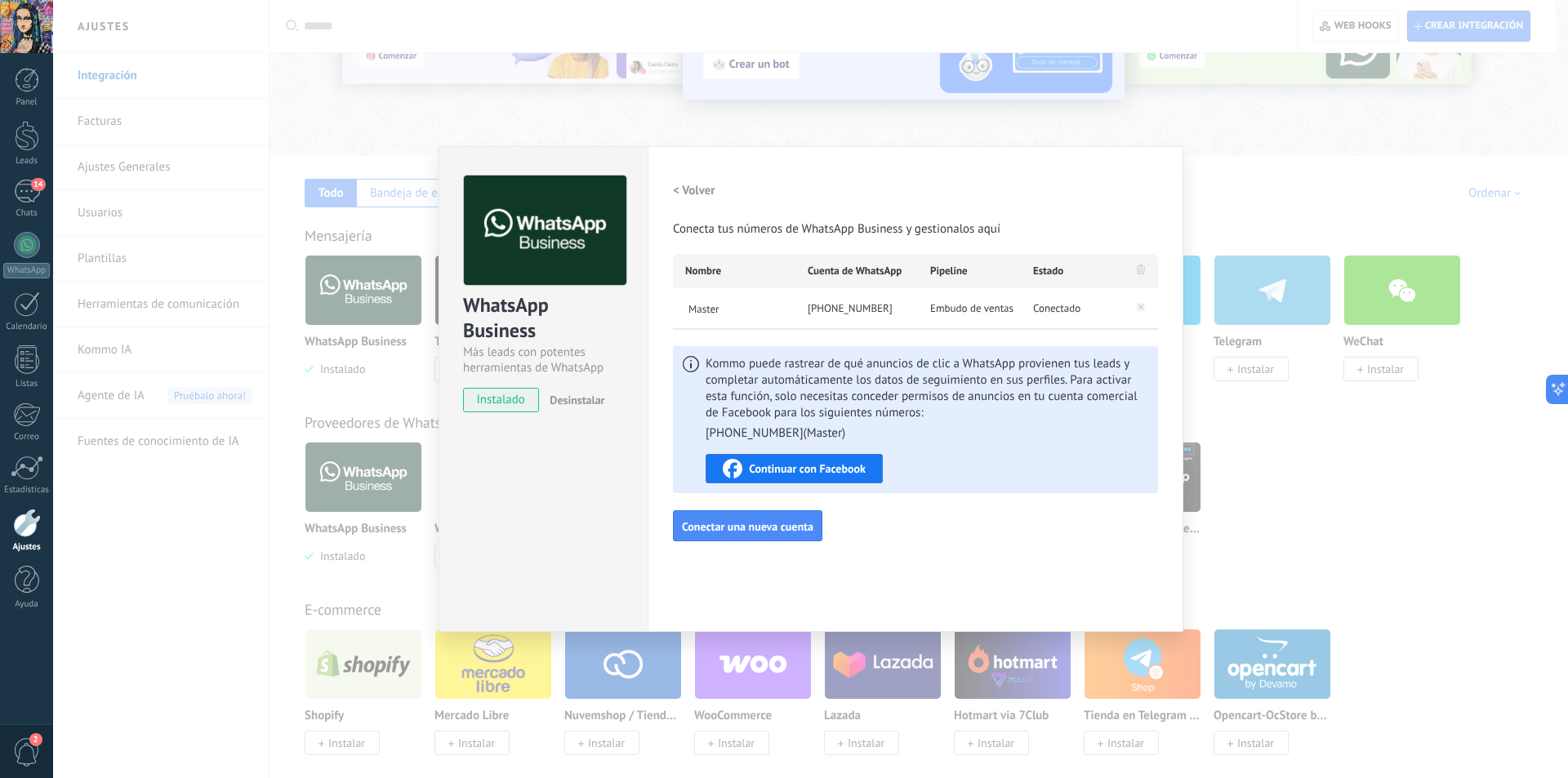
click at [1283, 187] on div "WhatsApp Business Más leads con potentes herramientas de WhatsApp instalado Des…" at bounding box center [811, 389] width 1515 height 778
